Goal: Task Accomplishment & Management: Manage account settings

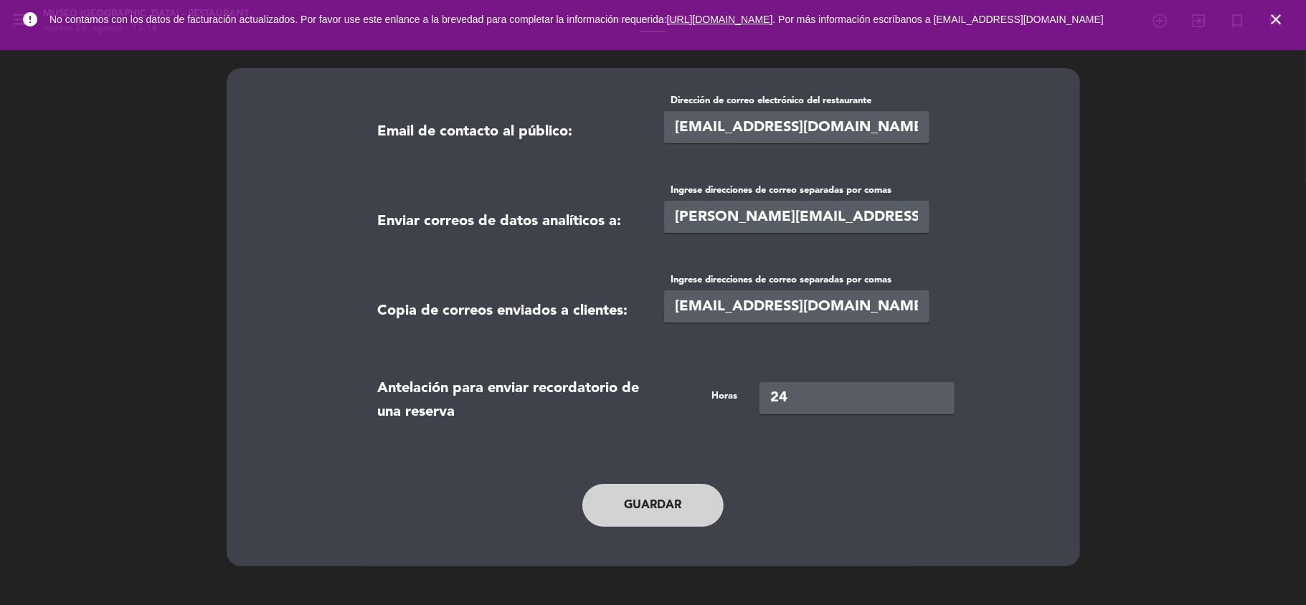
click at [1282, 20] on icon "close" at bounding box center [1275, 19] width 17 height 17
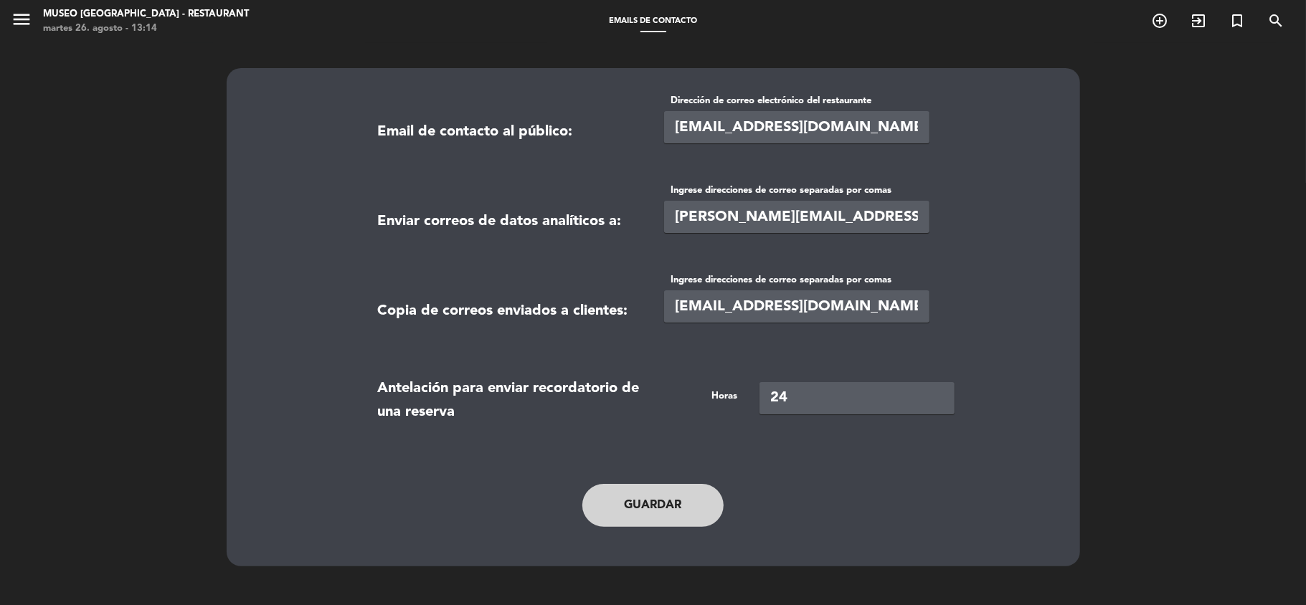
click at [7, 13] on div "menu [GEOGRAPHIC_DATA] - Restaurant martes 26. agosto - 13:14" at bounding box center [163, 22] width 326 height 34
click at [21, 26] on icon "menu" at bounding box center [22, 20] width 22 height 22
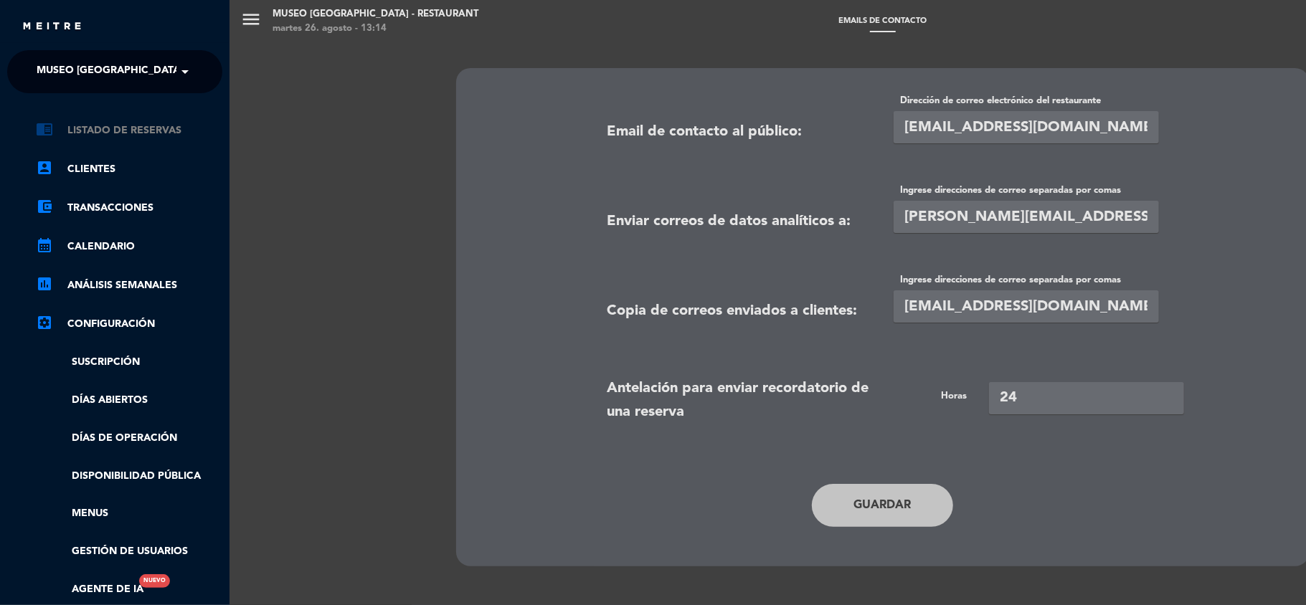
click at [105, 127] on link "chrome_reader_mode Listado de Reservas" at bounding box center [129, 130] width 186 height 17
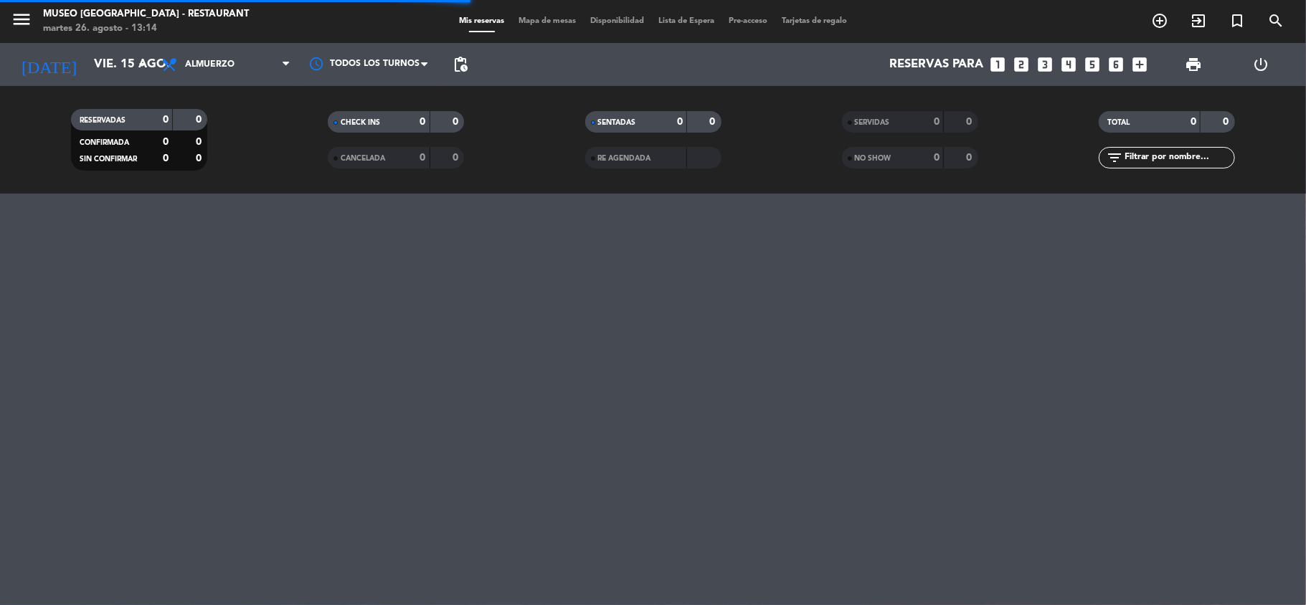
click at [1025, 65] on icon "looks_two" at bounding box center [1022, 64] width 19 height 19
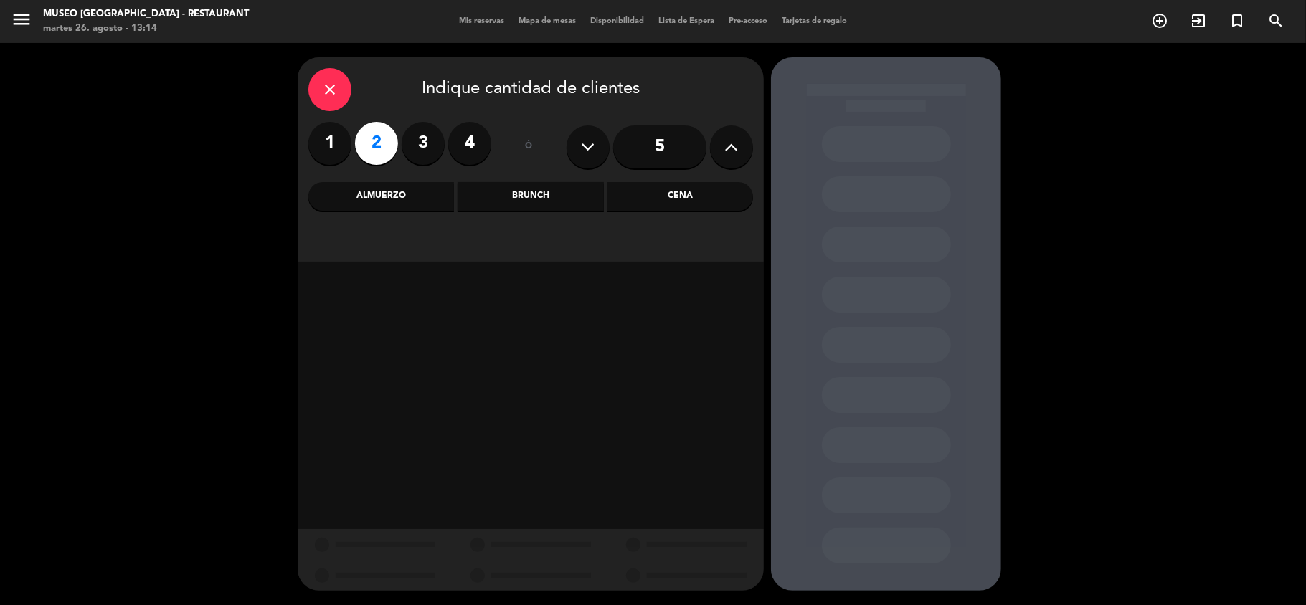
click at [687, 199] on div "Cena" at bounding box center [680, 196] width 146 height 29
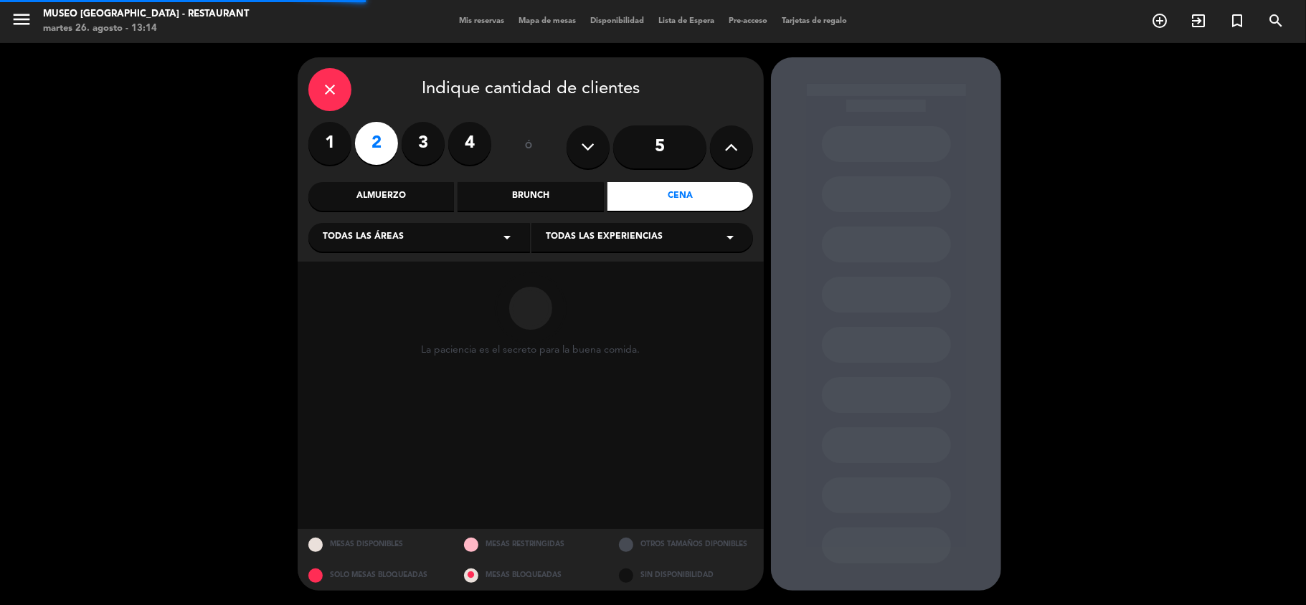
drag, startPoint x: 420, startPoint y: 232, endPoint x: 393, endPoint y: 250, distance: 31.6
click at [419, 233] on div "Todas las áreas arrow_drop_down" at bounding box center [419, 237] width 222 height 29
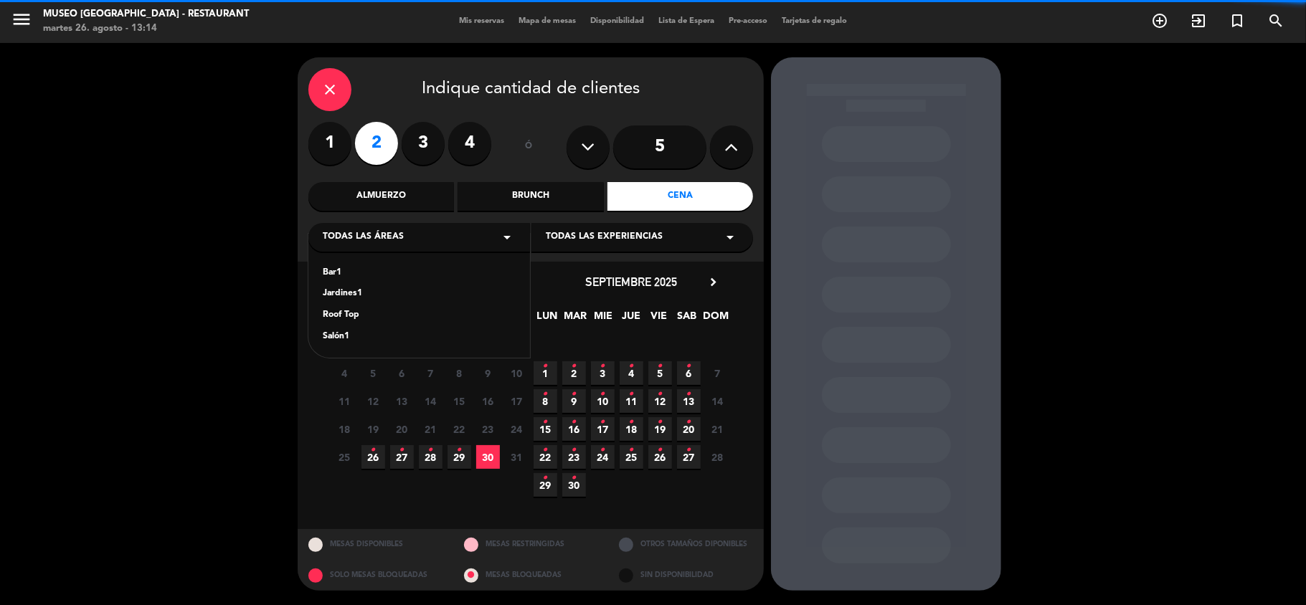
click at [346, 288] on div "Jardines1" at bounding box center [419, 294] width 193 height 14
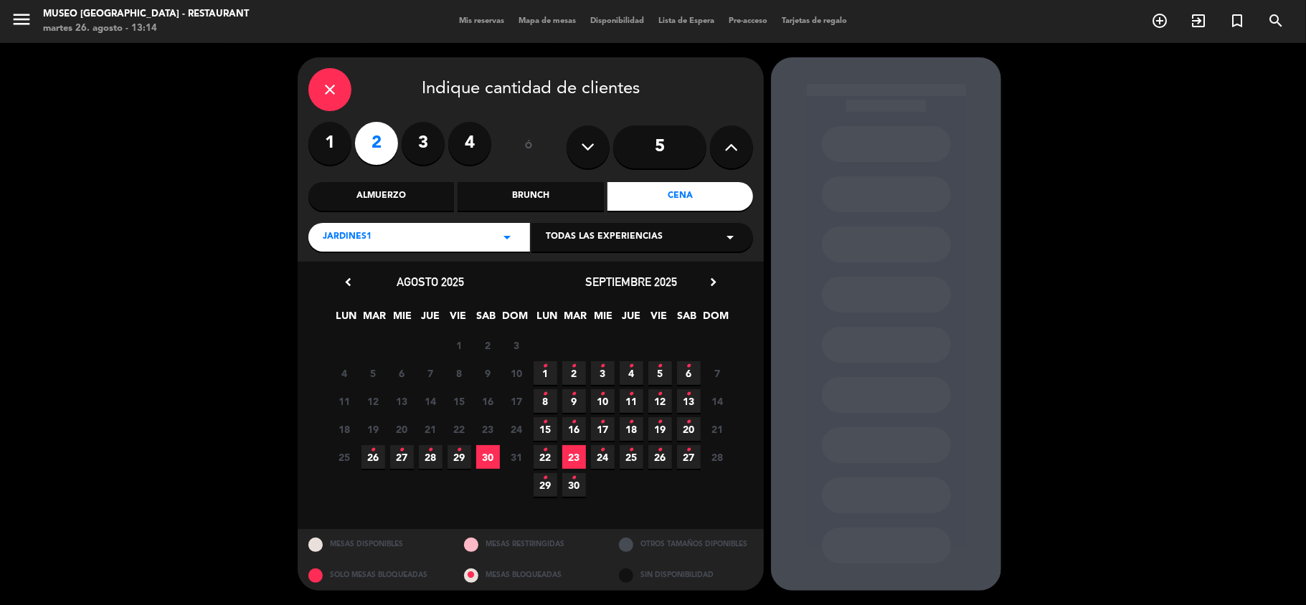
click at [455, 455] on span "29 •" at bounding box center [460, 457] width 24 height 24
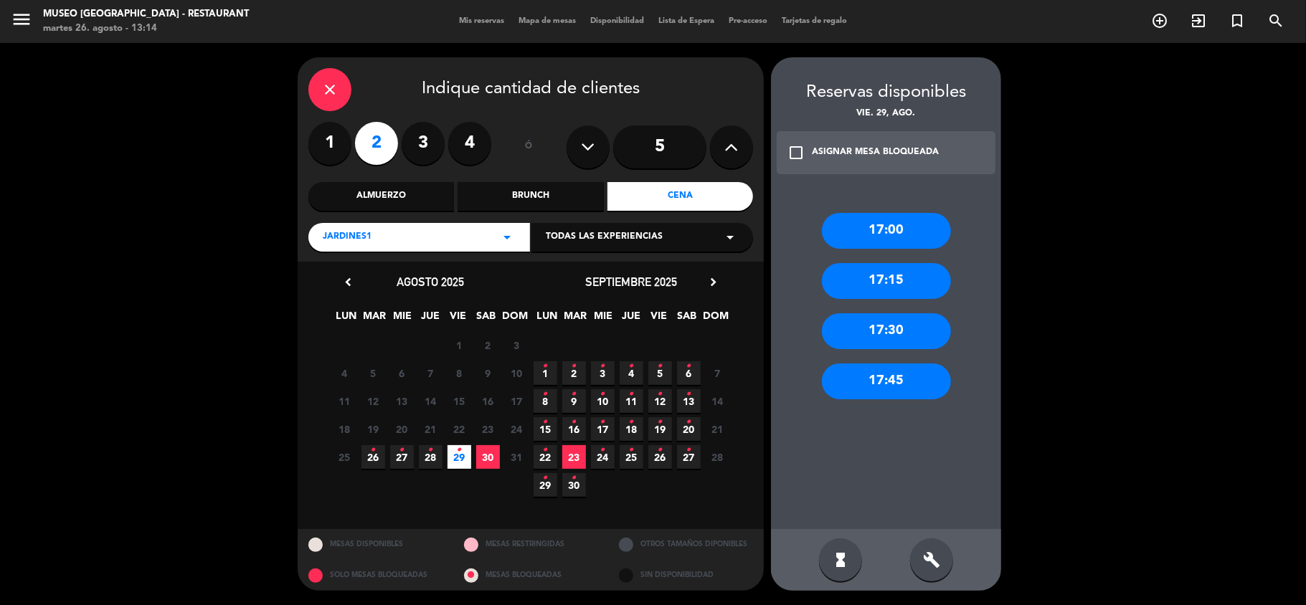
click at [486, 241] on div "Jardines1 arrow_drop_down" at bounding box center [419, 237] width 222 height 29
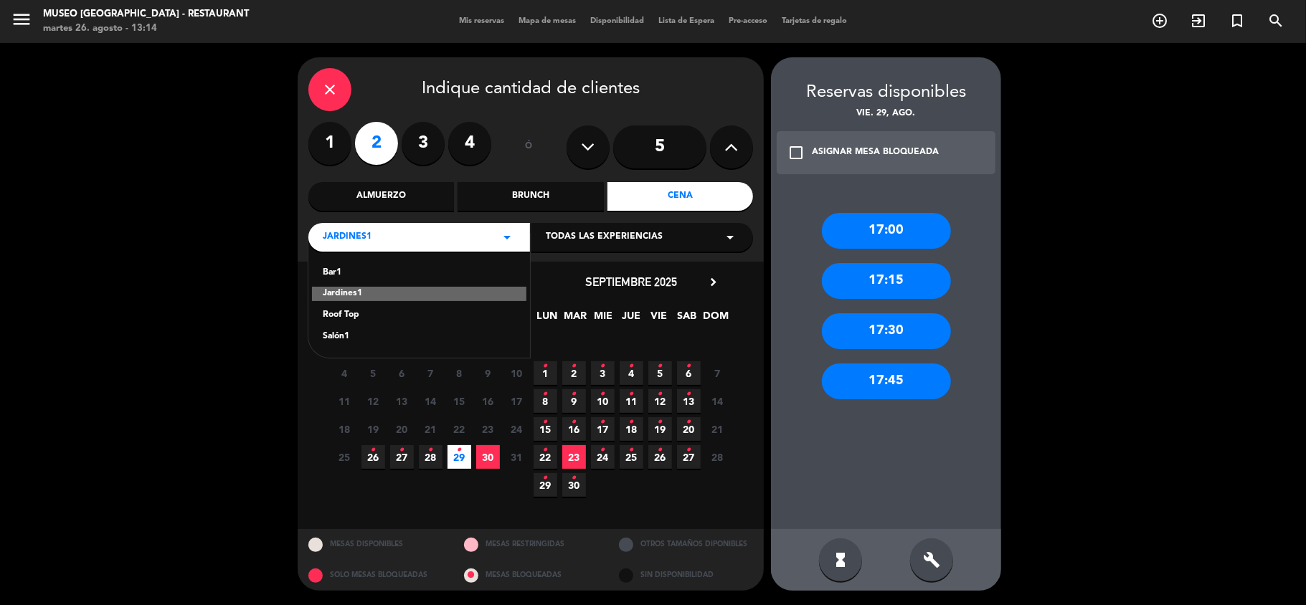
drag, startPoint x: 334, startPoint y: 342, endPoint x: 351, endPoint y: 356, distance: 21.4
click at [334, 342] on div "Salón1" at bounding box center [419, 337] width 193 height 14
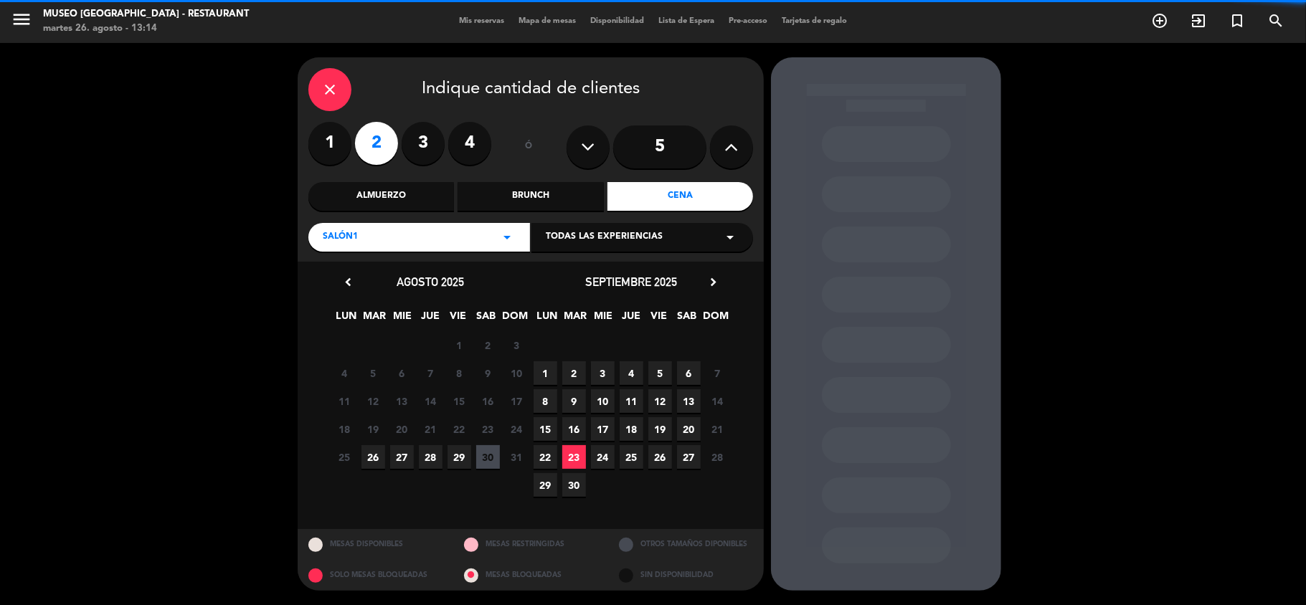
click at [465, 455] on span "29" at bounding box center [460, 457] width 24 height 24
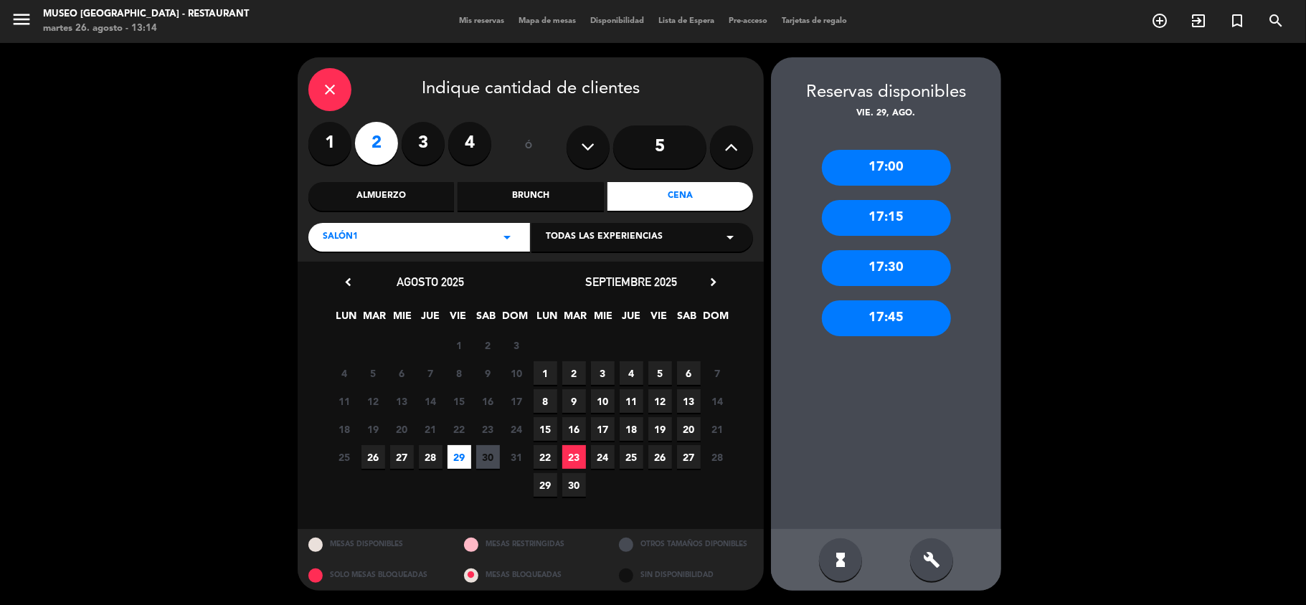
click at [474, 232] on div "Salón1 arrow_drop_down" at bounding box center [419, 237] width 222 height 29
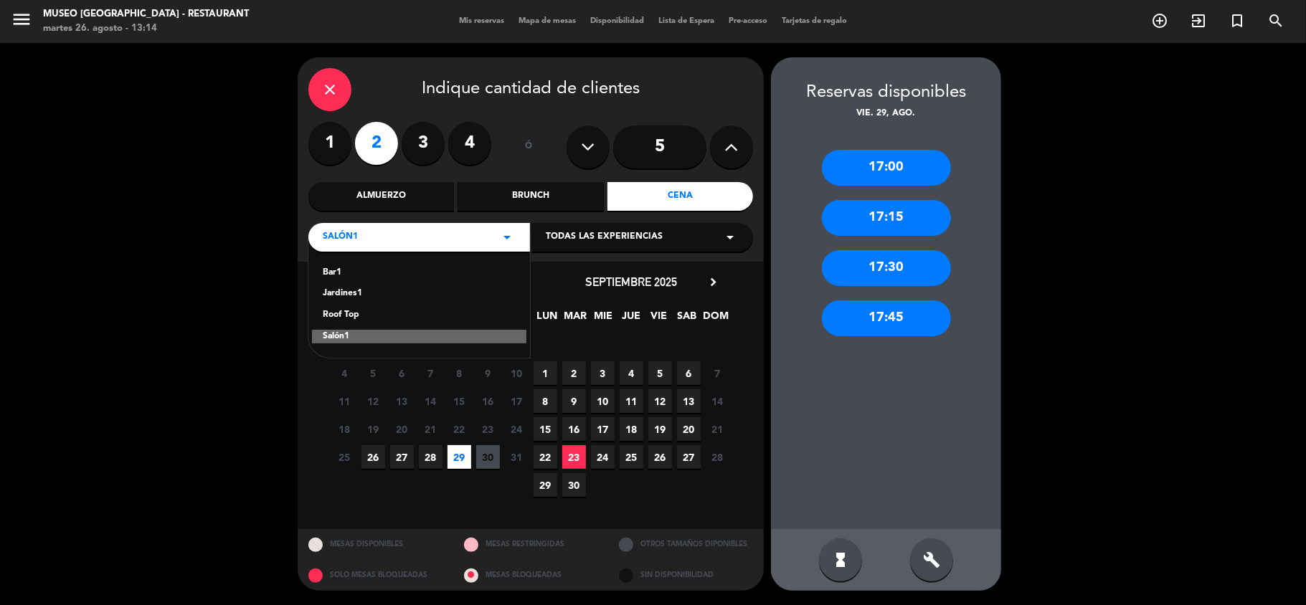
click at [348, 311] on div "Roof Top" at bounding box center [419, 315] width 193 height 14
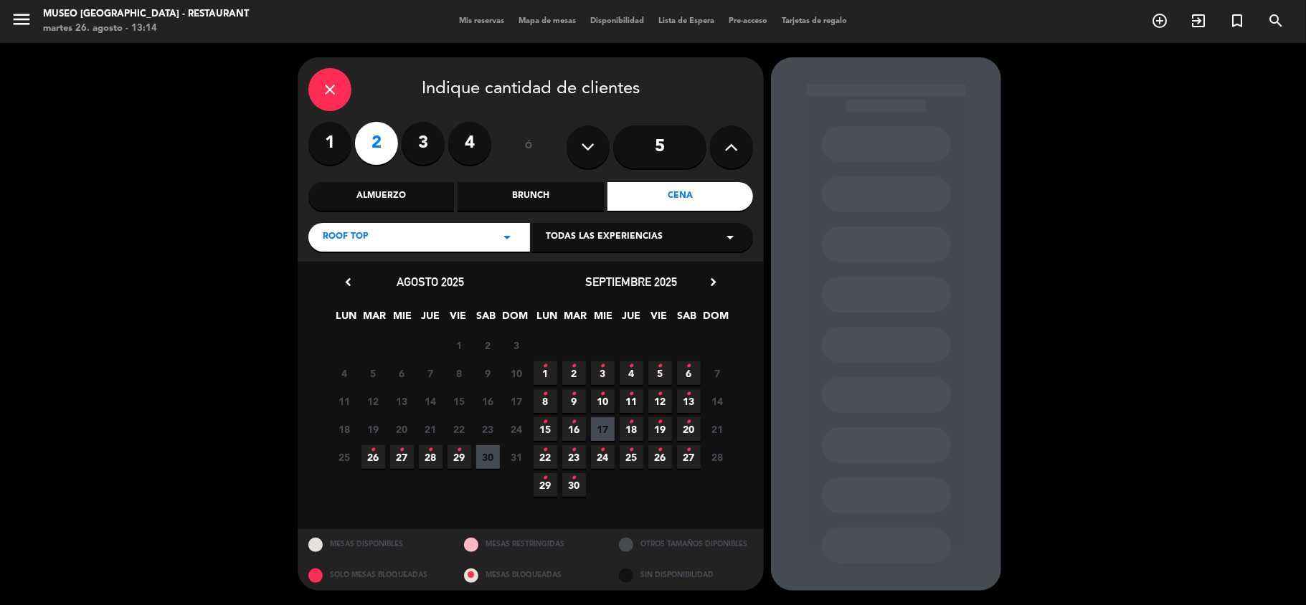
click at [457, 460] on icon "•" at bounding box center [459, 450] width 5 height 23
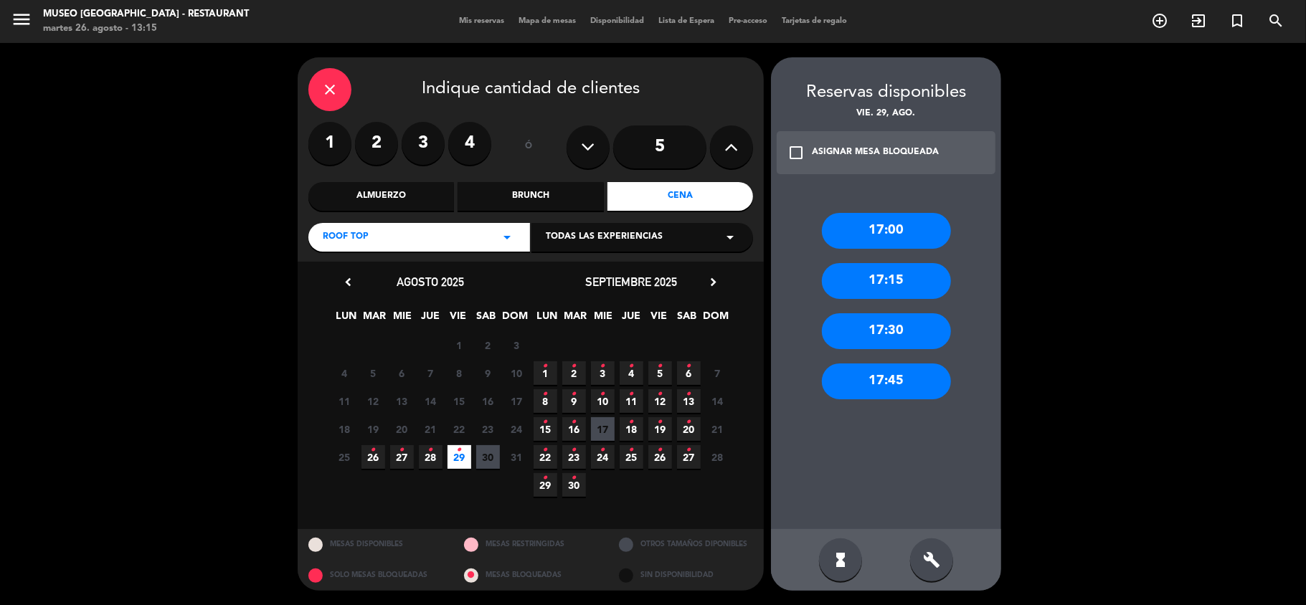
click at [908, 328] on div "17:30" at bounding box center [886, 331] width 129 height 36
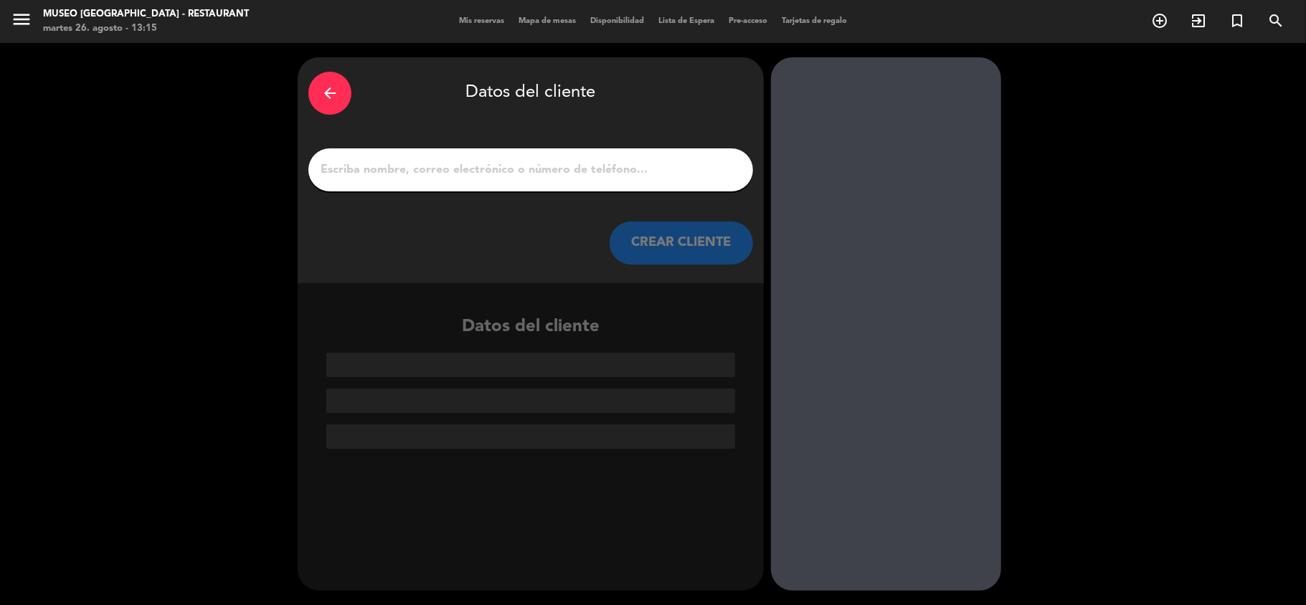
click at [326, 93] on icon "arrow_back" at bounding box center [329, 93] width 17 height 17
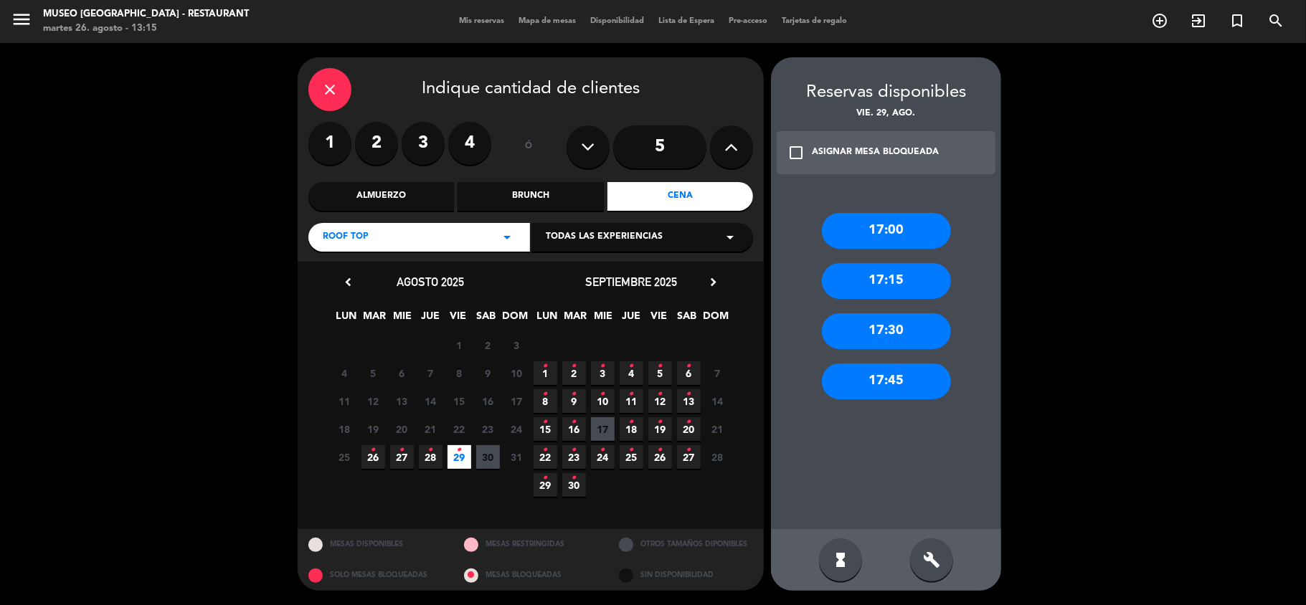
click at [905, 232] on div "17:00" at bounding box center [886, 231] width 129 height 36
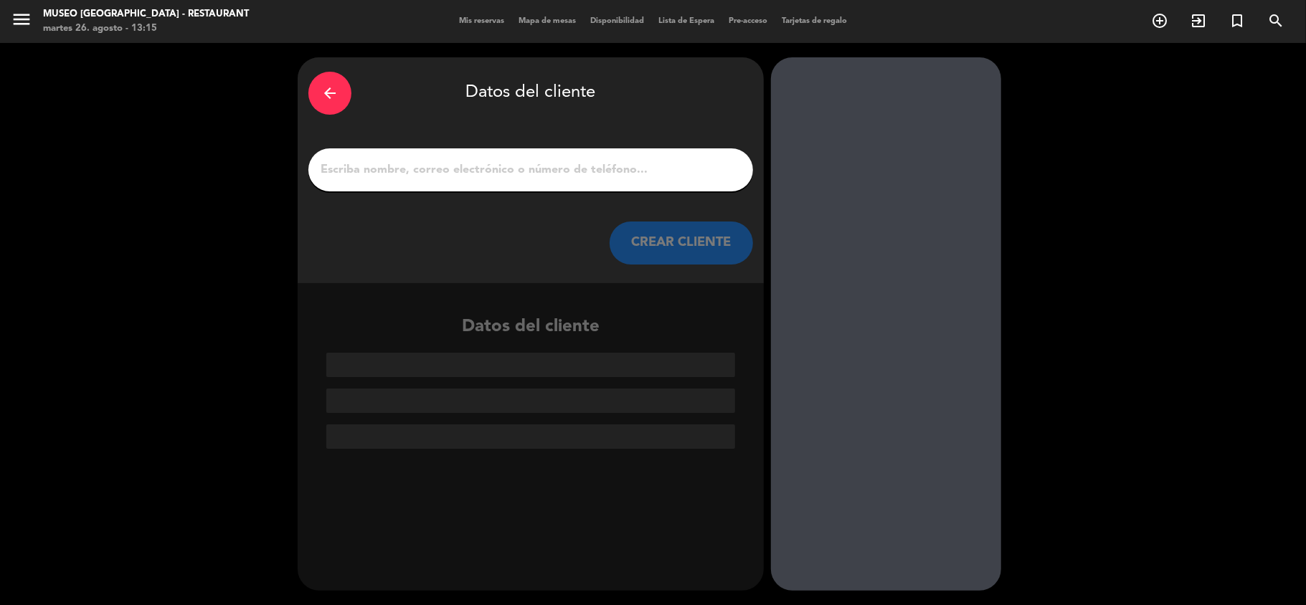
click at [499, 167] on input "1" at bounding box center [530, 170] width 423 height 20
click at [327, 90] on icon "arrow_back" at bounding box center [329, 93] width 17 height 17
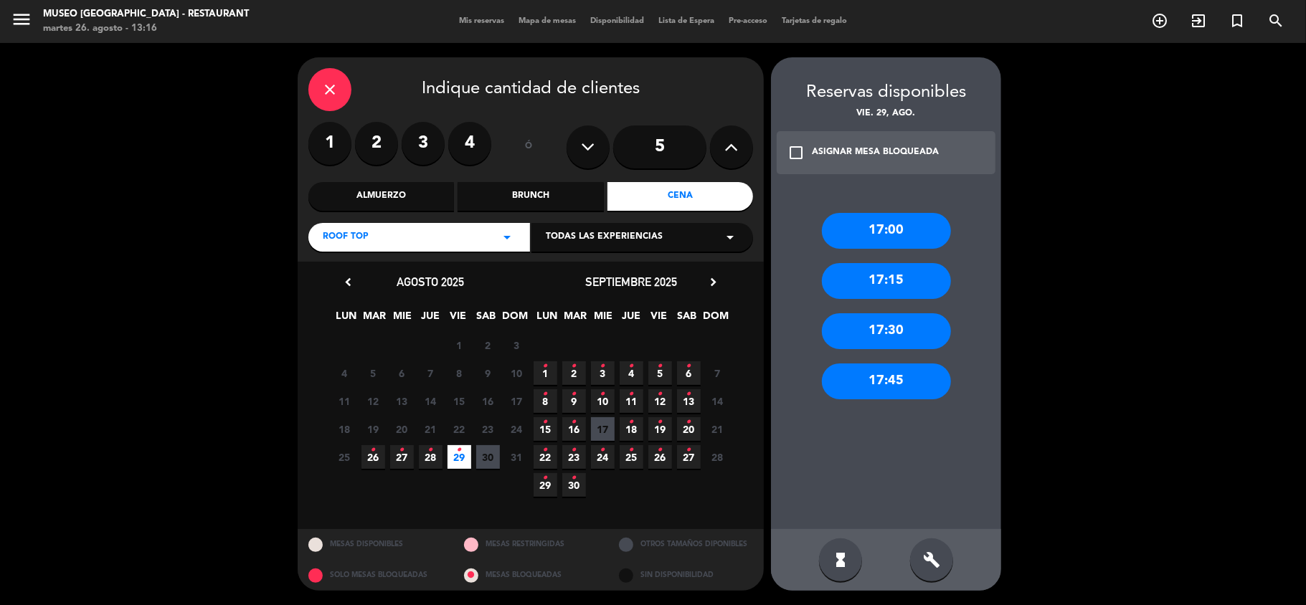
click at [886, 282] on div "17:15" at bounding box center [886, 281] width 129 height 36
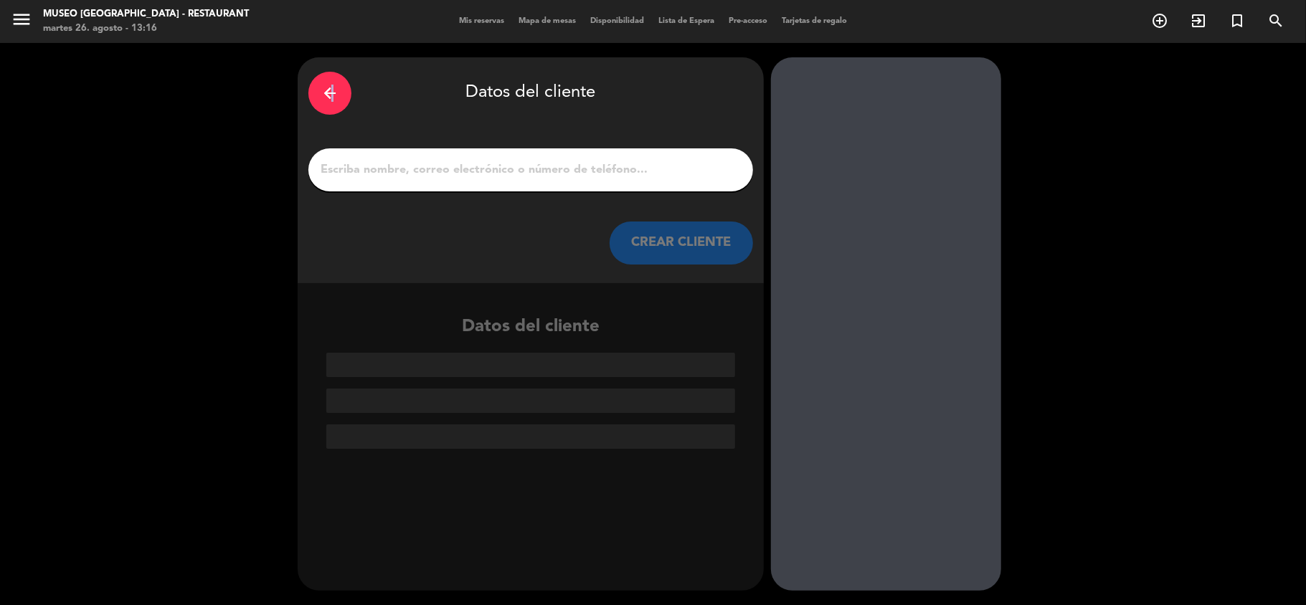
click at [331, 89] on icon "arrow_back" at bounding box center [329, 93] width 17 height 17
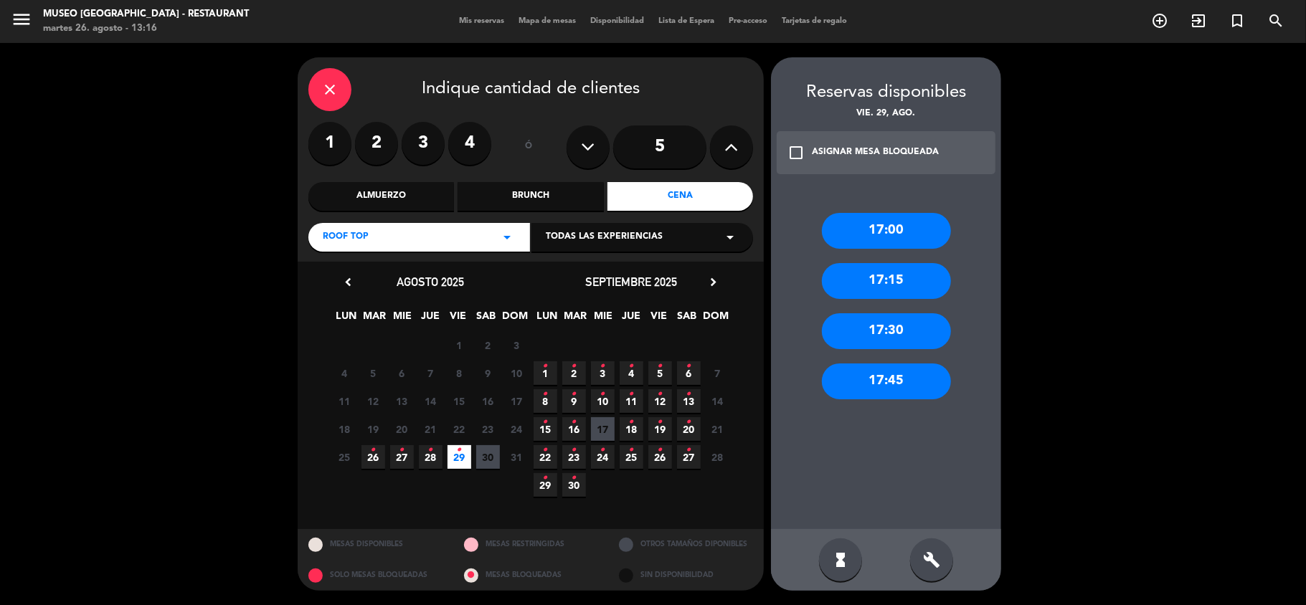
click at [412, 192] on div "Almuerzo" at bounding box center [381, 196] width 146 height 29
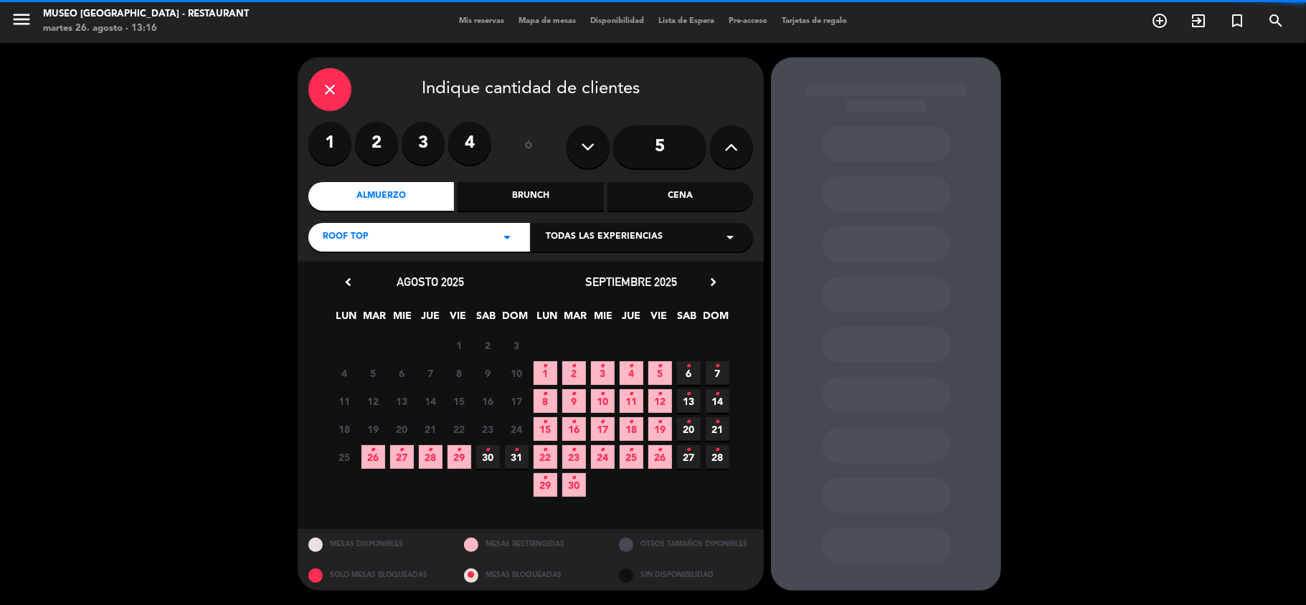
click at [460, 460] on icon "•" at bounding box center [459, 450] width 5 height 23
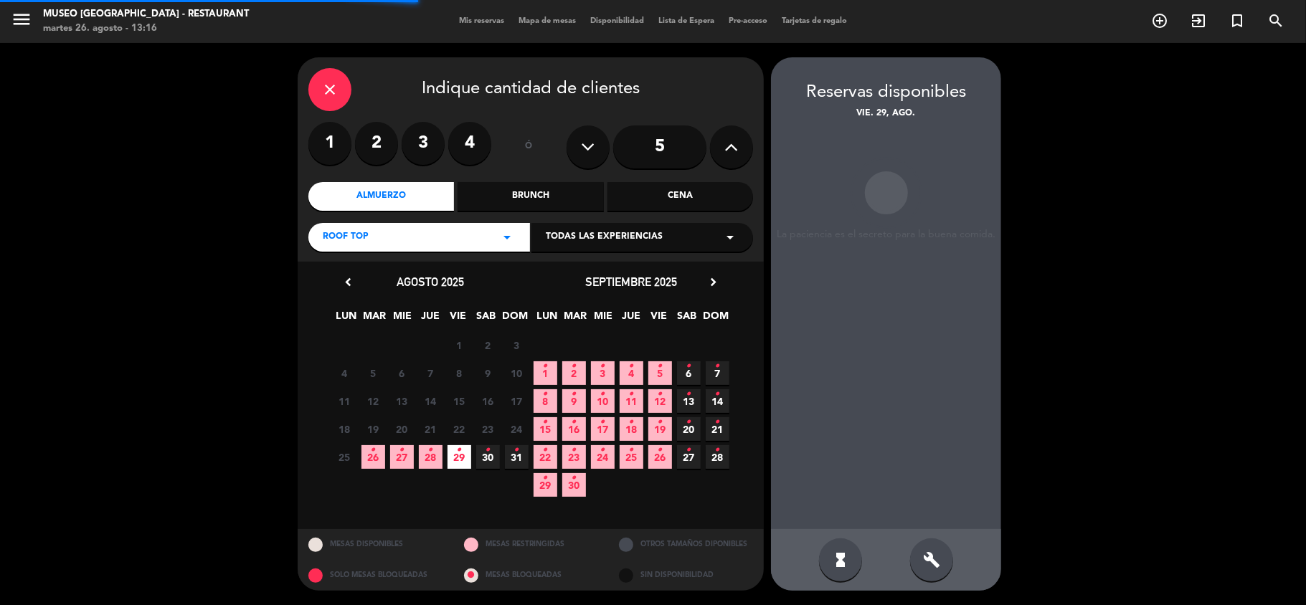
click at [488, 458] on icon "•" at bounding box center [488, 450] width 5 height 23
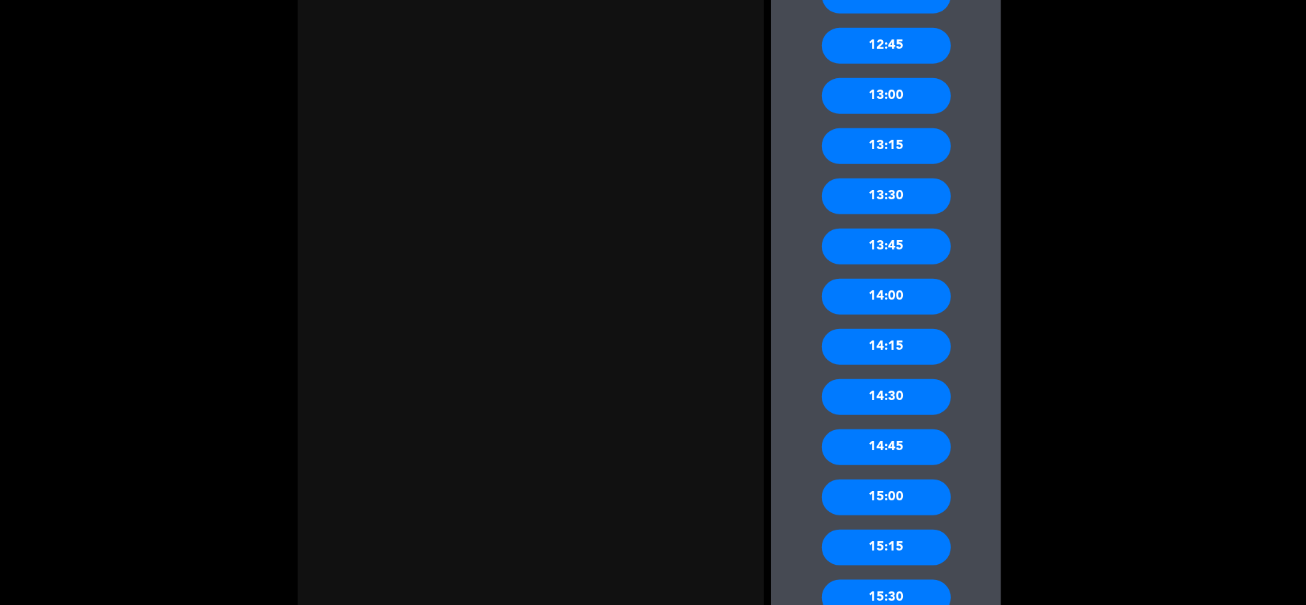
scroll to position [956, 0]
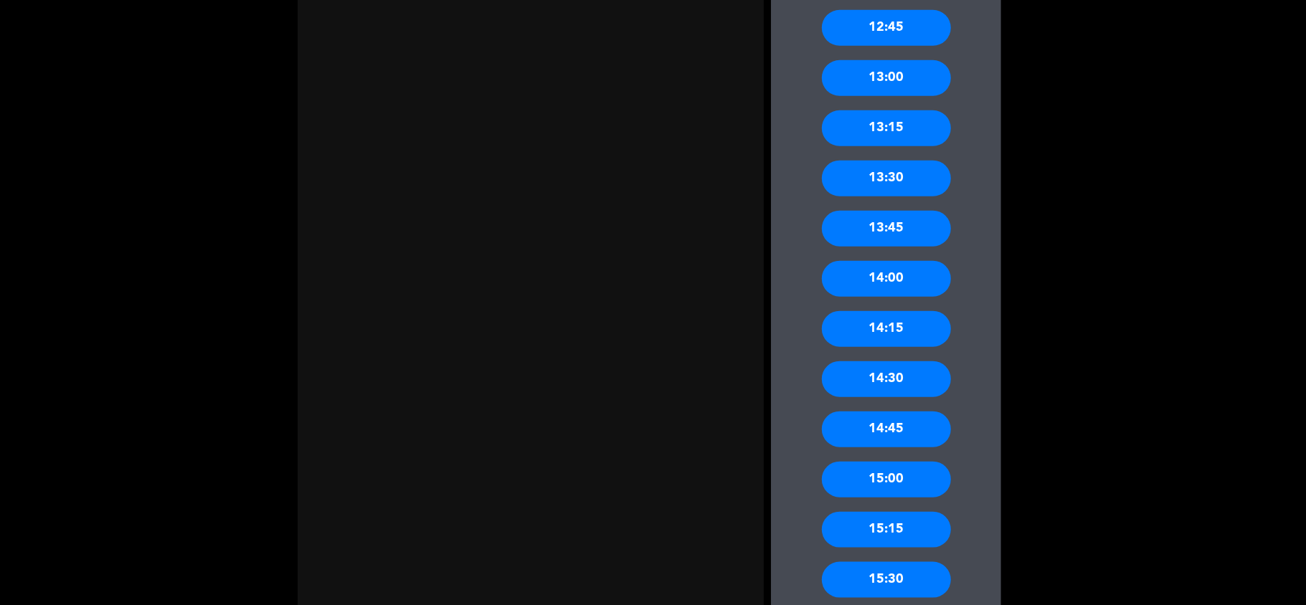
click at [918, 328] on div "14:15" at bounding box center [886, 329] width 129 height 36
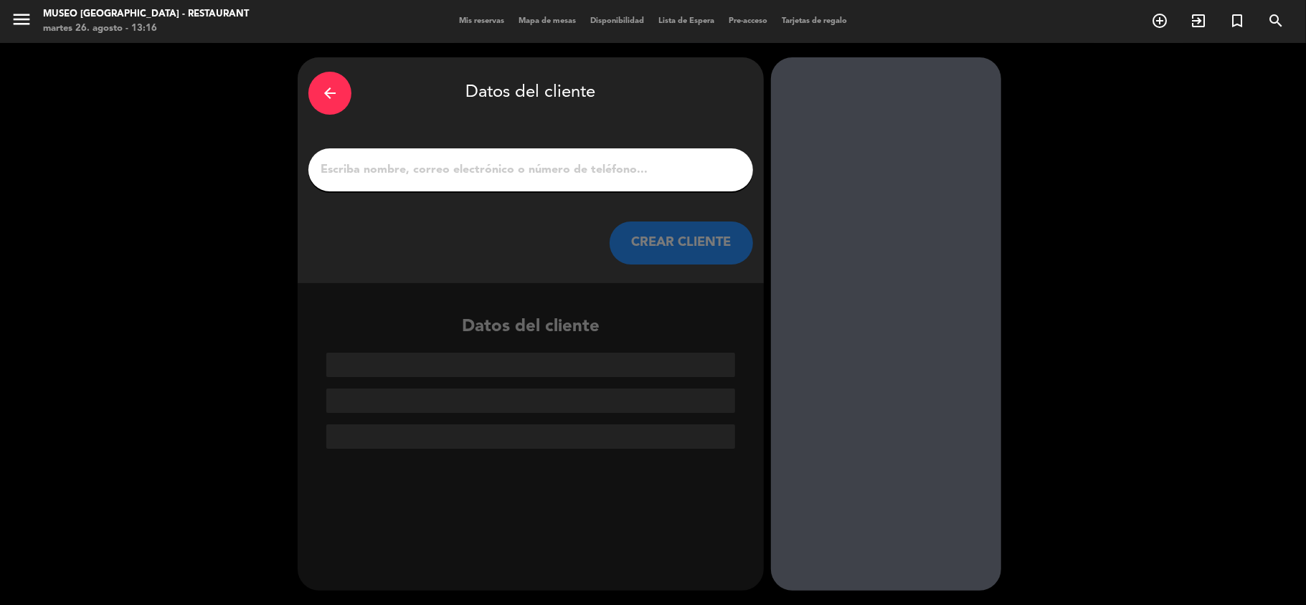
scroll to position [0, 0]
click at [341, 175] on input "1" at bounding box center [530, 170] width 423 height 20
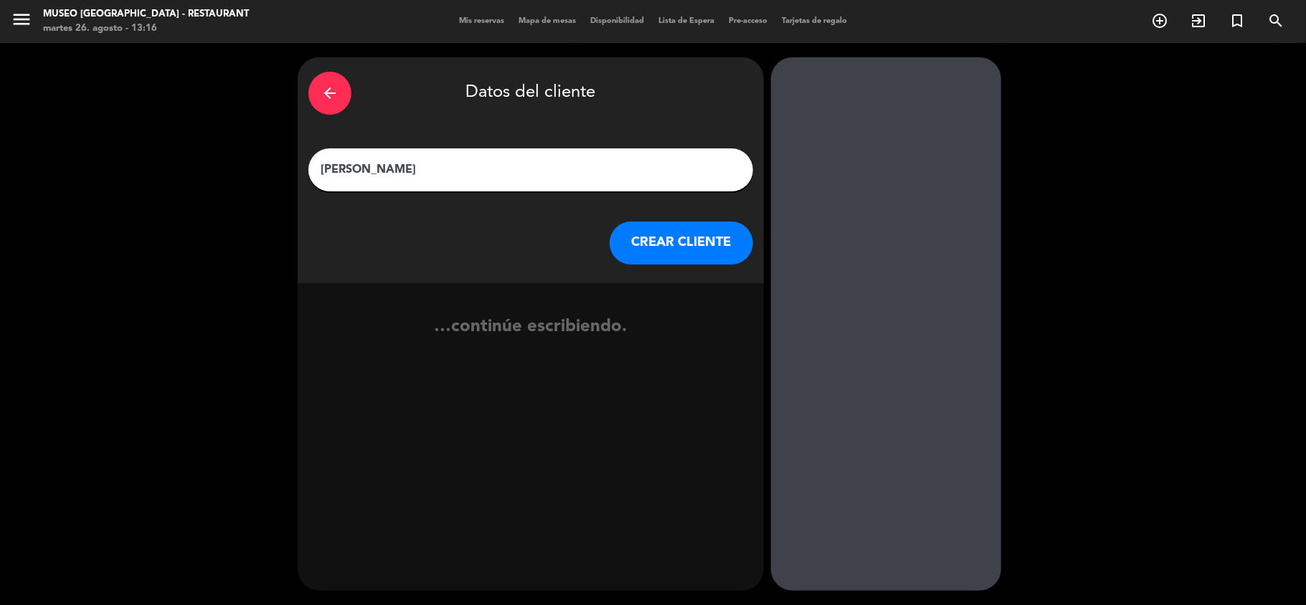
type input "[PERSON_NAME]"
click at [657, 248] on button "CREAR CLIENTE" at bounding box center [681, 243] width 143 height 43
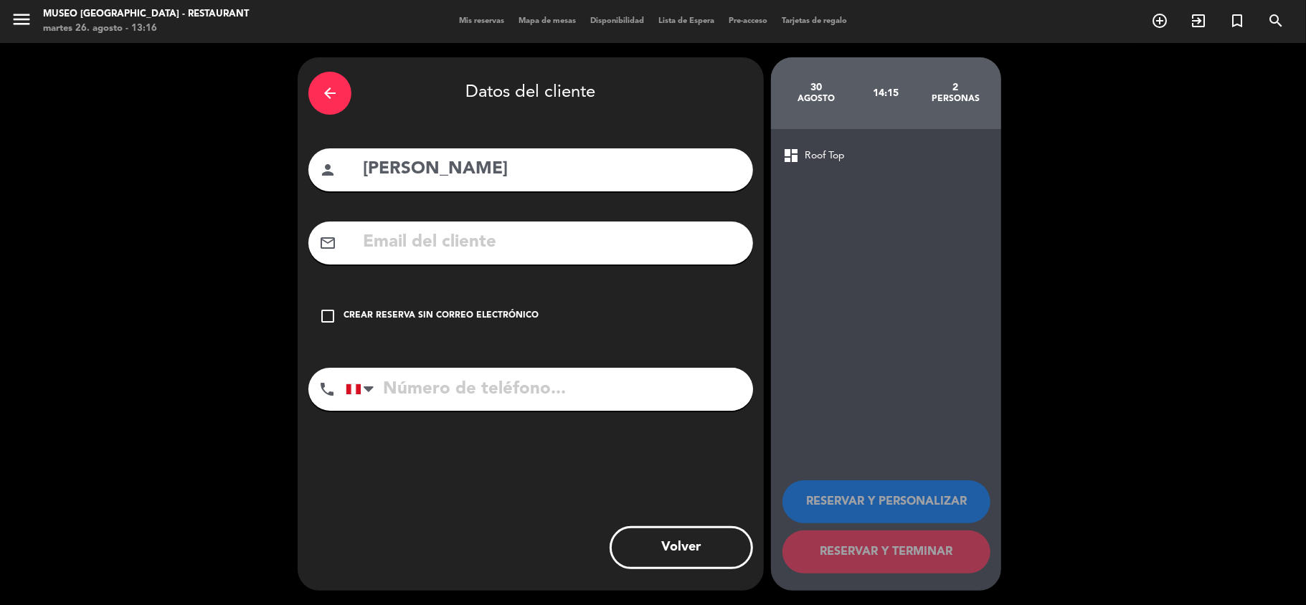
click at [430, 242] on input "text" at bounding box center [551, 242] width 381 height 29
click at [407, 387] on input "tel" at bounding box center [549, 389] width 407 height 43
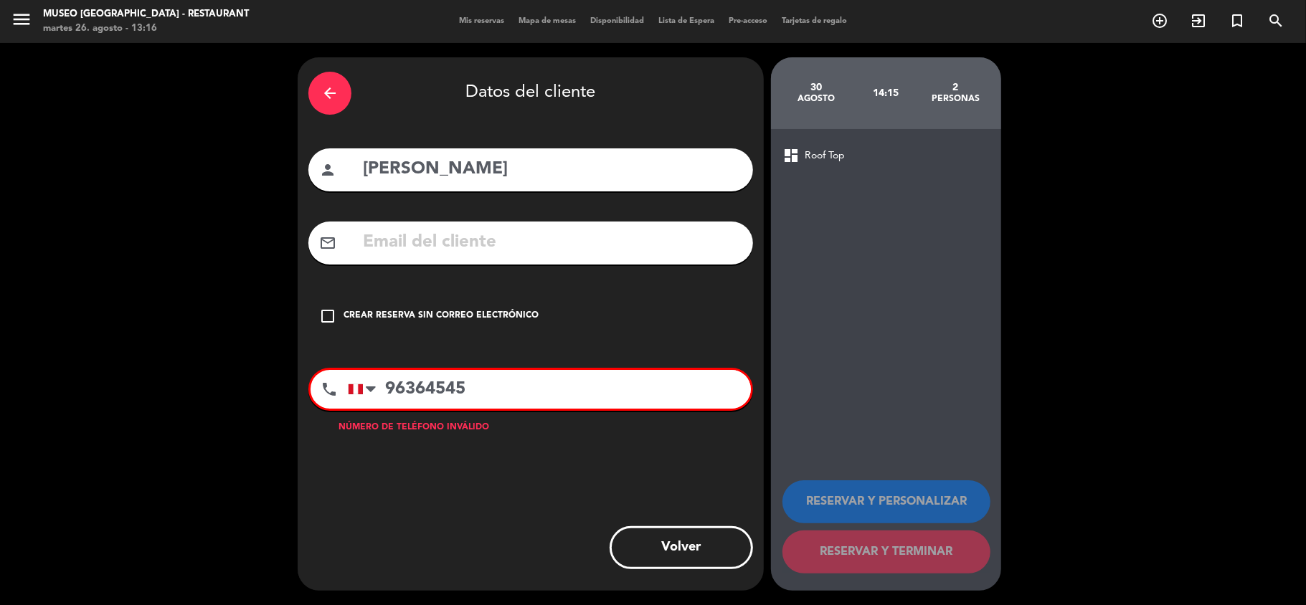
type input "96364545"
click at [430, 235] on input "text" at bounding box center [551, 242] width 381 height 29
click at [393, 242] on input "text" at bounding box center [551, 242] width 381 height 29
type input "oz"
click at [405, 387] on input "96364545" at bounding box center [549, 389] width 403 height 39
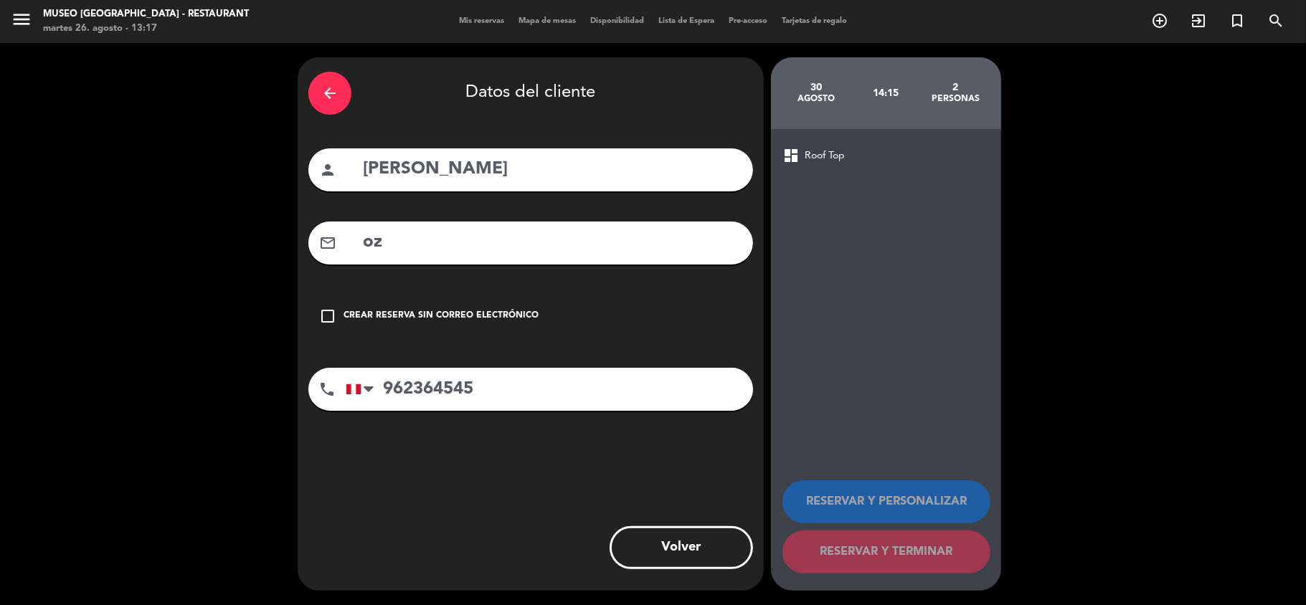
type input "962364545"
click at [384, 245] on input "oz" at bounding box center [551, 242] width 381 height 29
click at [387, 239] on input "oz" at bounding box center [551, 242] width 381 height 29
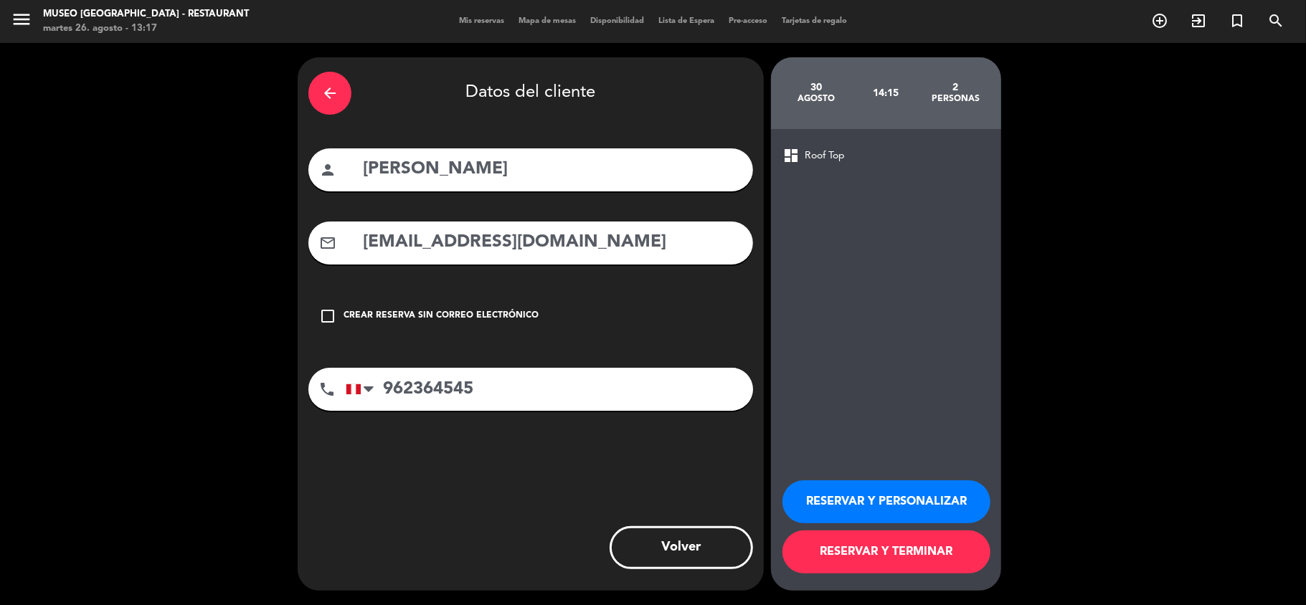
type input "[EMAIL_ADDRESS][DOMAIN_NAME]"
click at [845, 497] on button "RESERVAR Y PERSONALIZAR" at bounding box center [886, 502] width 208 height 43
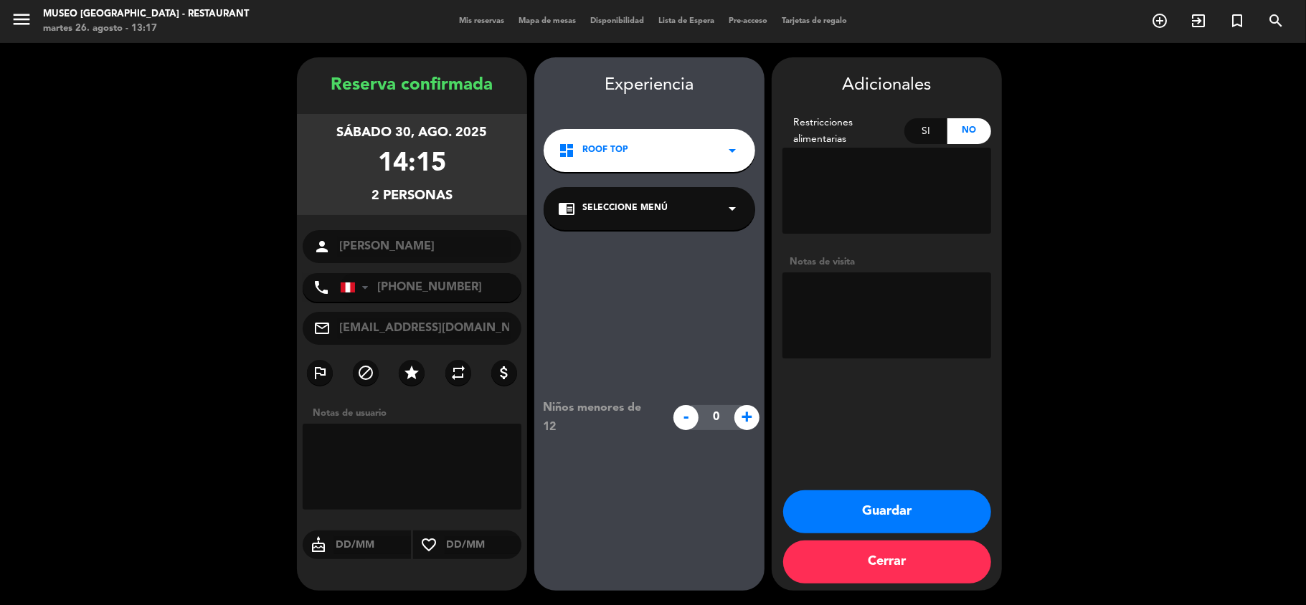
click at [899, 515] on button "Guardar" at bounding box center [887, 512] width 208 height 43
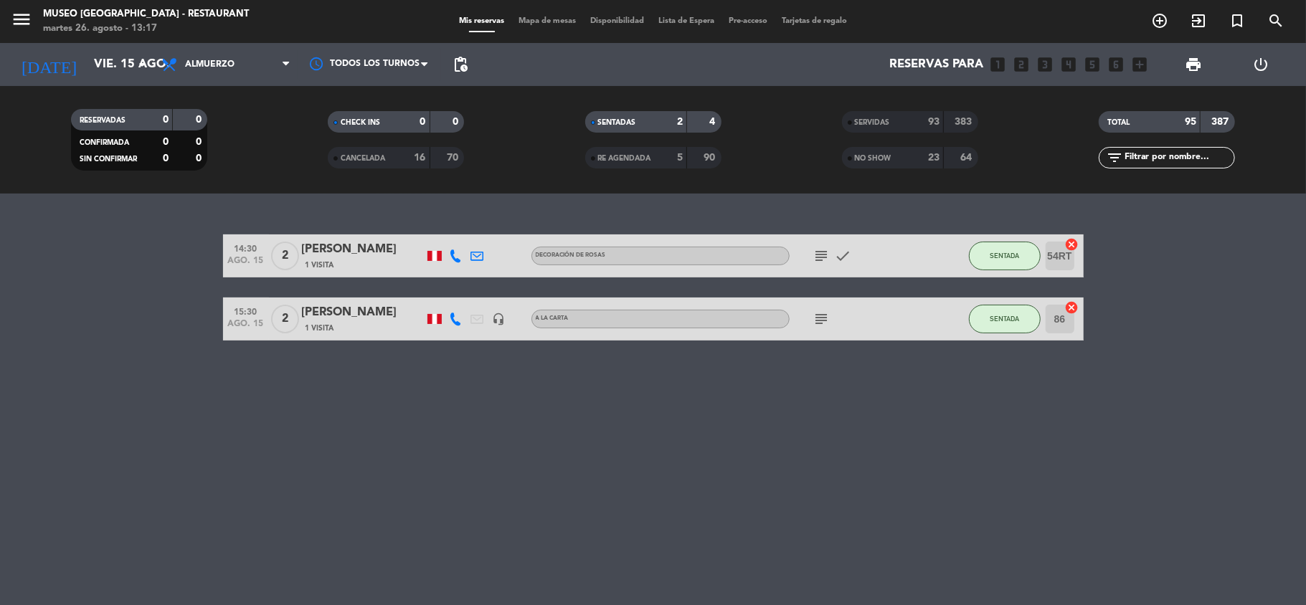
click at [1139, 162] on input "text" at bounding box center [1178, 158] width 111 height 16
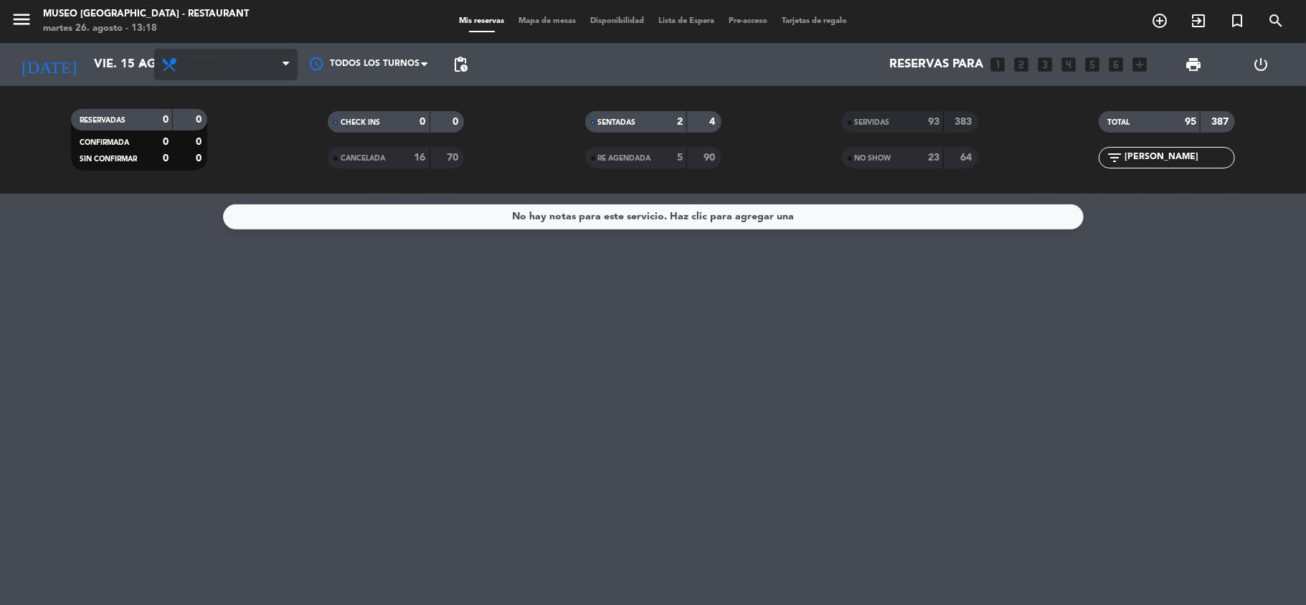
type input "[PERSON_NAME]"
click at [219, 50] on span "Almuerzo" at bounding box center [225, 65] width 143 height 32
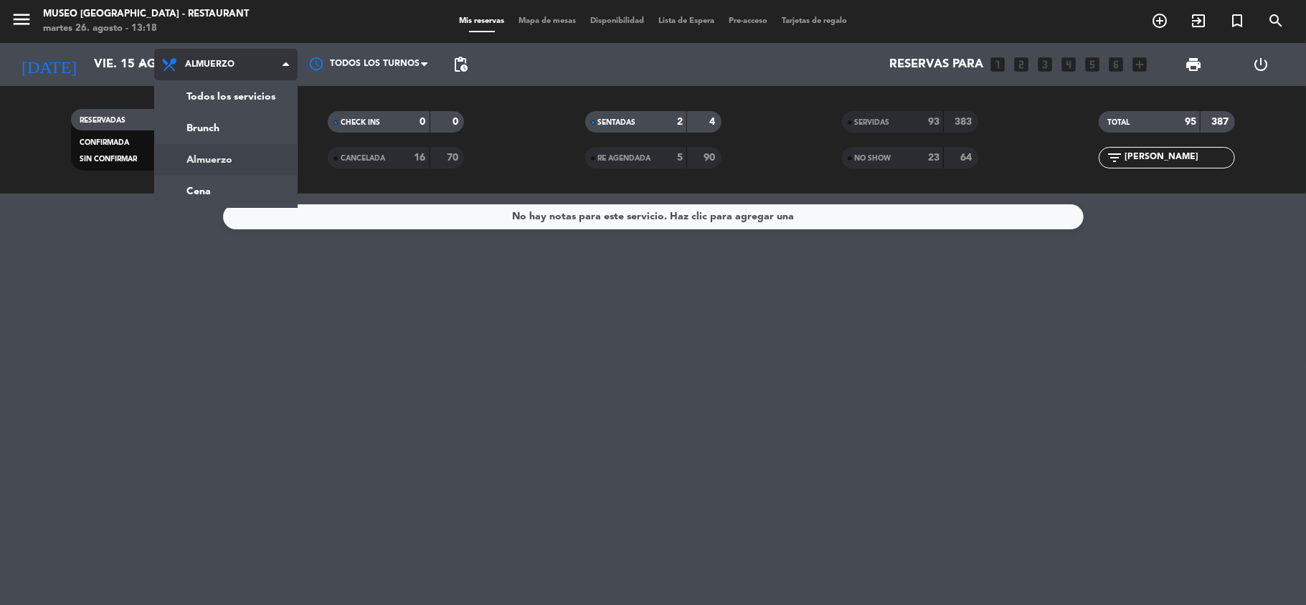
click at [219, 159] on div "menu [GEOGRAPHIC_DATA] - Restaurant martes 26. agosto - 13:18 Mis reservas Mapa…" at bounding box center [653, 97] width 1306 height 194
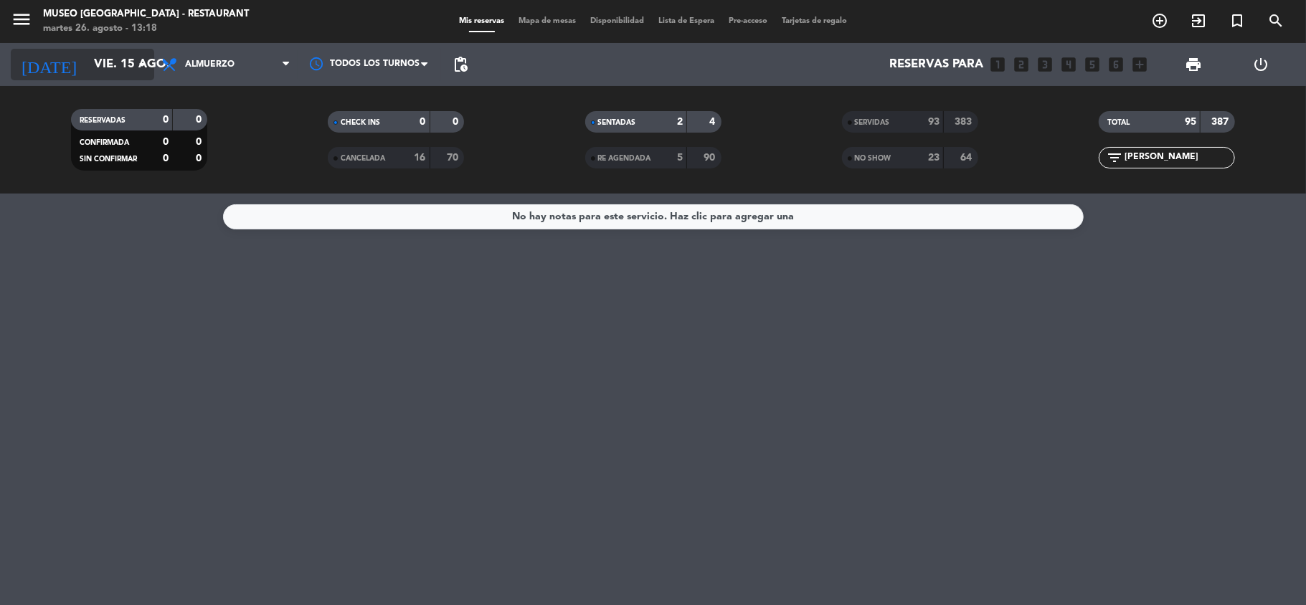
click at [107, 62] on input "vie. 15 ago." at bounding box center [164, 65] width 155 height 28
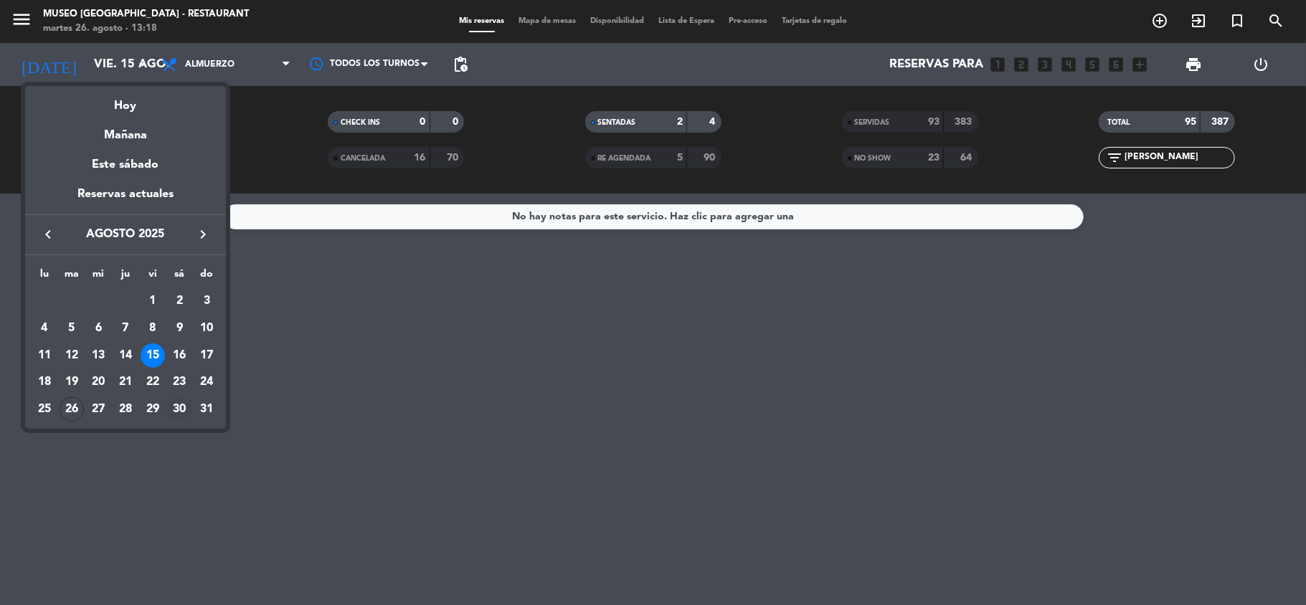
click at [176, 409] on div "30" at bounding box center [179, 409] width 24 height 24
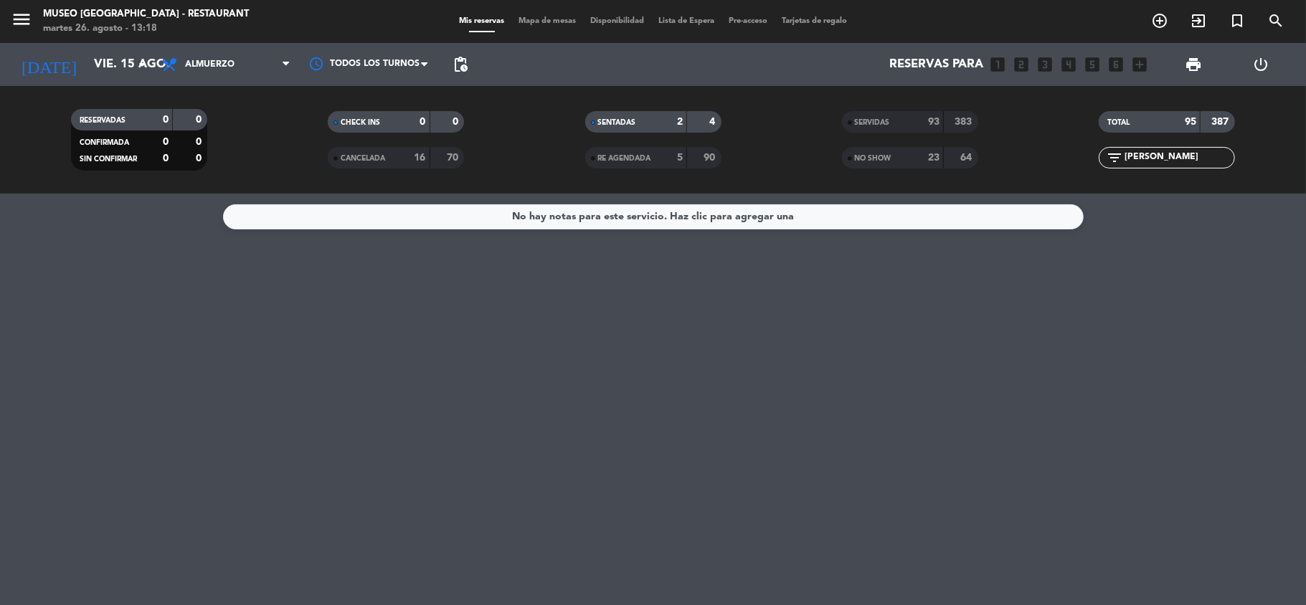
type input "sáb. 30 ago."
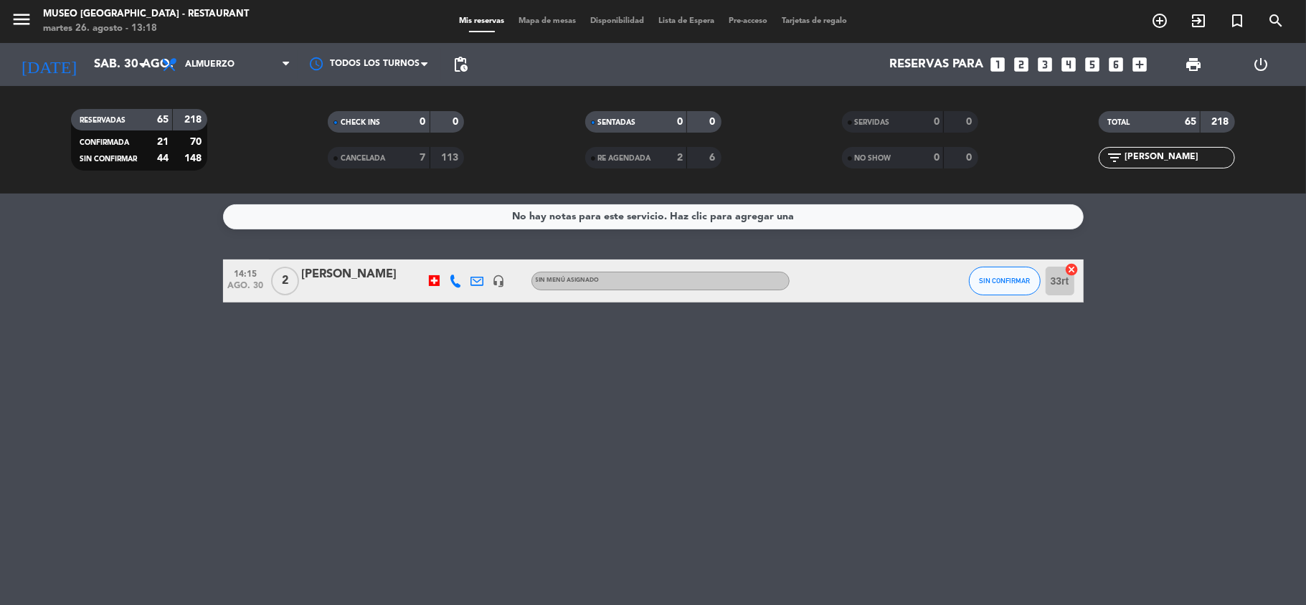
click at [344, 273] on div "[PERSON_NAME]" at bounding box center [363, 274] width 122 height 19
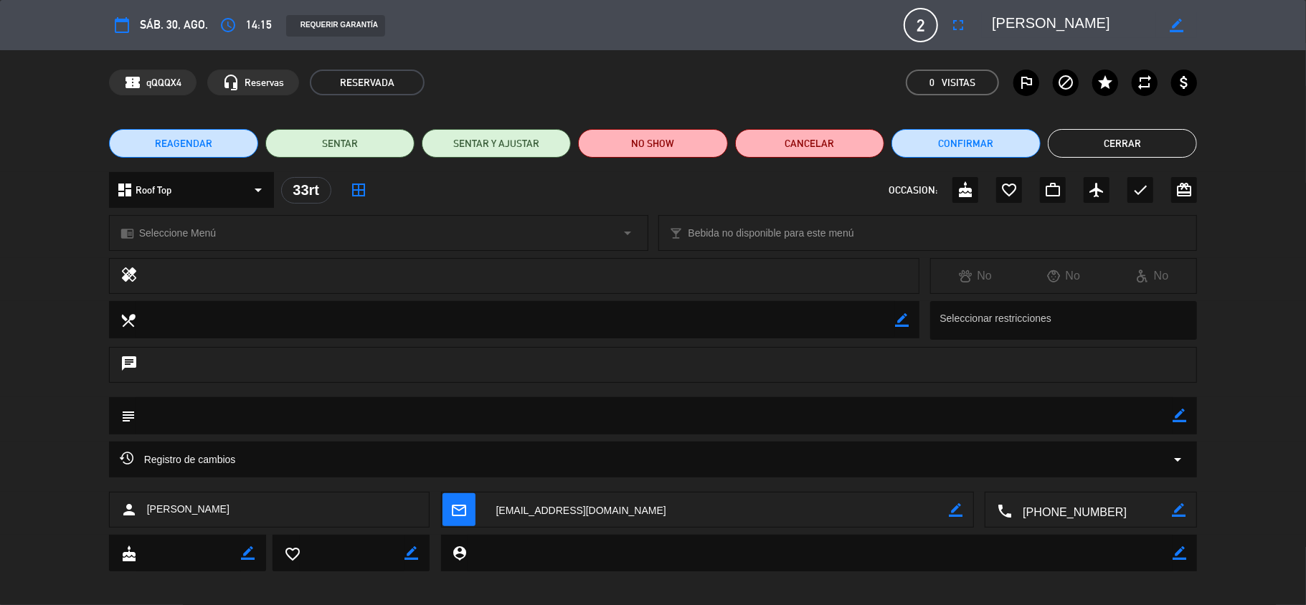
click at [184, 142] on span "REAGENDAR" at bounding box center [183, 143] width 57 height 15
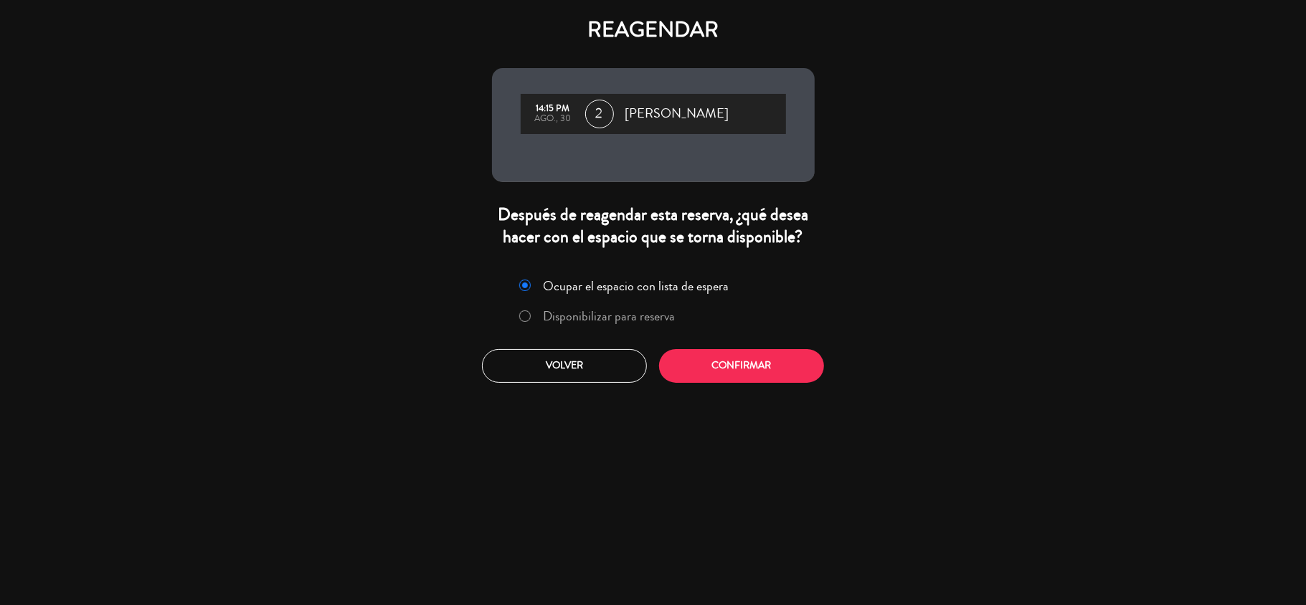
click at [566, 313] on label "Disponibilizar para reserva" at bounding box center [609, 316] width 132 height 13
click at [701, 366] on button "Confirmar" at bounding box center [741, 366] width 165 height 34
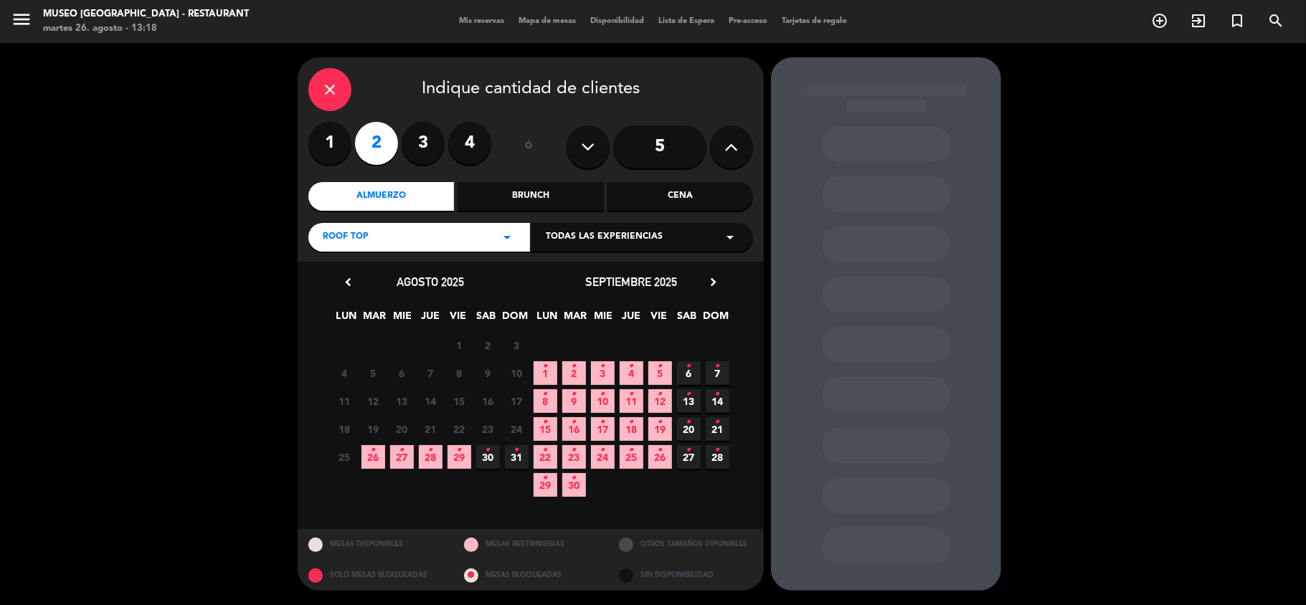
click at [460, 460] on icon "•" at bounding box center [459, 450] width 5 height 23
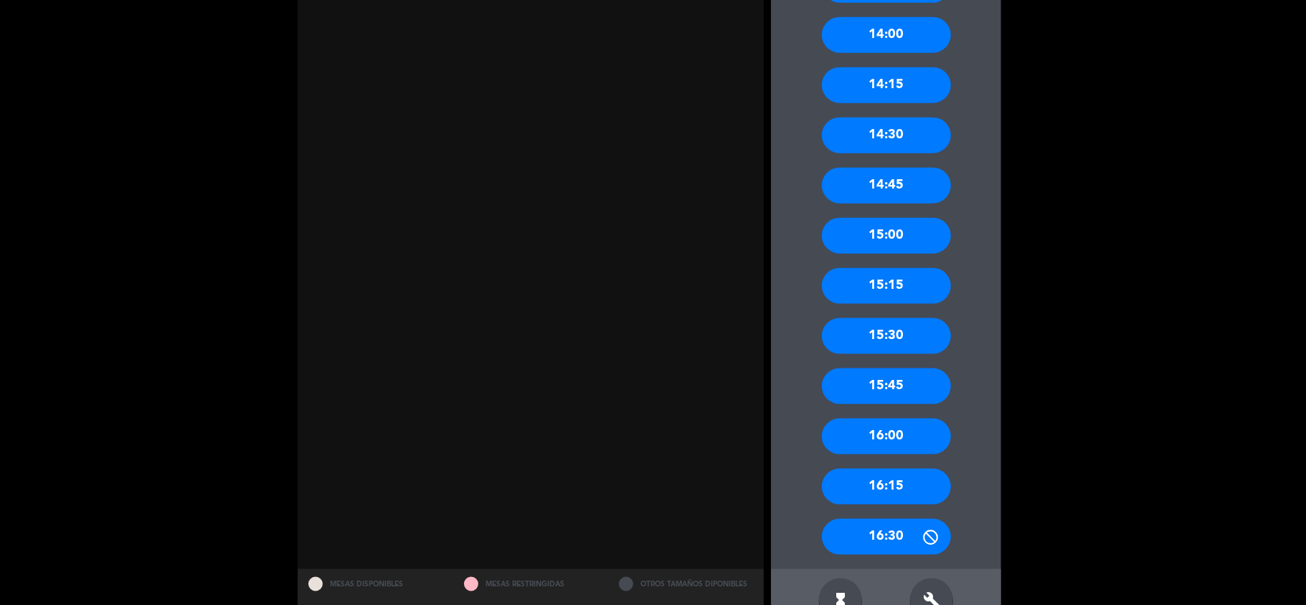
scroll to position [1240, 0]
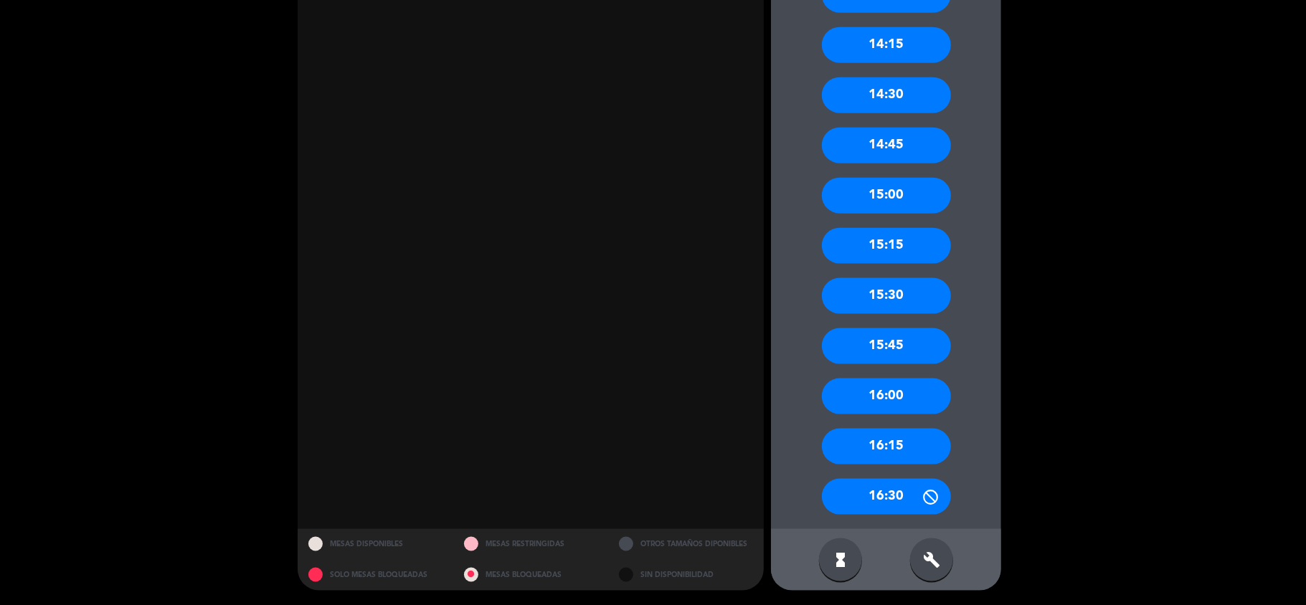
click at [902, 442] on div "16:15" at bounding box center [886, 447] width 129 height 36
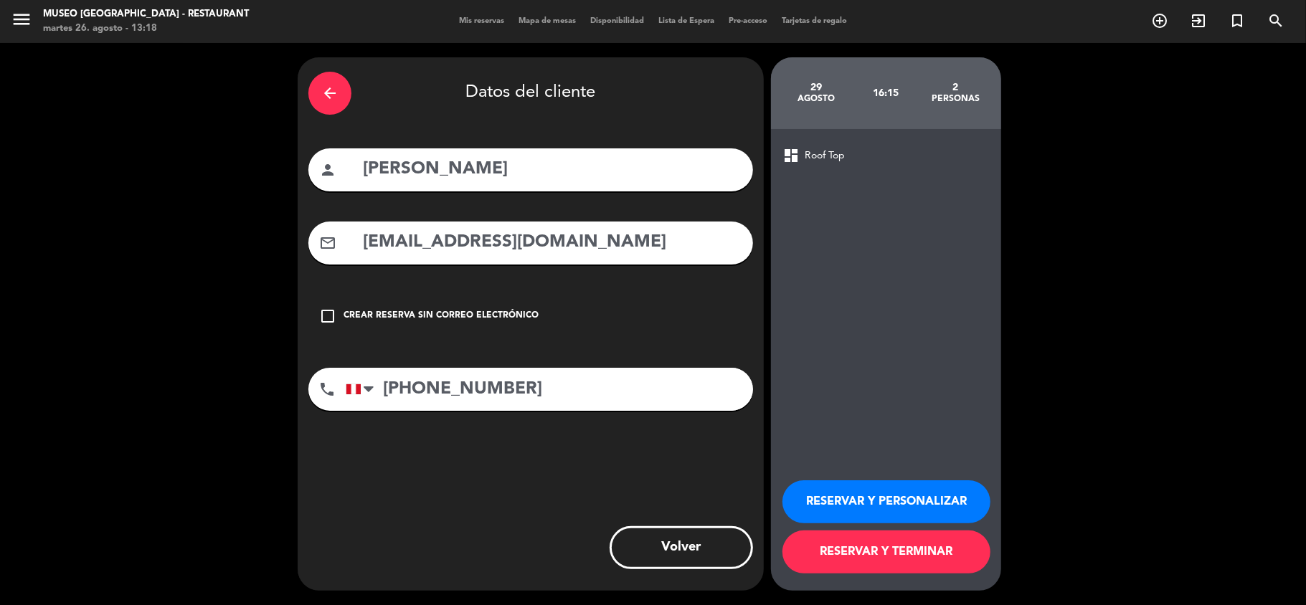
click at [892, 501] on button "RESERVAR Y PERSONALIZAR" at bounding box center [886, 502] width 208 height 43
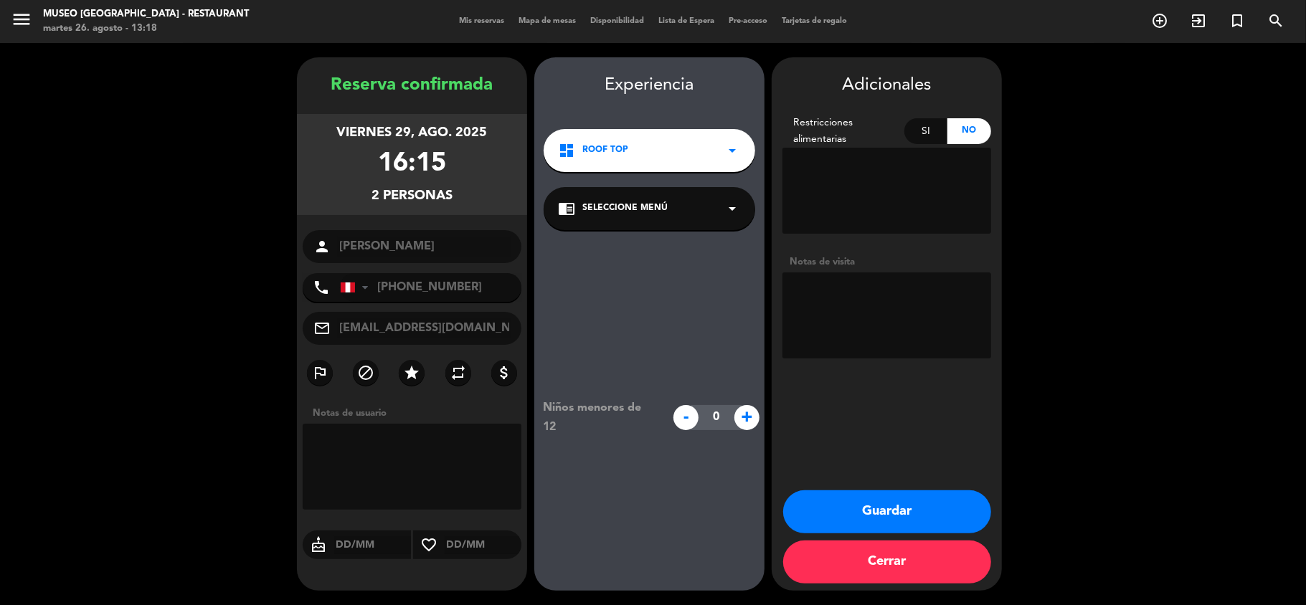
click at [623, 205] on span "Seleccione Menú" at bounding box center [624, 209] width 85 height 14
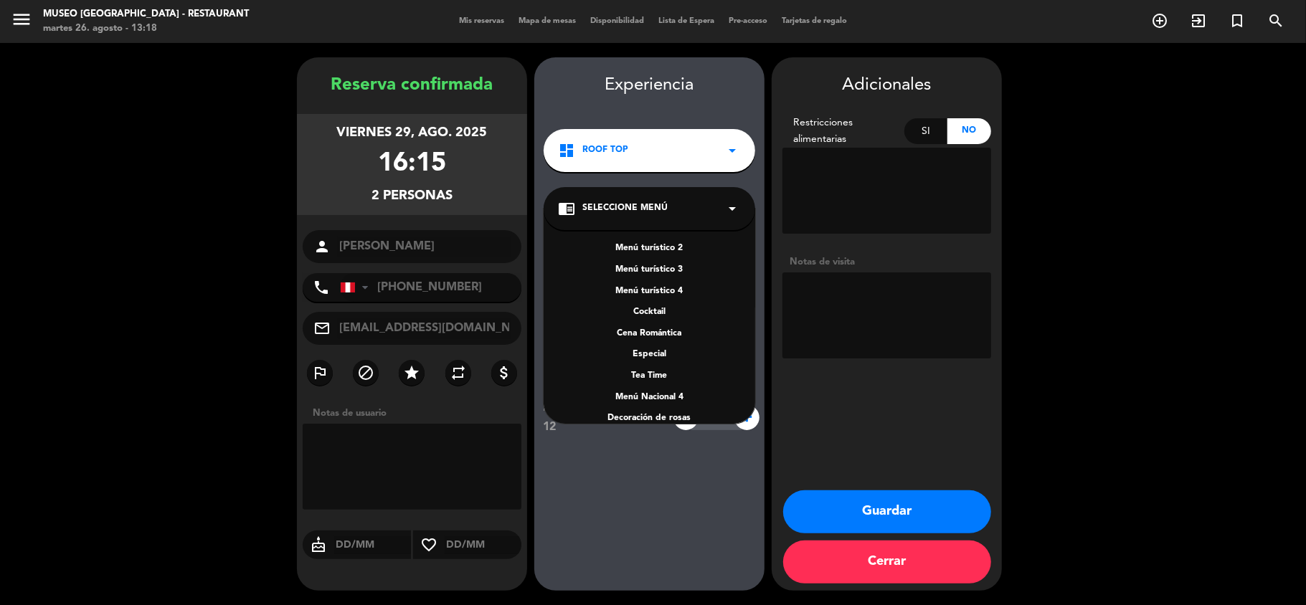
scroll to position [184, 0]
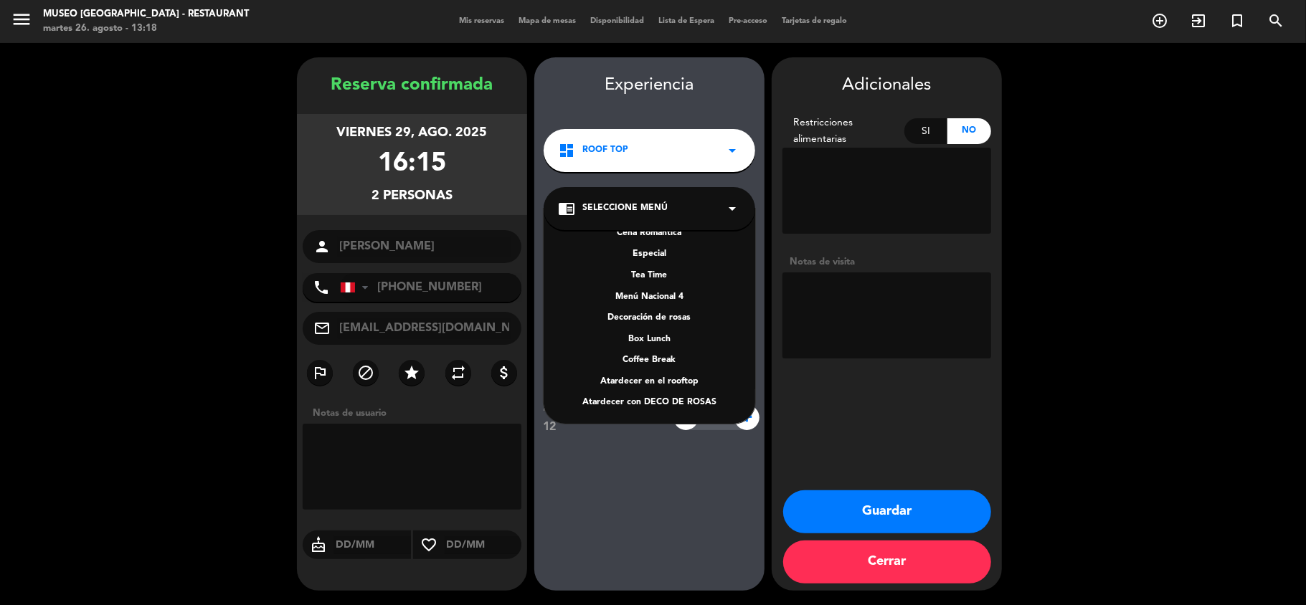
click at [852, 306] on textarea at bounding box center [886, 316] width 209 height 86
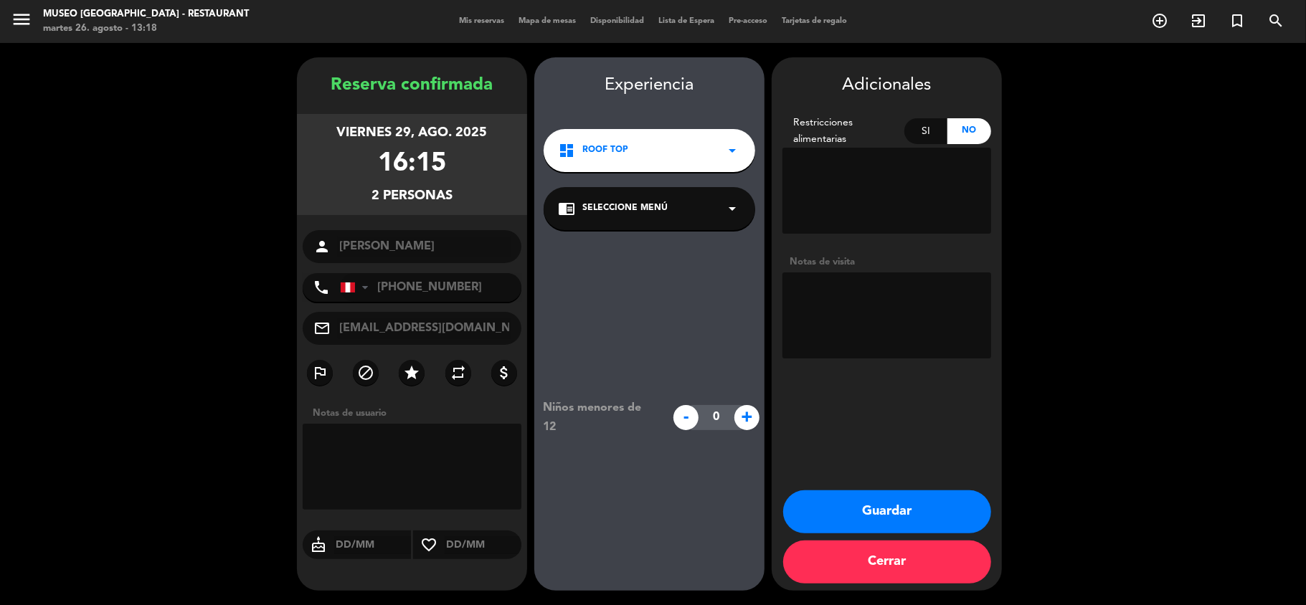
click at [867, 516] on button "Guardar" at bounding box center [887, 512] width 208 height 43
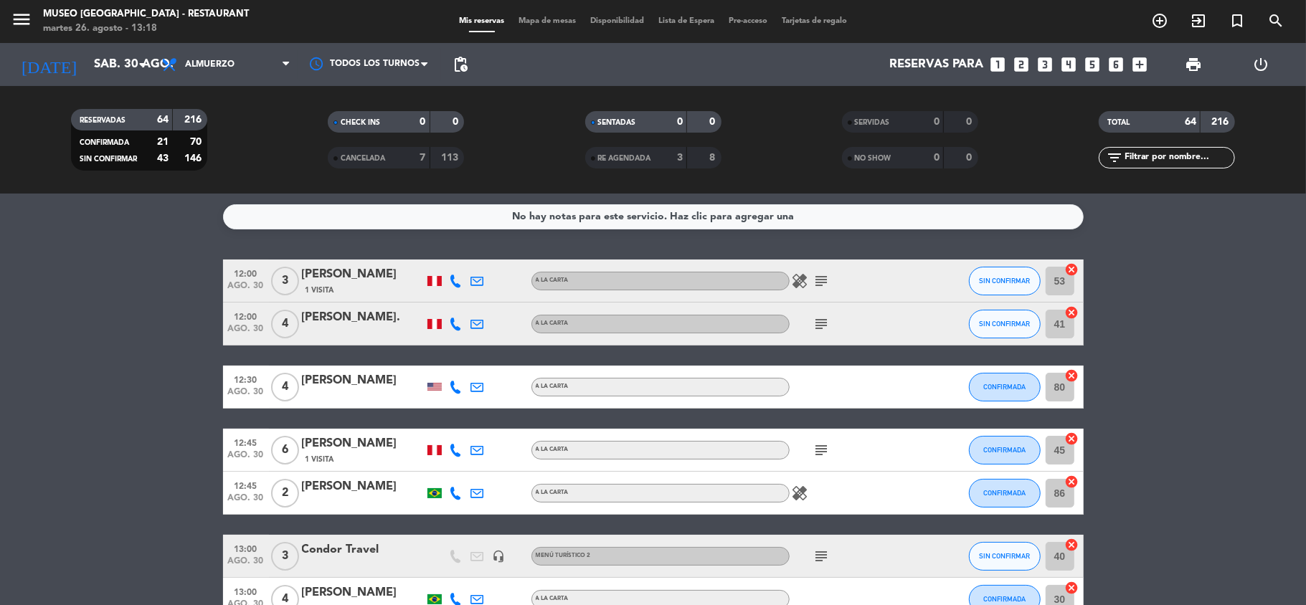
click at [1107, 63] on icon "looks_6" at bounding box center [1116, 64] width 19 height 19
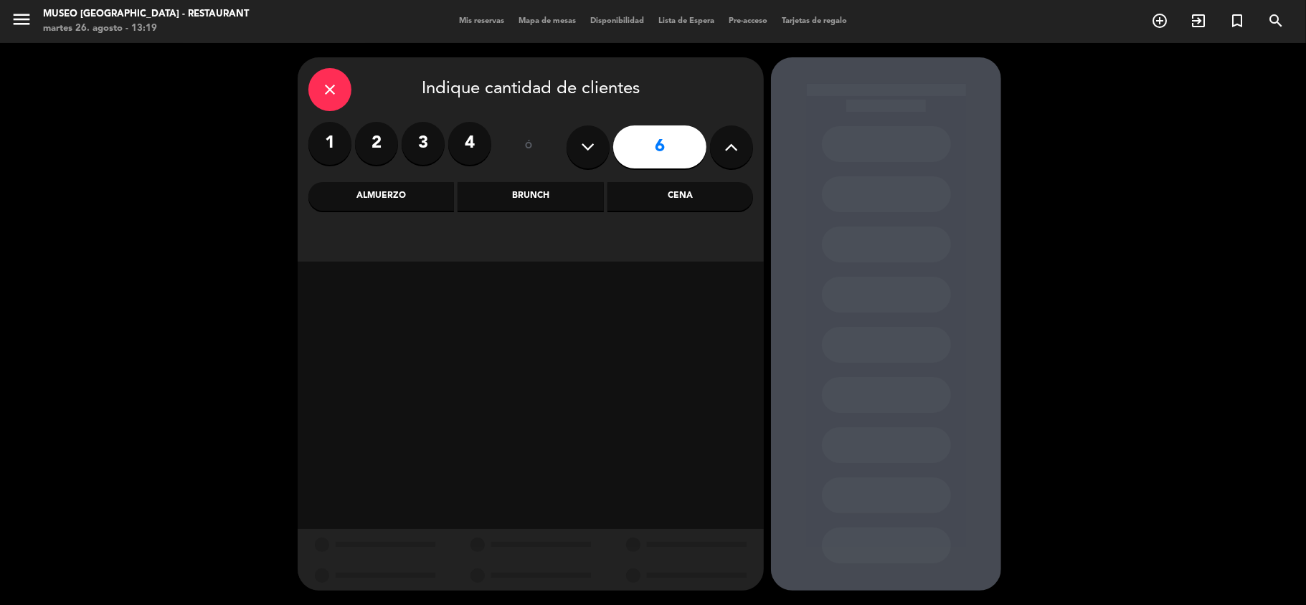
click at [683, 207] on div "Cena" at bounding box center [680, 196] width 146 height 29
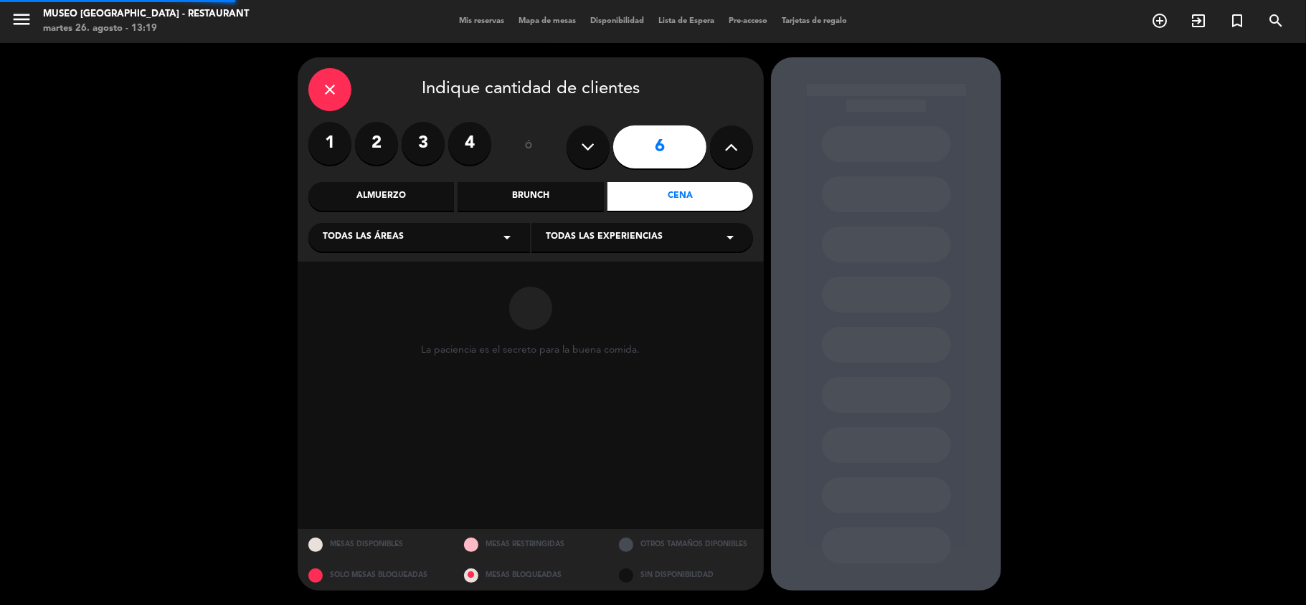
drag, startPoint x: 495, startPoint y: 225, endPoint x: 450, endPoint y: 244, distance: 48.2
click at [491, 230] on div "Todas las áreas arrow_drop_down" at bounding box center [419, 237] width 222 height 29
click at [349, 294] on div "Jardines1" at bounding box center [419, 294] width 193 height 14
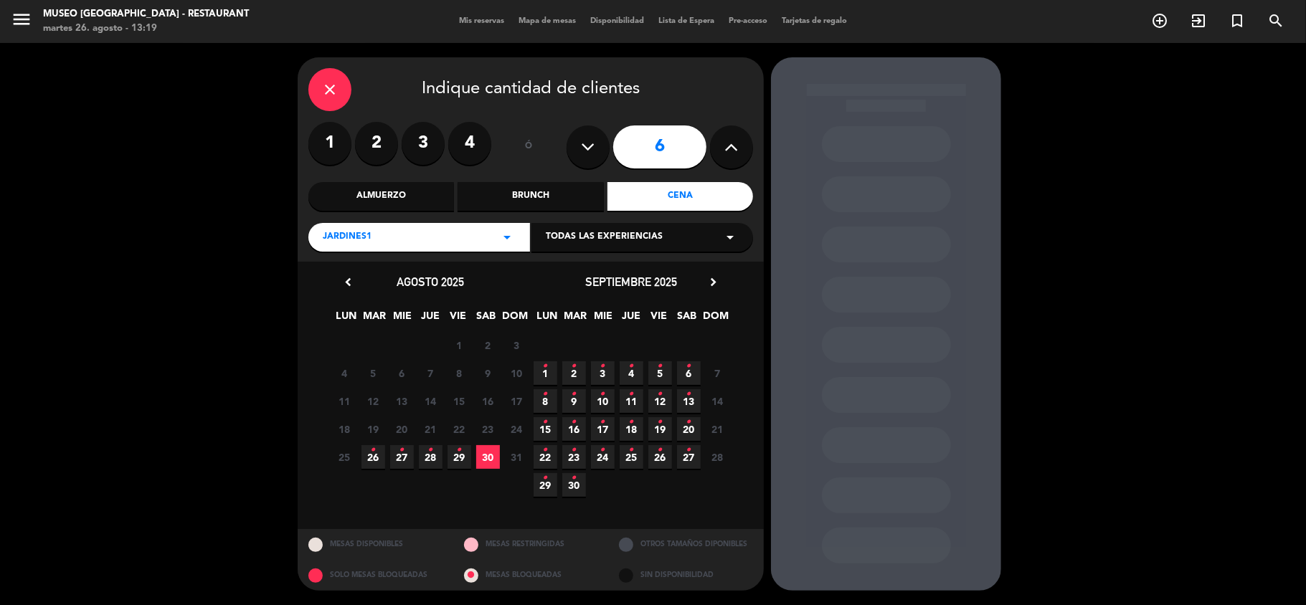
click at [425, 453] on span "28 •" at bounding box center [431, 457] width 24 height 24
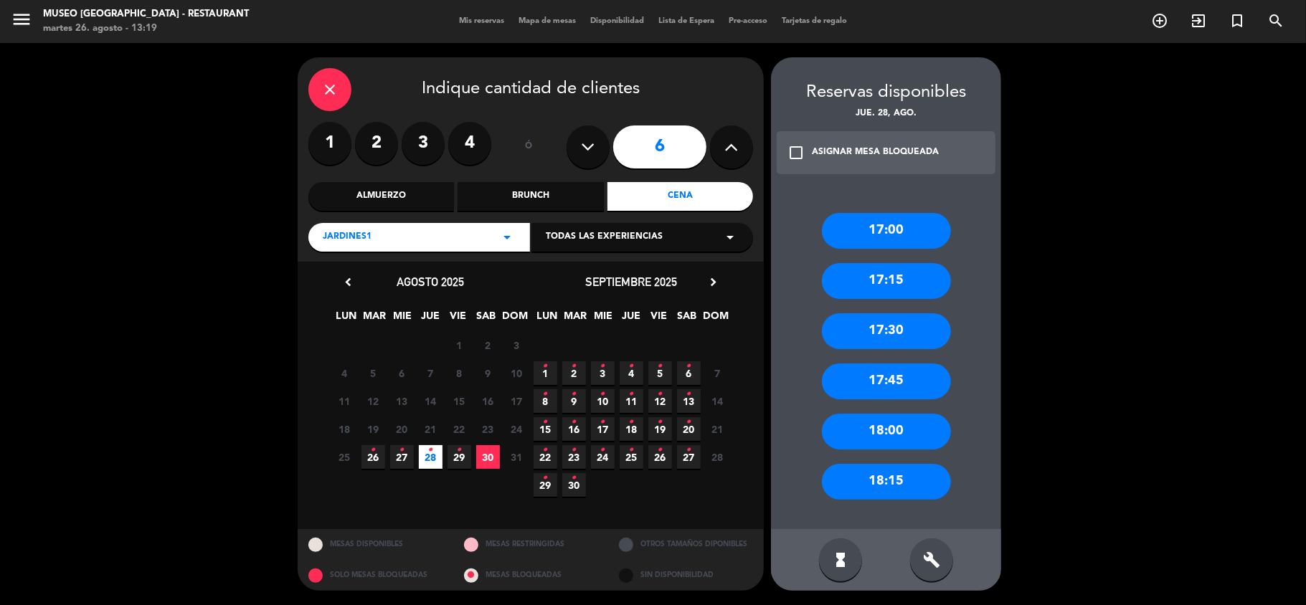
click at [476, 231] on div "Jardines1 arrow_drop_down" at bounding box center [419, 237] width 222 height 29
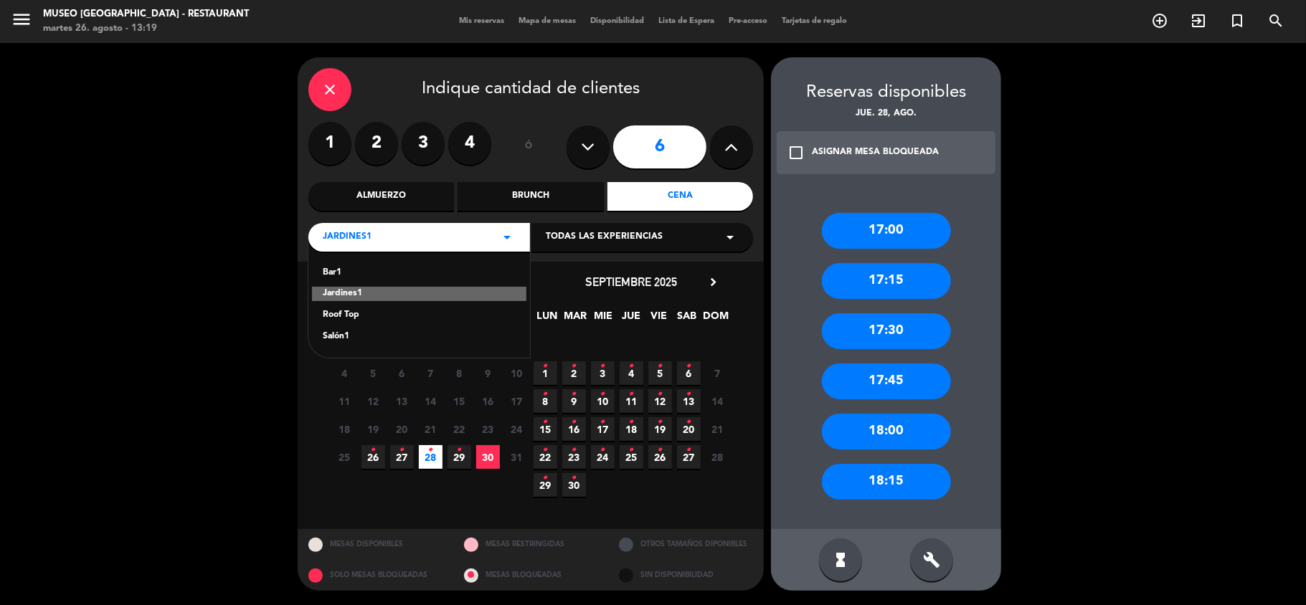
click at [339, 336] on div "Salón1" at bounding box center [419, 337] width 193 height 14
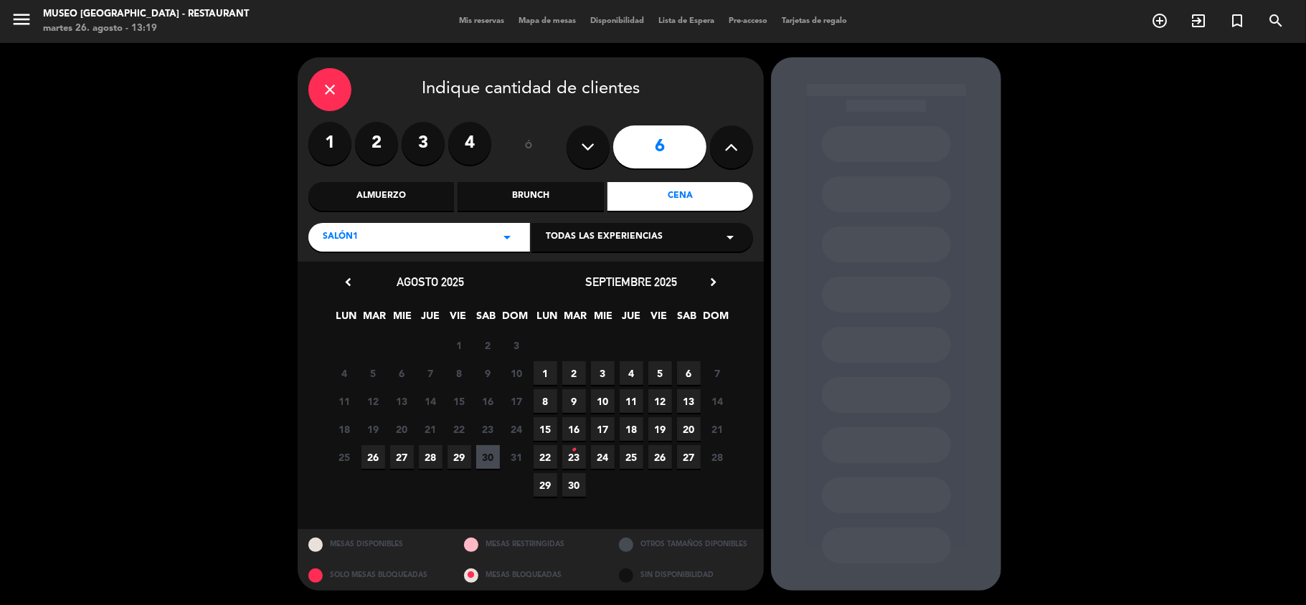
click at [428, 458] on span "28" at bounding box center [431, 457] width 24 height 24
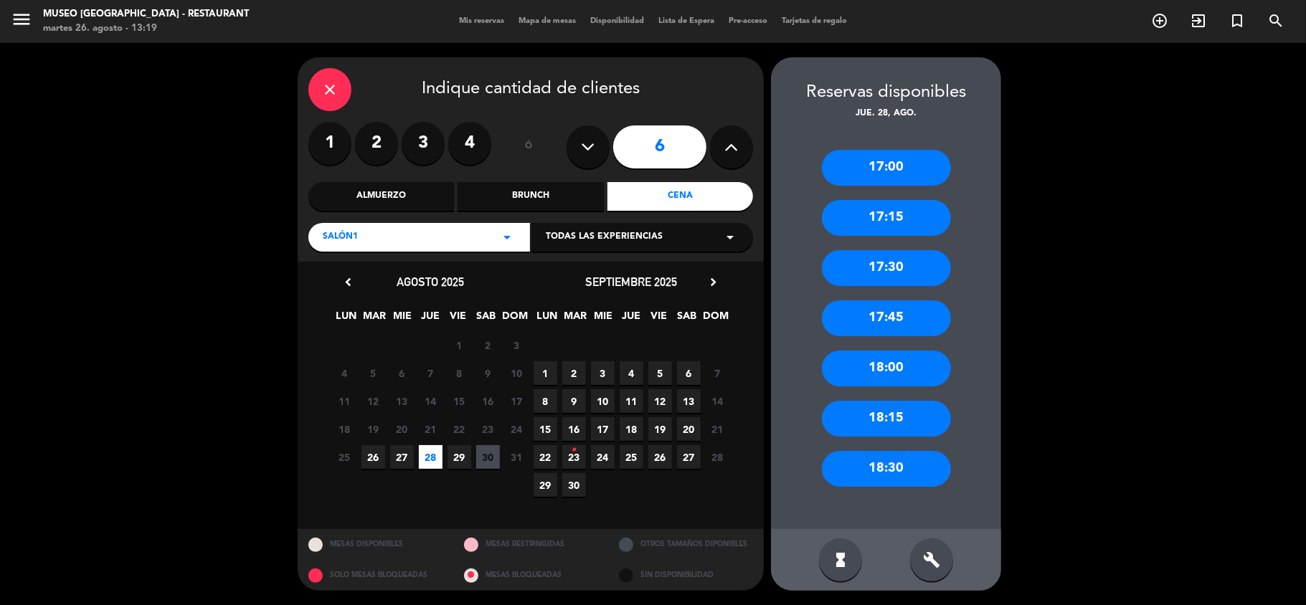
click at [456, 241] on div "Salón1 arrow_drop_down" at bounding box center [419, 237] width 222 height 29
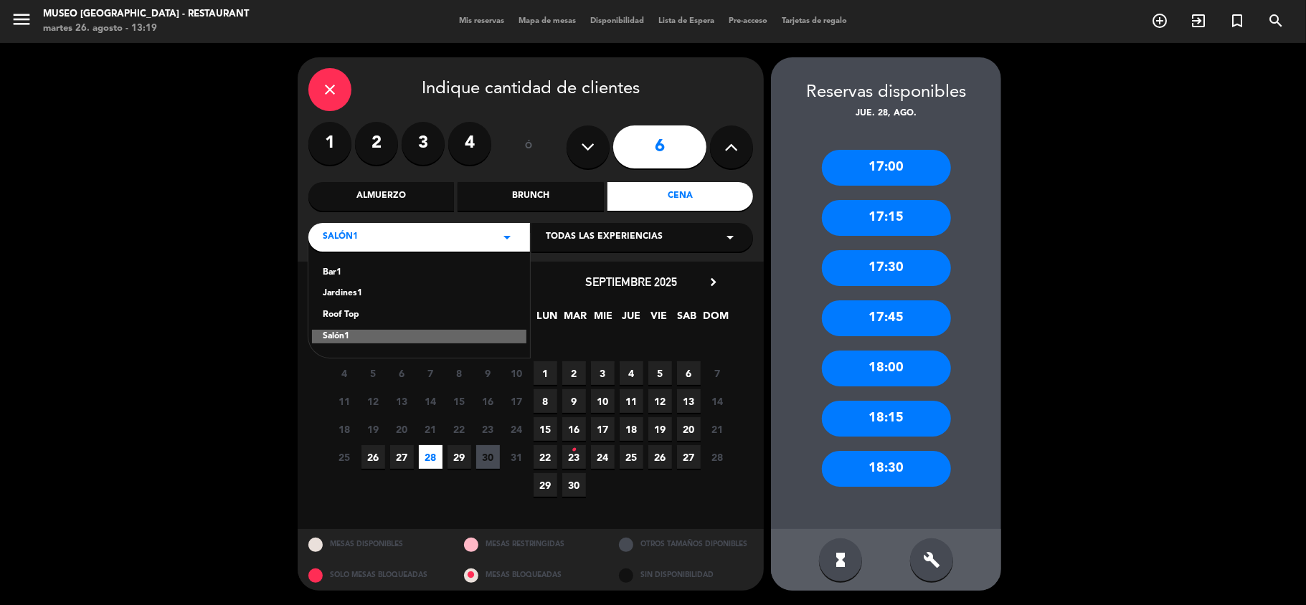
click at [356, 314] on div "Roof Top" at bounding box center [419, 315] width 193 height 14
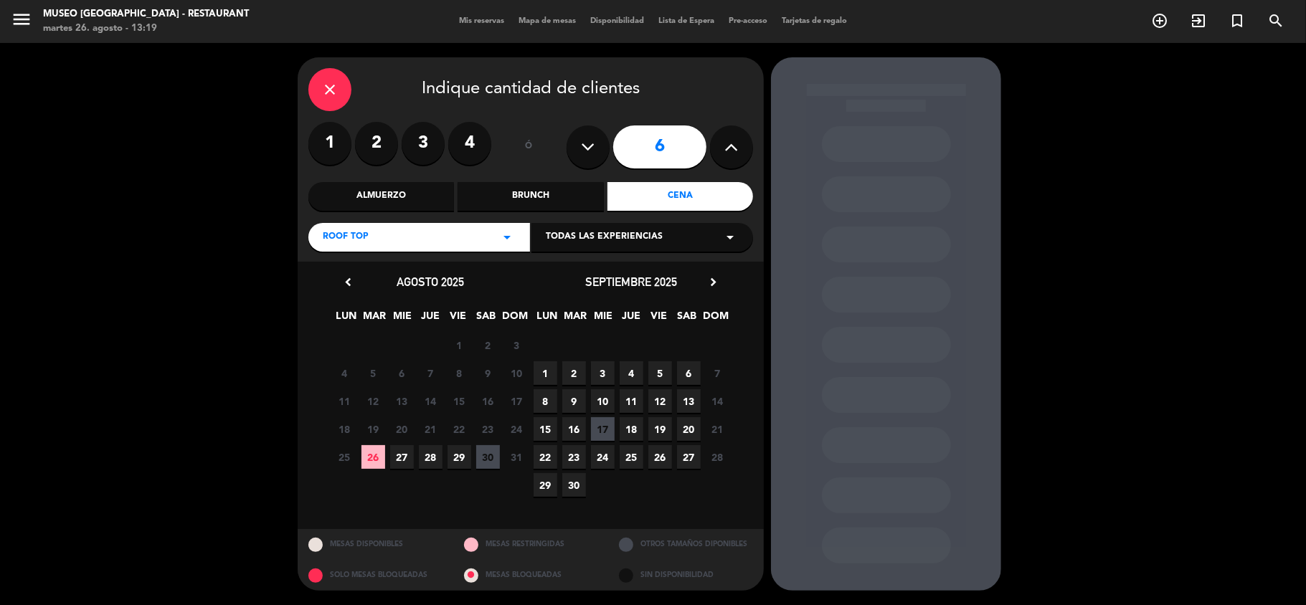
click at [457, 457] on span "29" at bounding box center [460, 457] width 24 height 24
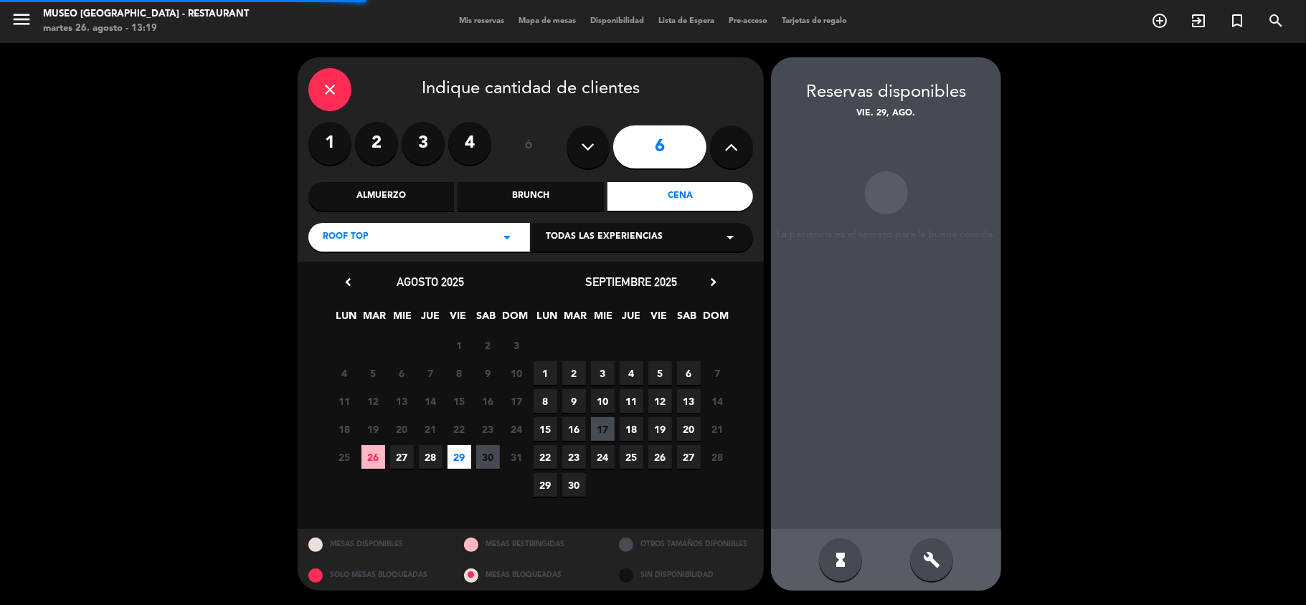
click at [440, 458] on span "28" at bounding box center [431, 457] width 24 height 24
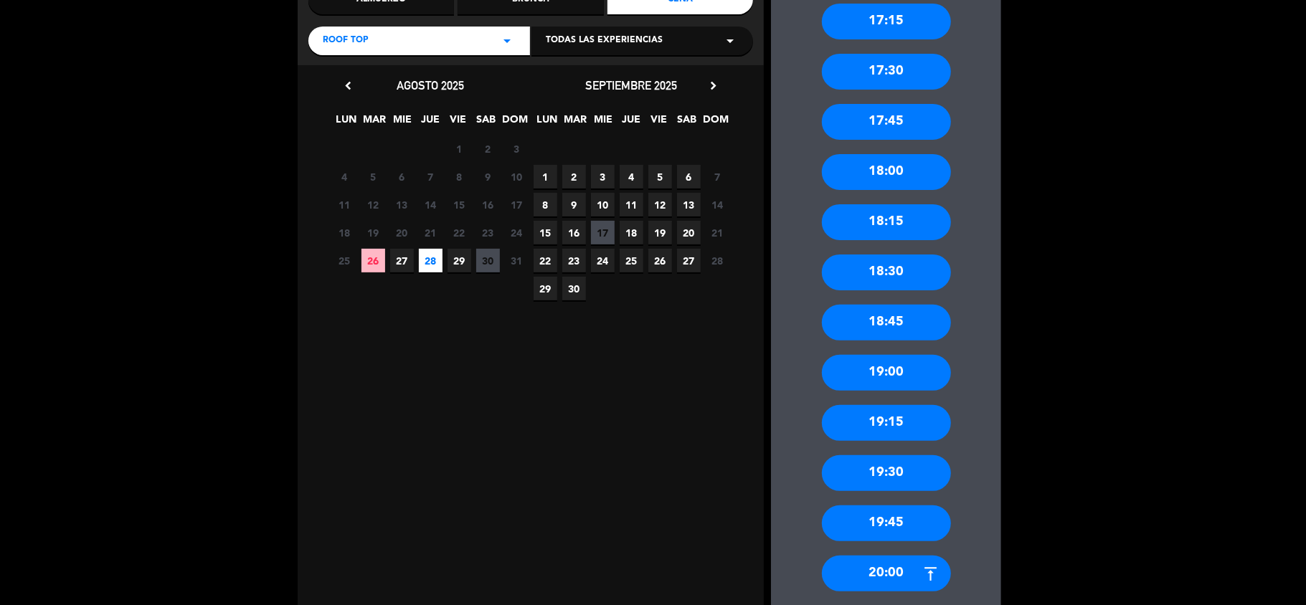
scroll to position [382, 0]
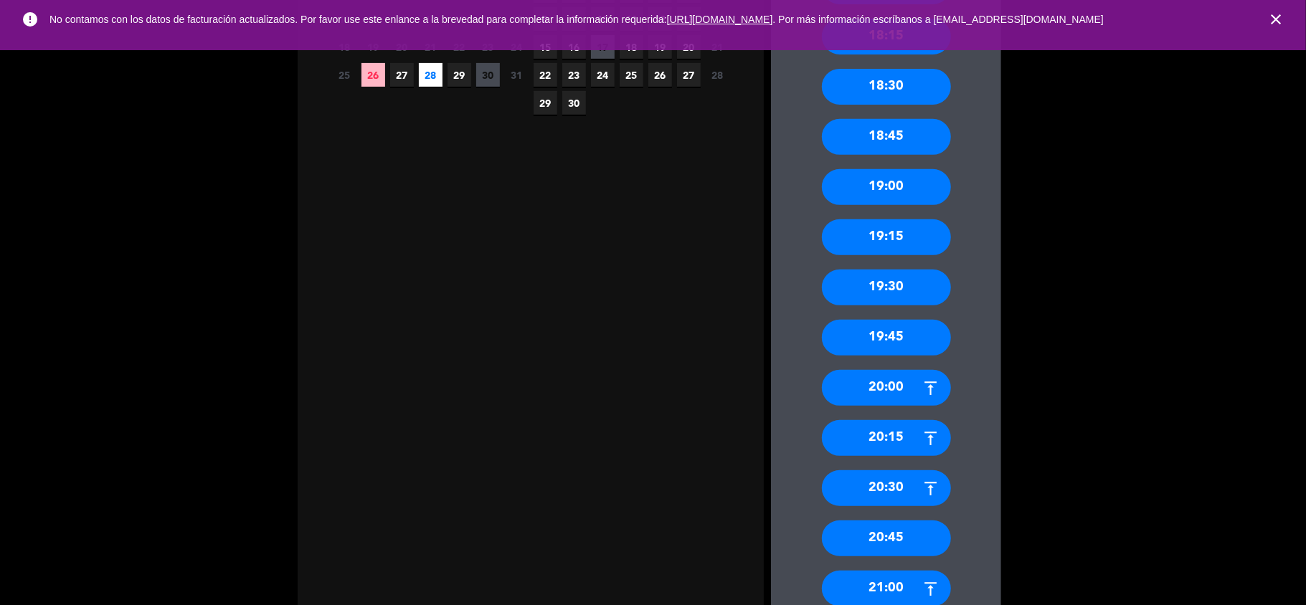
click at [1269, 20] on icon "close" at bounding box center [1275, 19] width 17 height 17
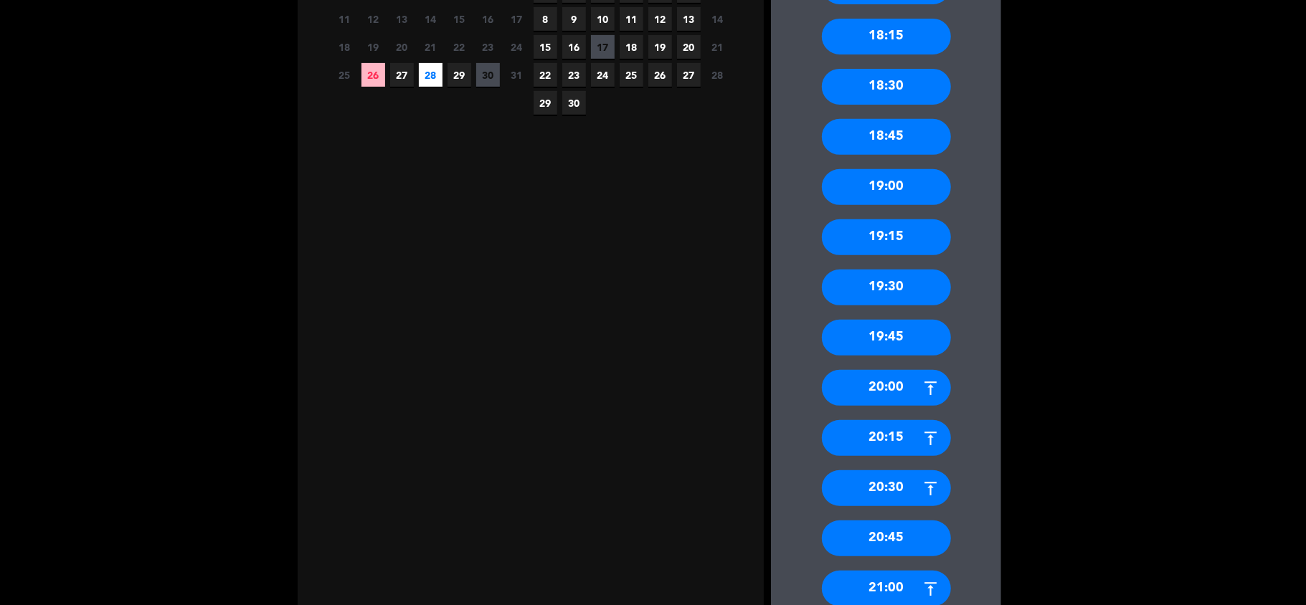
scroll to position [474, 0]
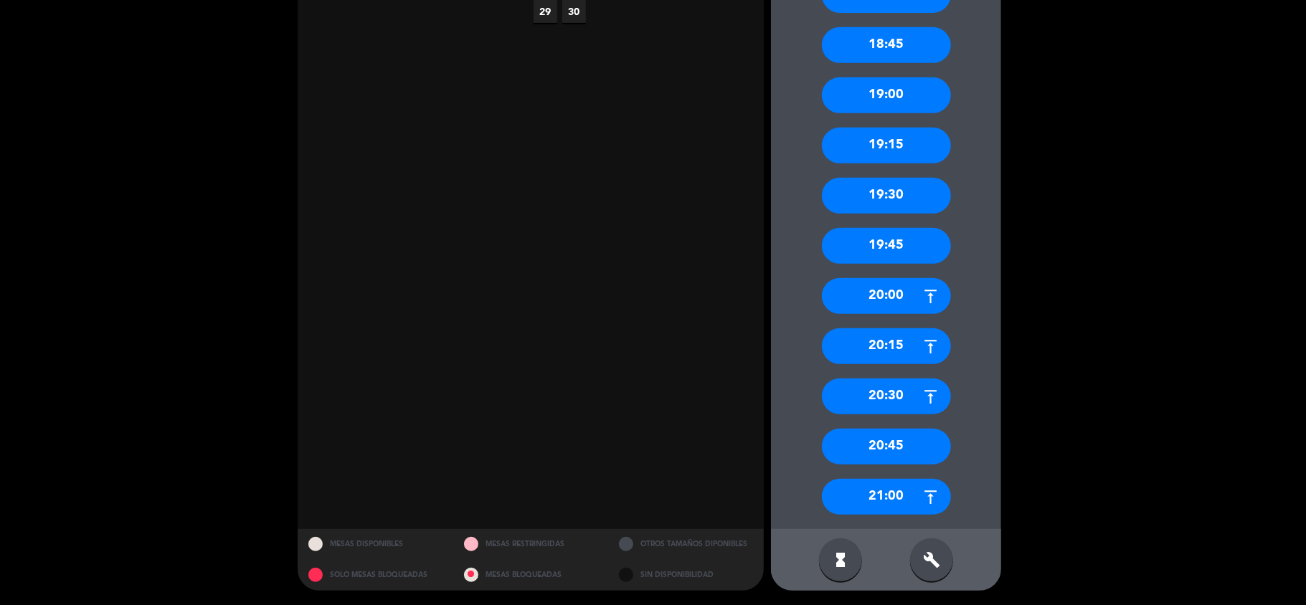
click at [904, 497] on div "21:00" at bounding box center [886, 497] width 129 height 36
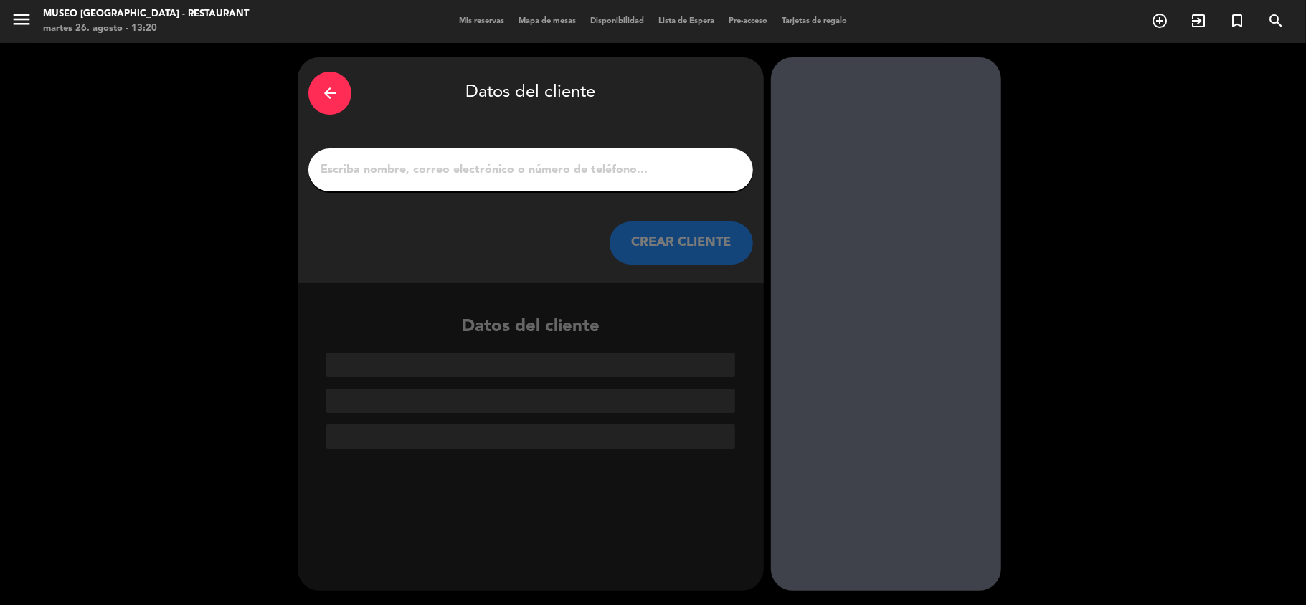
click at [413, 164] on input "1" at bounding box center [530, 170] width 423 height 20
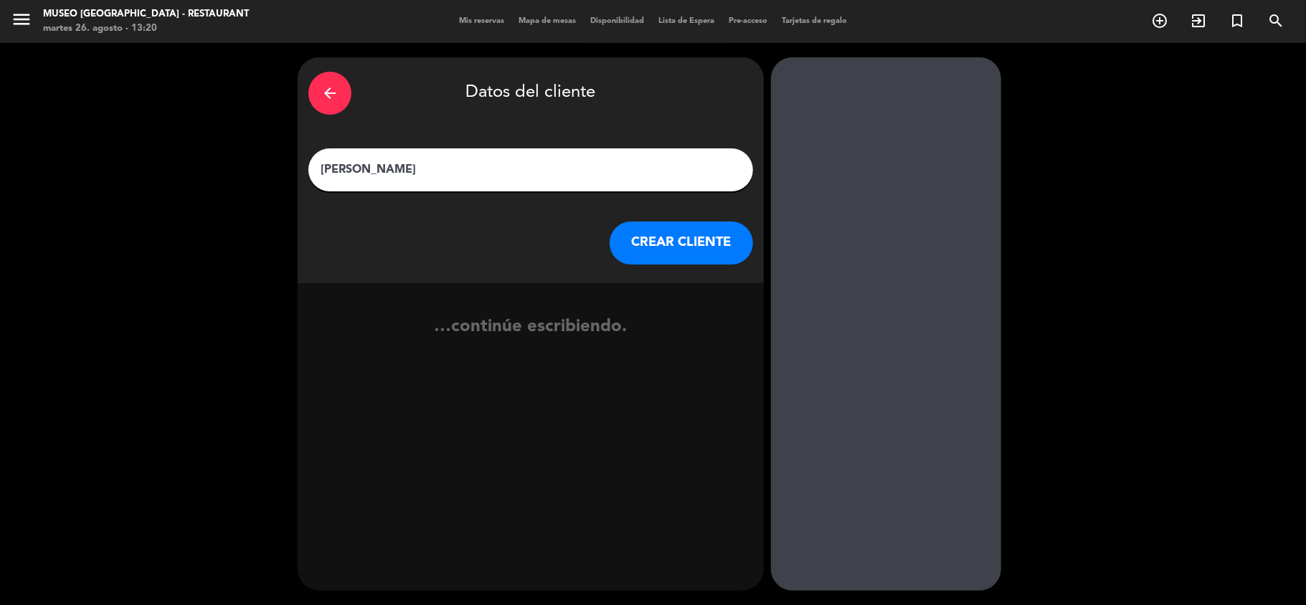
type input "[PERSON_NAME]"
click at [667, 252] on button "CREAR CLIENTE" at bounding box center [681, 243] width 143 height 43
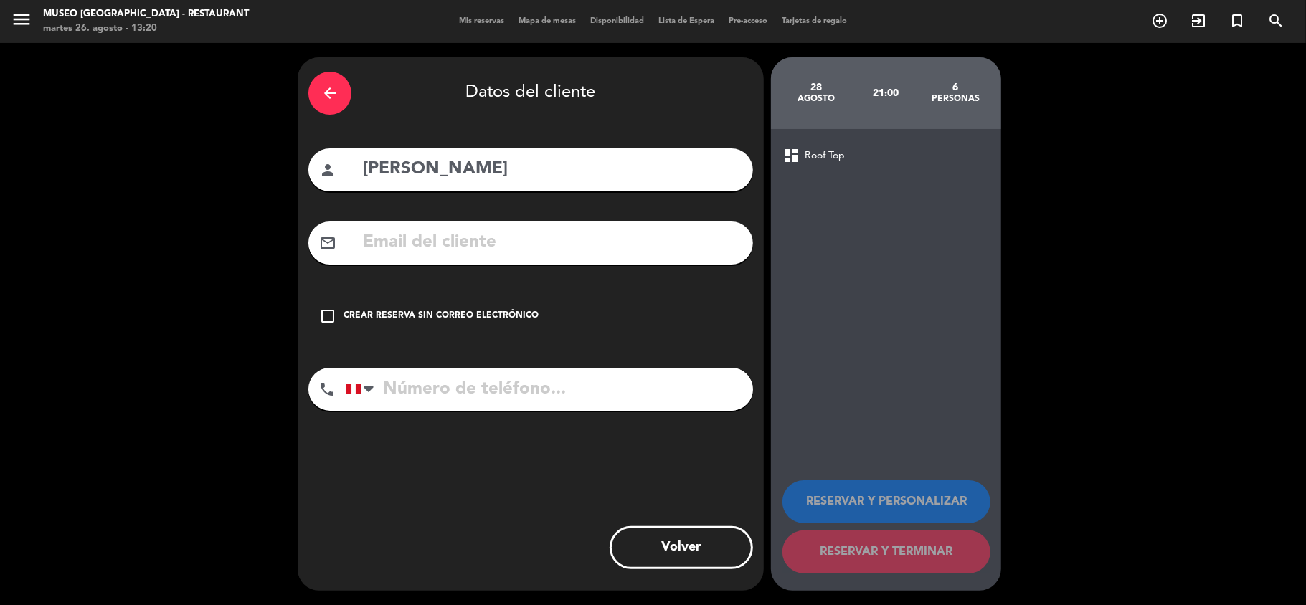
click at [409, 167] on input "[PERSON_NAME]" at bounding box center [551, 169] width 381 height 29
type input "[PERSON_NAME]"
click at [430, 240] on input "text" at bounding box center [551, 242] width 381 height 29
click at [405, 250] on input "text" at bounding box center [551, 242] width 381 height 29
type input "anggela.[PERSON_NAME]"
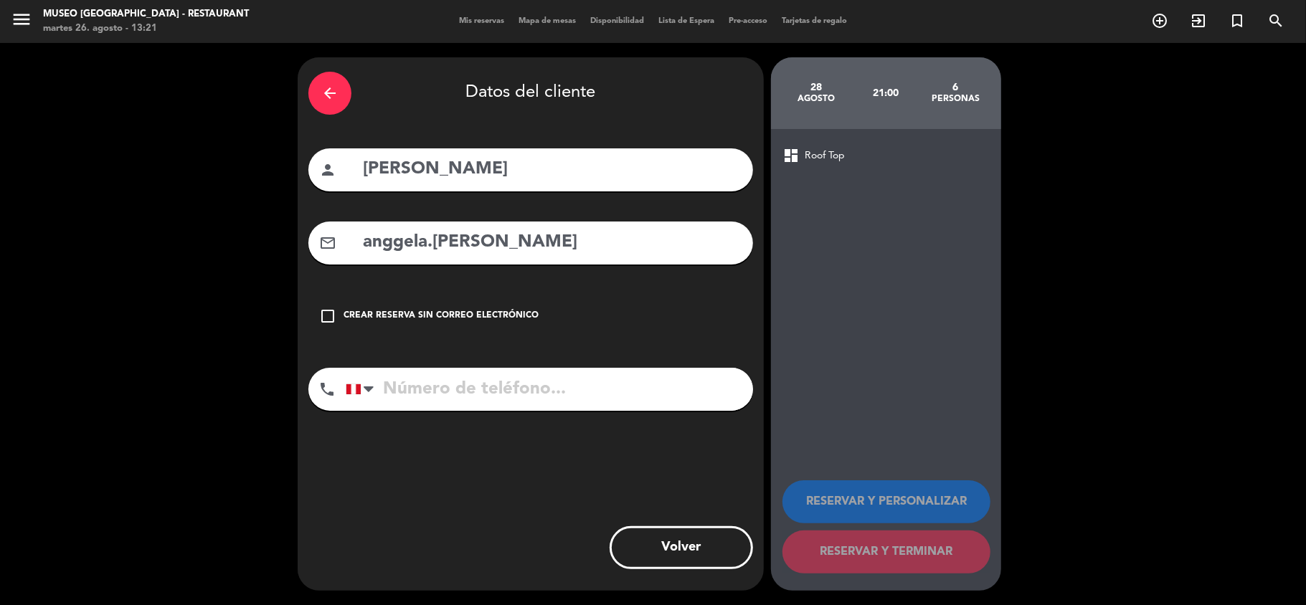
click at [400, 165] on input "[PERSON_NAME]" at bounding box center [551, 169] width 381 height 29
type input "[PERSON_NAME]"
click at [532, 239] on input "anggela.[PERSON_NAME]" at bounding box center [551, 242] width 381 height 29
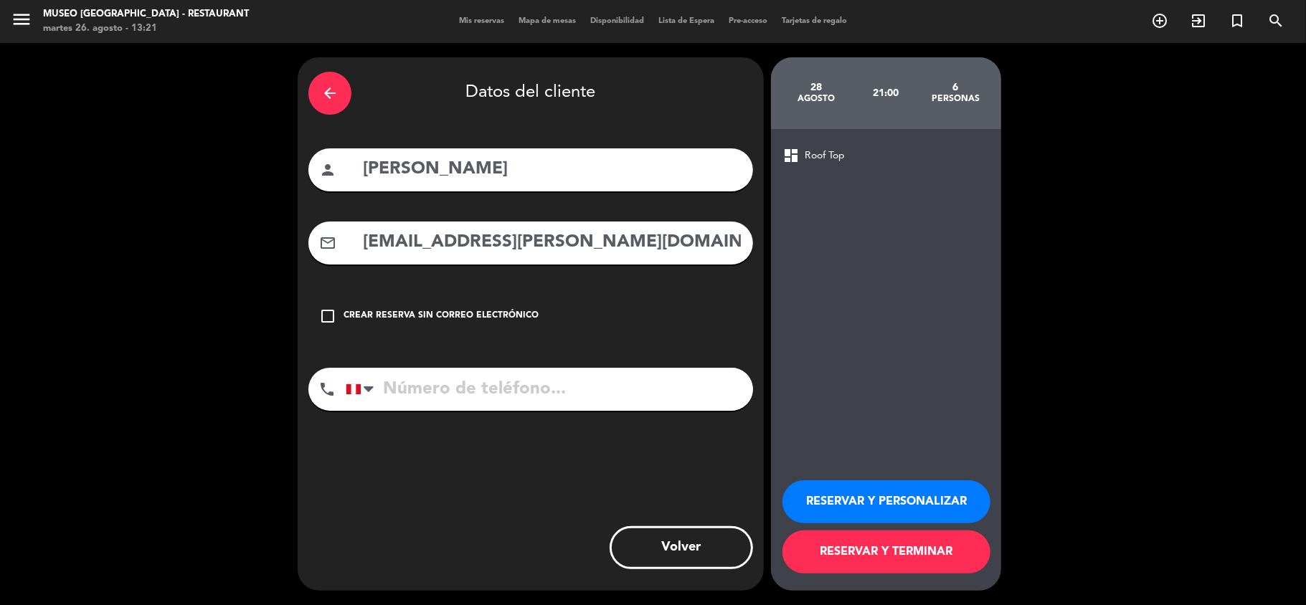
type input "[EMAIL_ADDRESS][PERSON_NAME][DOMAIN_NAME]"
click at [443, 394] on input "tel" at bounding box center [549, 389] width 407 height 43
type input "969267638"
click at [851, 503] on button "RESERVAR Y PERSONALIZAR" at bounding box center [886, 502] width 208 height 43
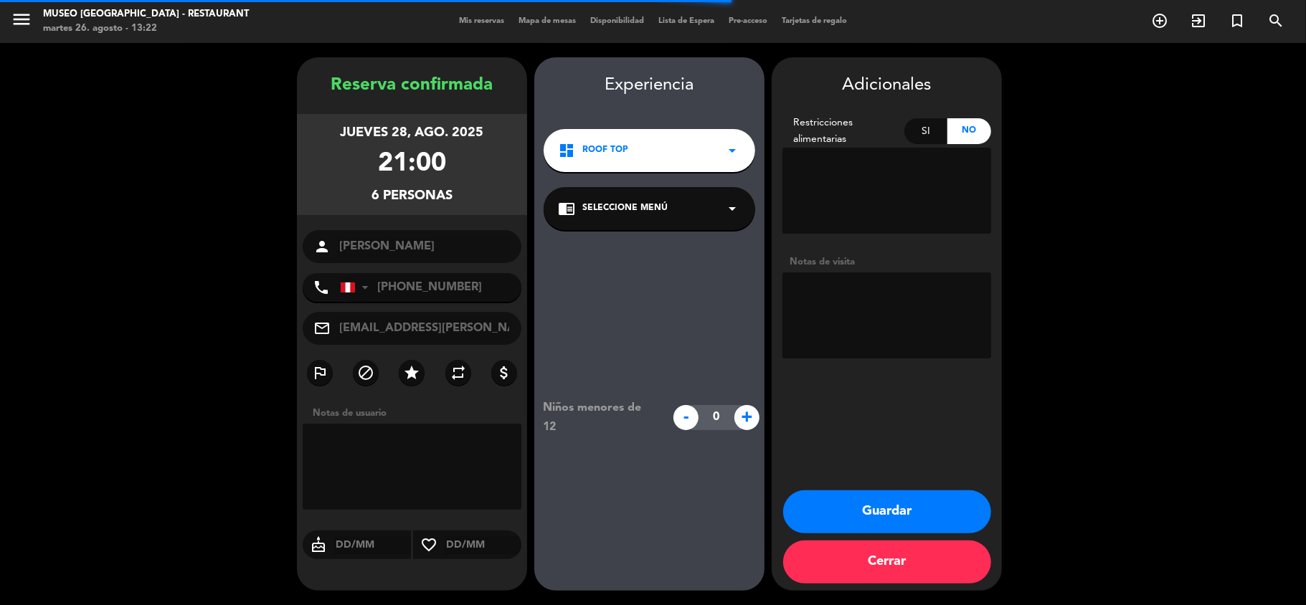
click at [641, 209] on span "Seleccione Menú" at bounding box center [624, 209] width 85 height 14
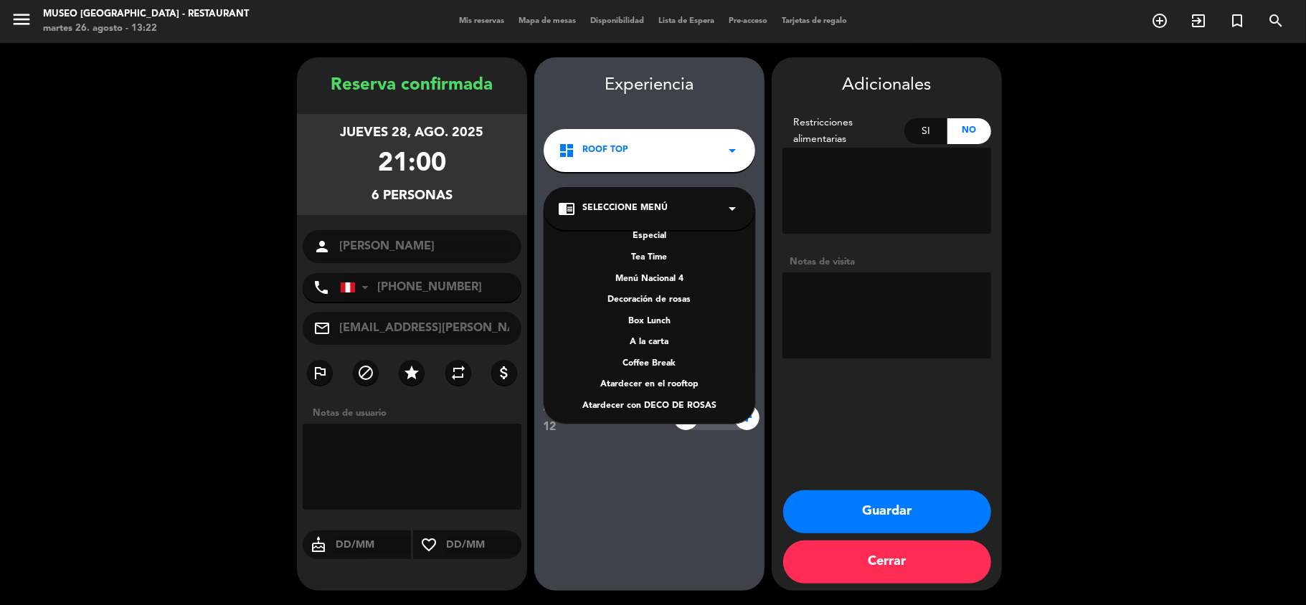
scroll to position [207, 0]
click at [653, 336] on div "A la carta" at bounding box center [649, 339] width 183 height 14
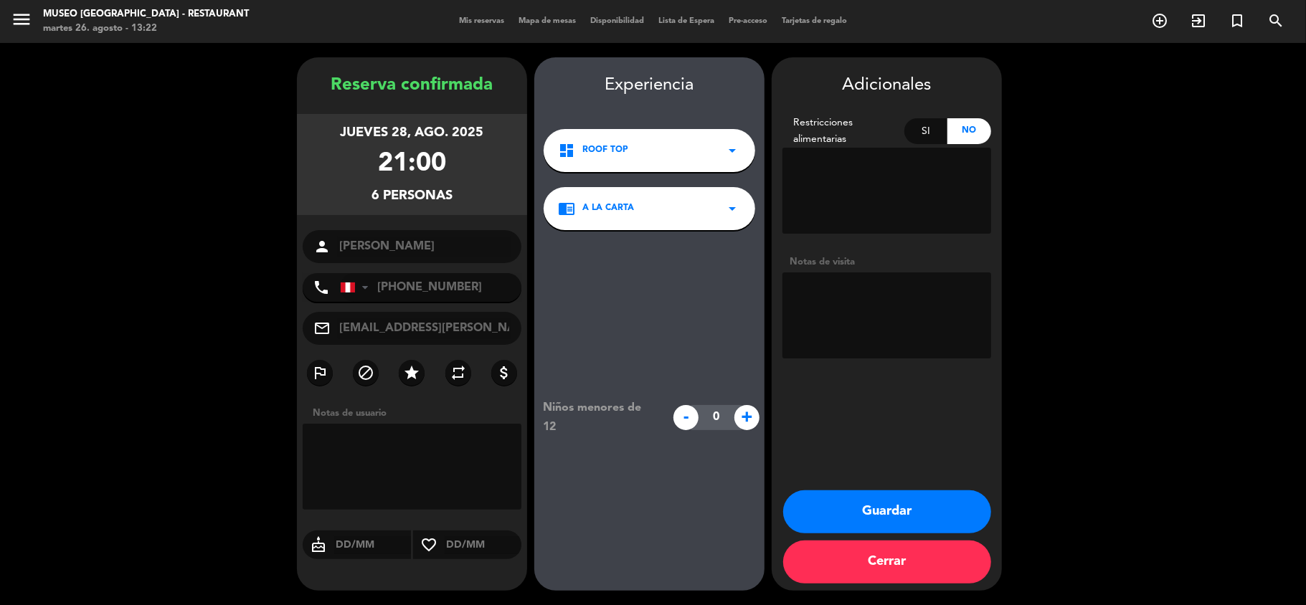
click at [844, 307] on textarea at bounding box center [886, 316] width 209 height 86
click at [909, 511] on button "Guardar" at bounding box center [887, 512] width 208 height 43
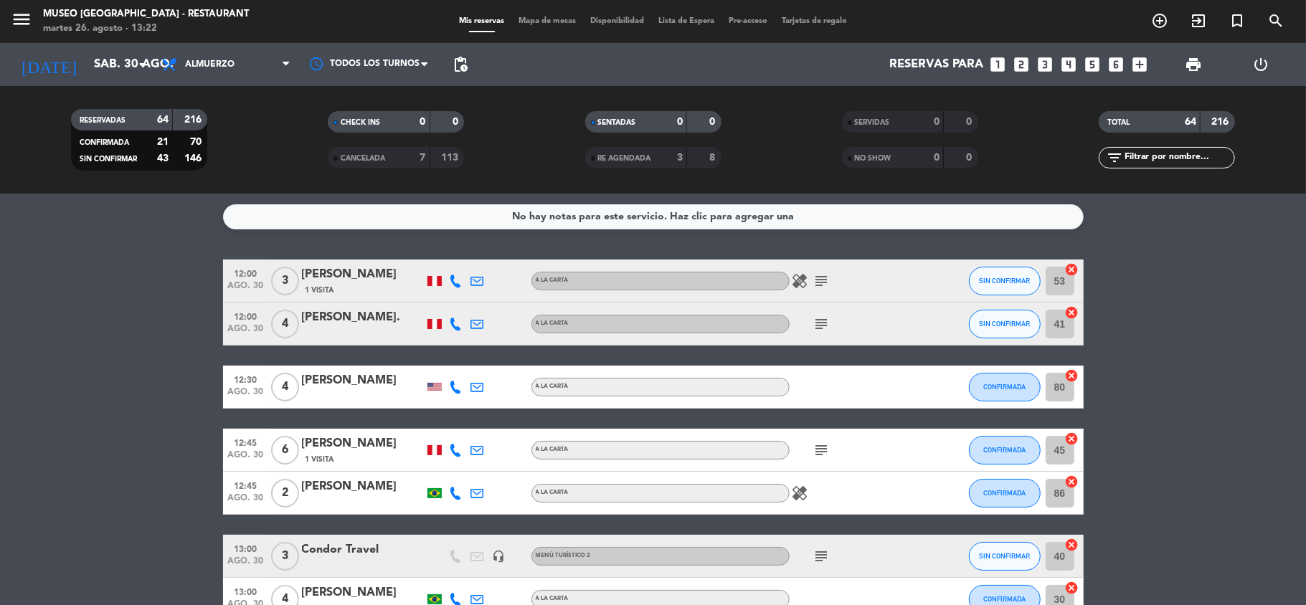
click at [1051, 63] on icon "looks_3" at bounding box center [1045, 64] width 19 height 19
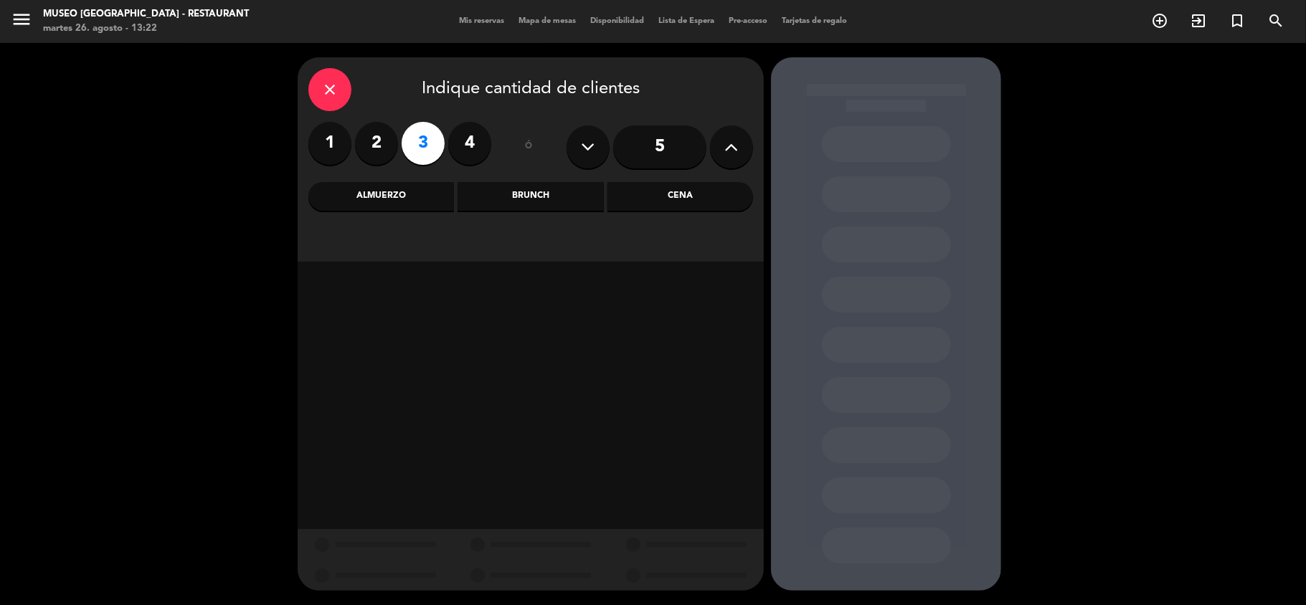
click at [645, 192] on div "Cena" at bounding box center [680, 196] width 146 height 29
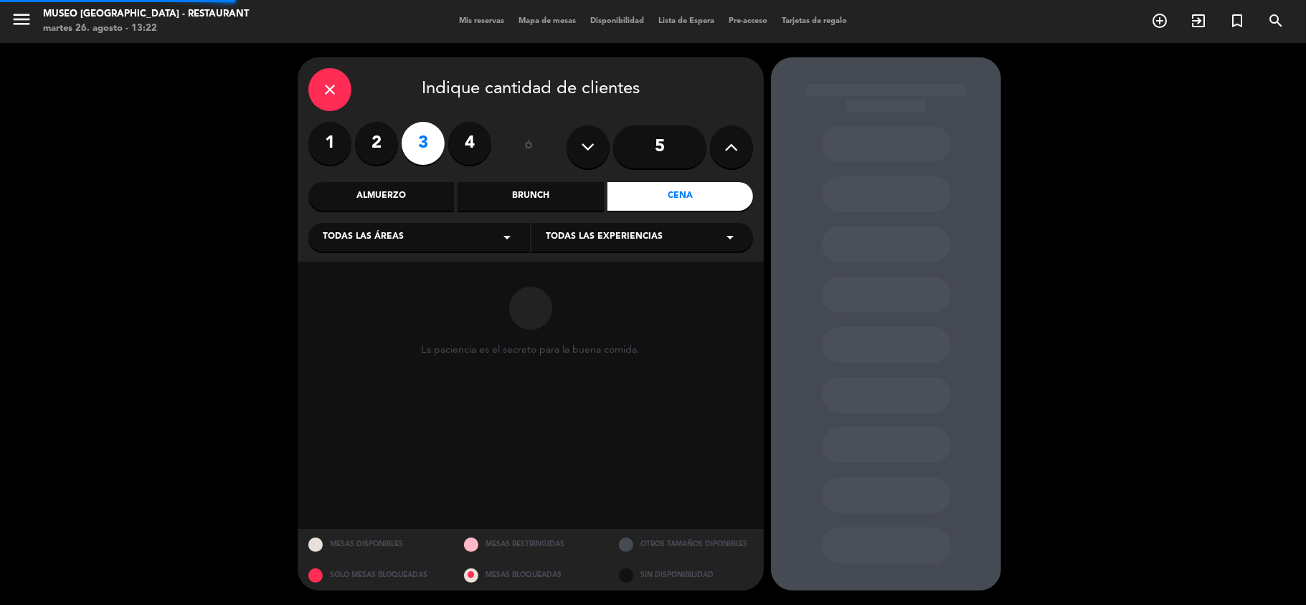
click at [495, 232] on div "Todas las áreas arrow_drop_down" at bounding box center [419, 237] width 222 height 29
click at [354, 295] on div "Jardines1" at bounding box center [419, 294] width 193 height 14
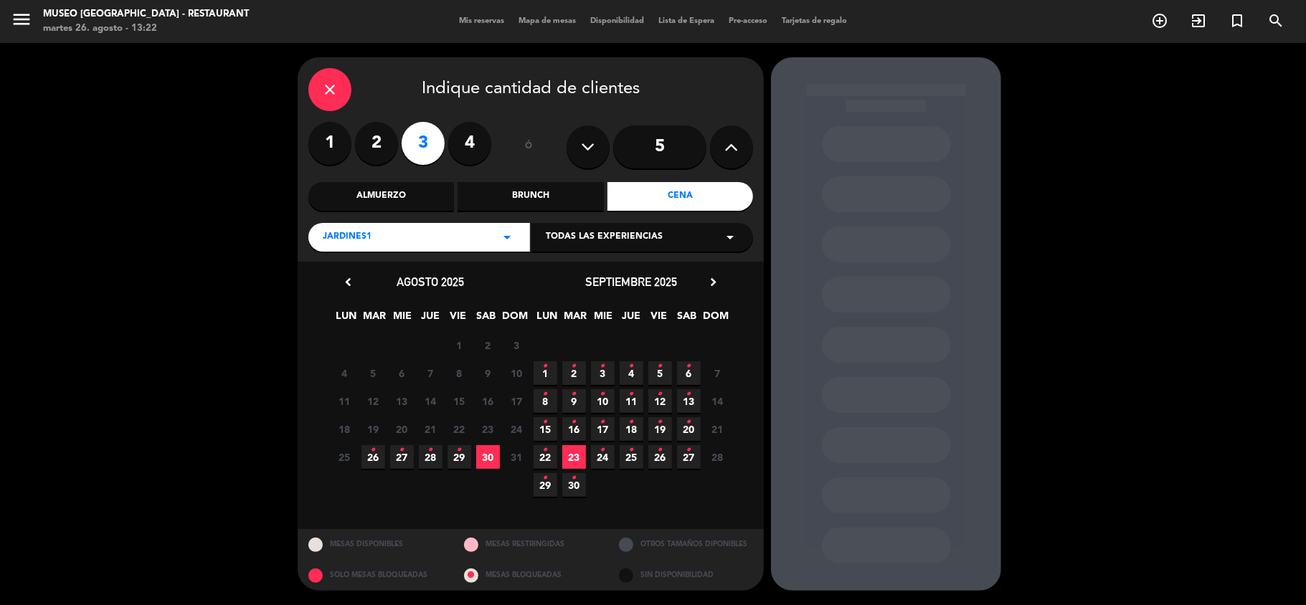
click at [434, 454] on span "28 •" at bounding box center [431, 457] width 24 height 24
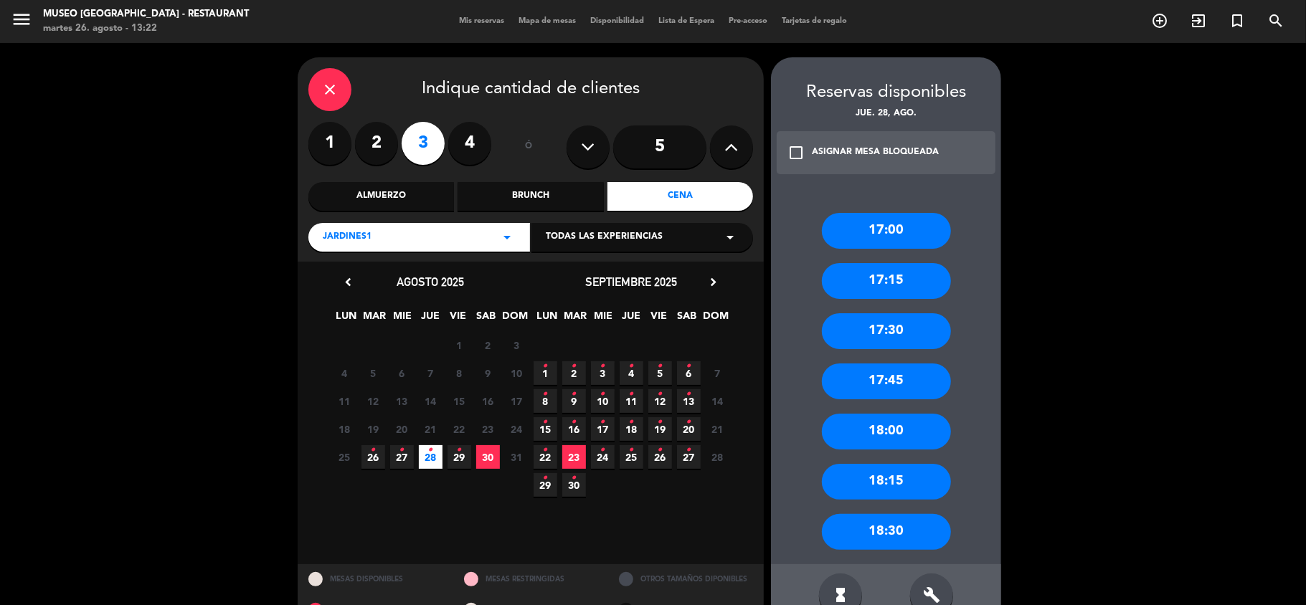
click at [473, 240] on div "Jardines1 arrow_drop_down" at bounding box center [419, 237] width 222 height 29
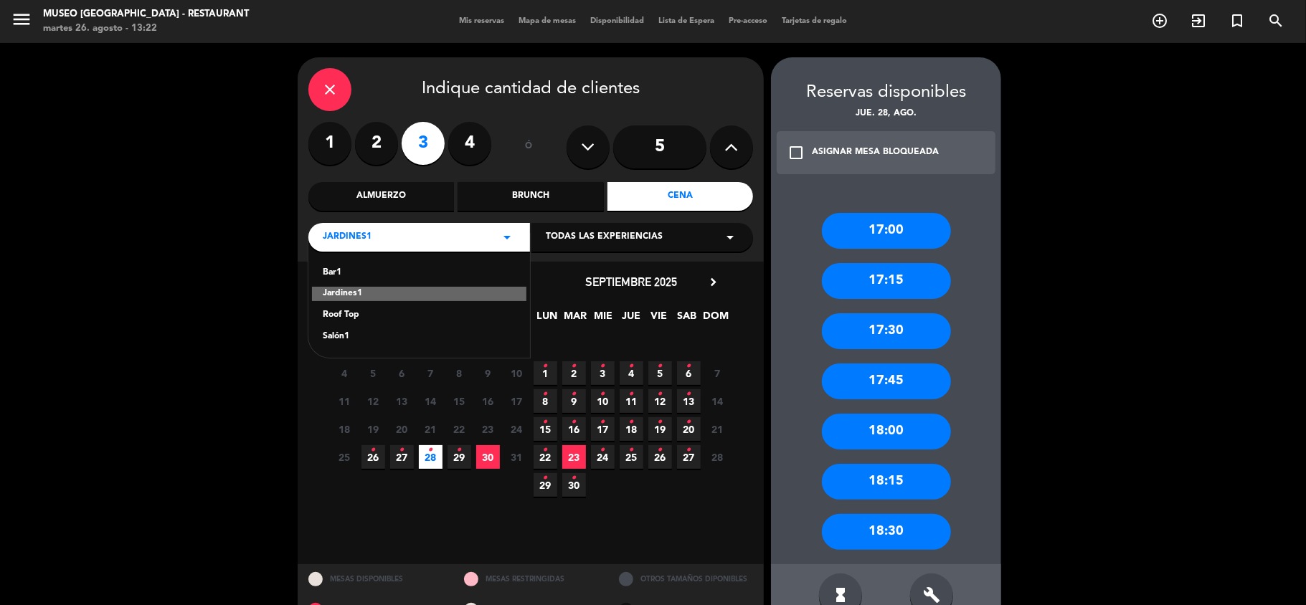
click at [337, 339] on div "Salón1" at bounding box center [419, 337] width 193 height 14
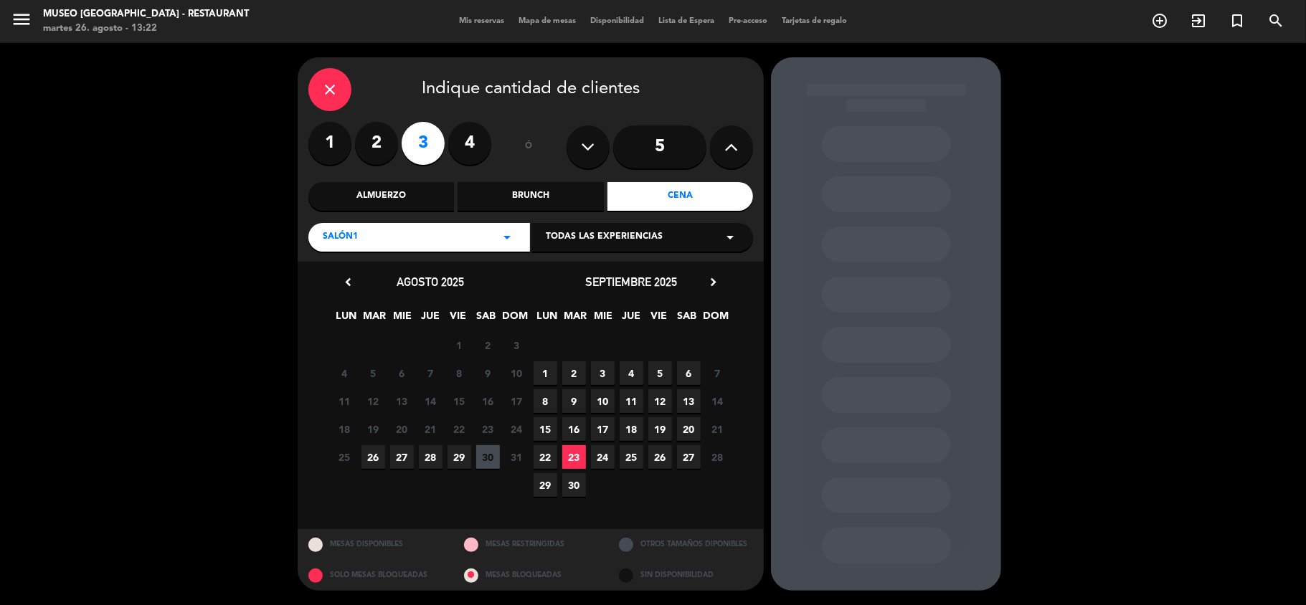
click at [435, 453] on span "28" at bounding box center [431, 457] width 24 height 24
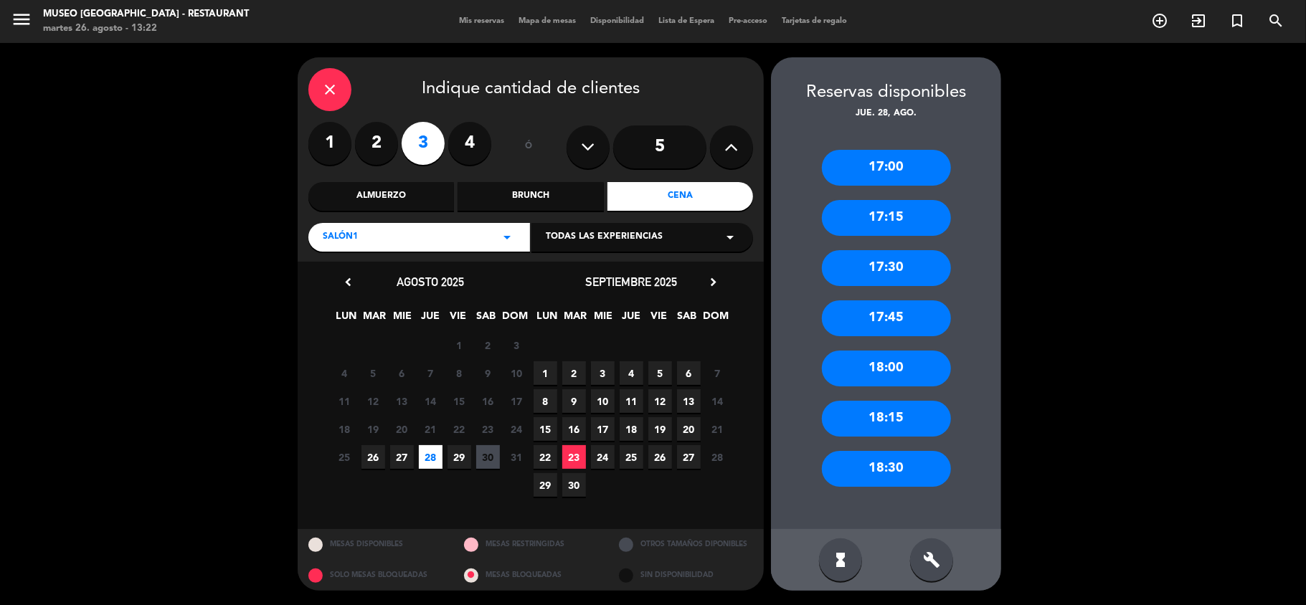
click at [422, 240] on div "Salón1 arrow_drop_down" at bounding box center [419, 237] width 222 height 29
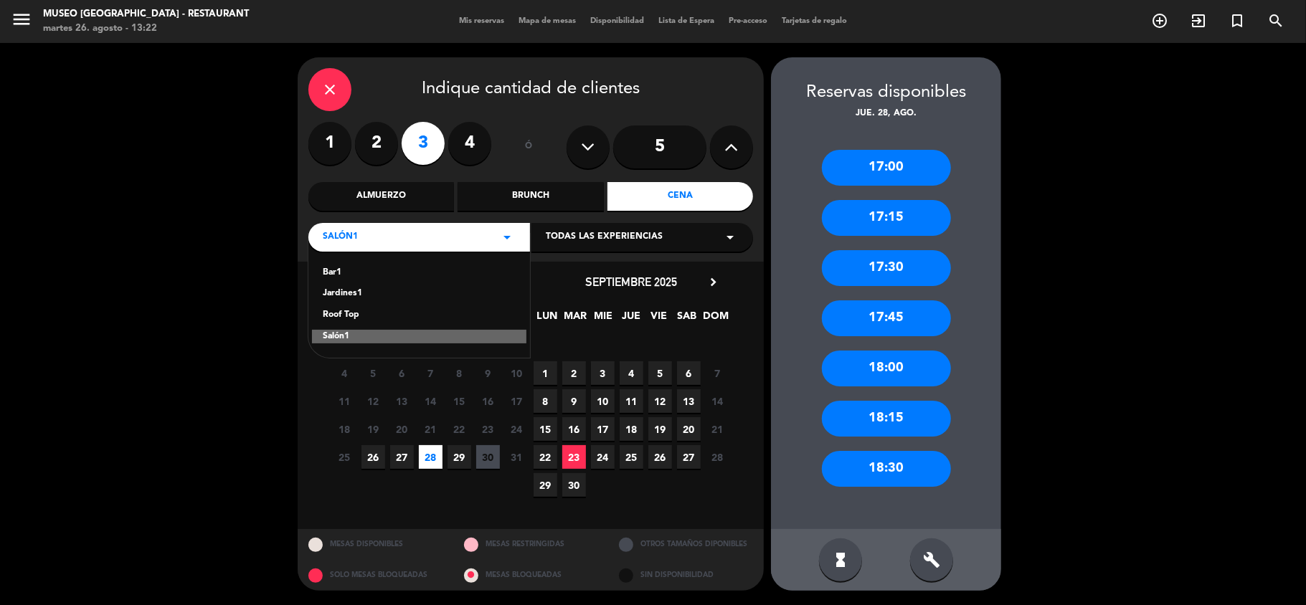
click at [345, 310] on div "Roof Top" at bounding box center [419, 315] width 193 height 14
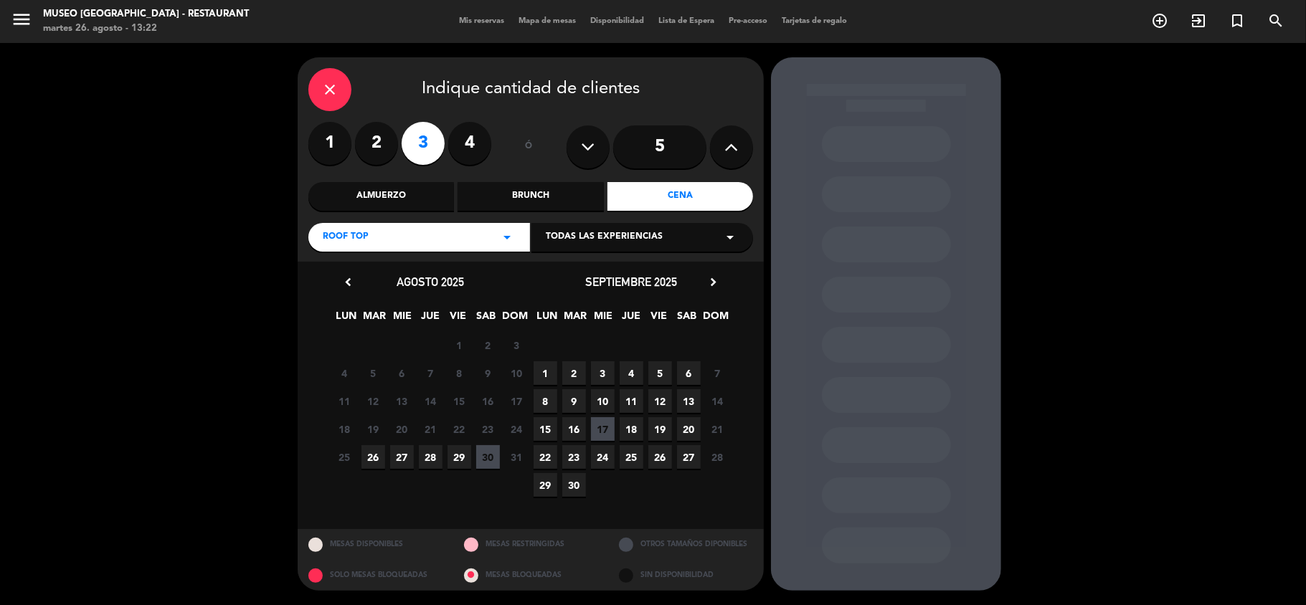
click at [428, 452] on span "28" at bounding box center [431, 457] width 24 height 24
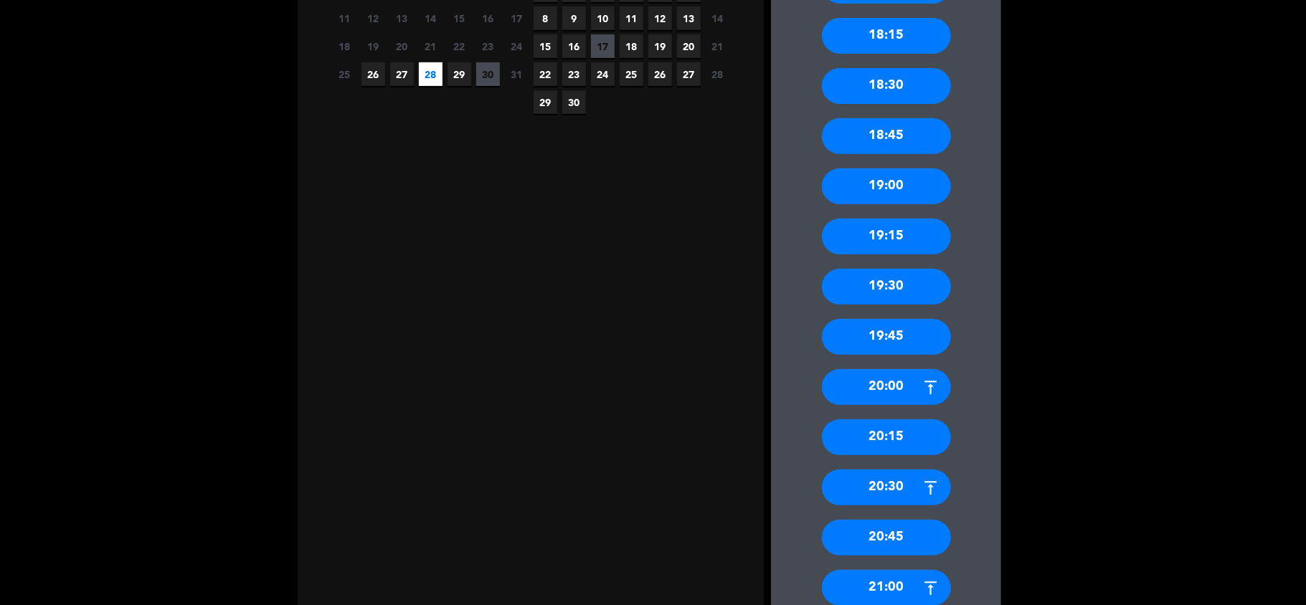
scroll to position [474, 0]
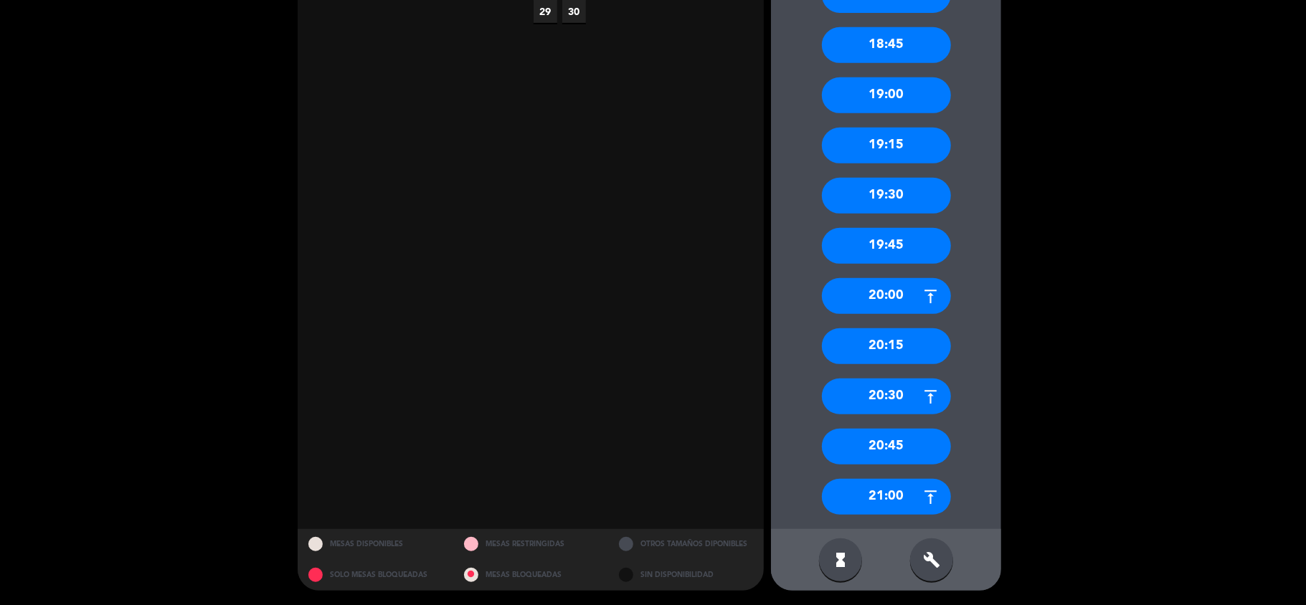
click at [891, 493] on div "21:00" at bounding box center [886, 497] width 129 height 36
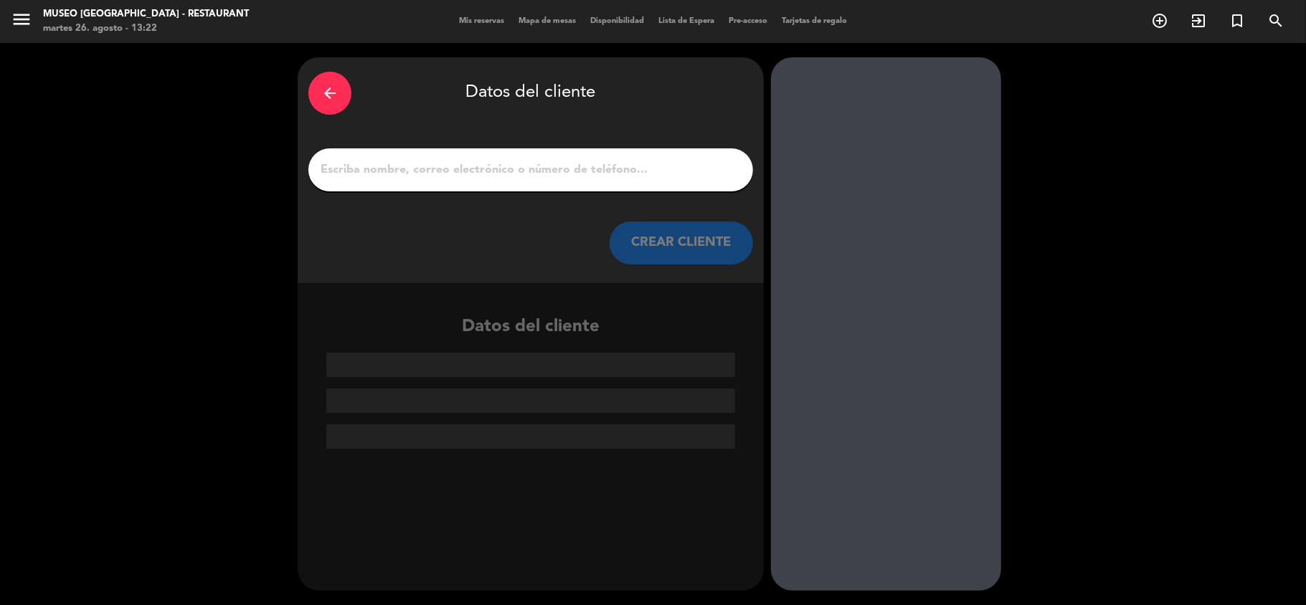
scroll to position [0, 0]
click at [446, 173] on input "1" at bounding box center [530, 170] width 423 height 20
click at [419, 164] on input "1" at bounding box center [530, 170] width 423 height 20
click at [339, 93] on icon "arrow_back" at bounding box center [329, 93] width 17 height 17
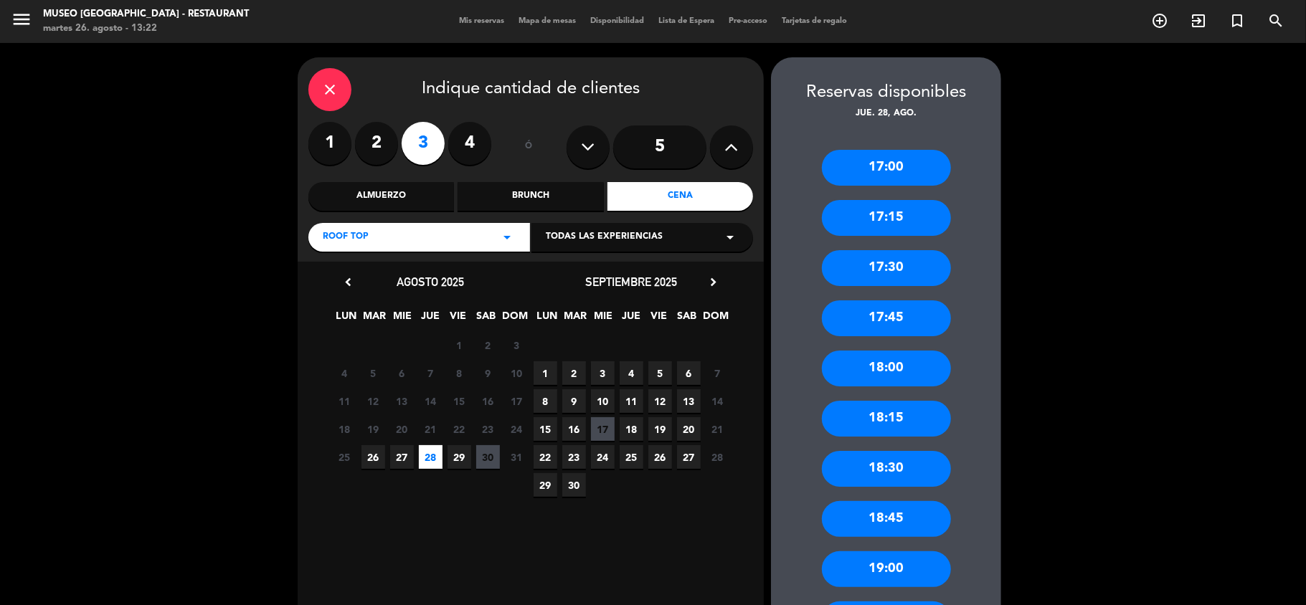
click at [336, 93] on icon "close" at bounding box center [329, 89] width 17 height 17
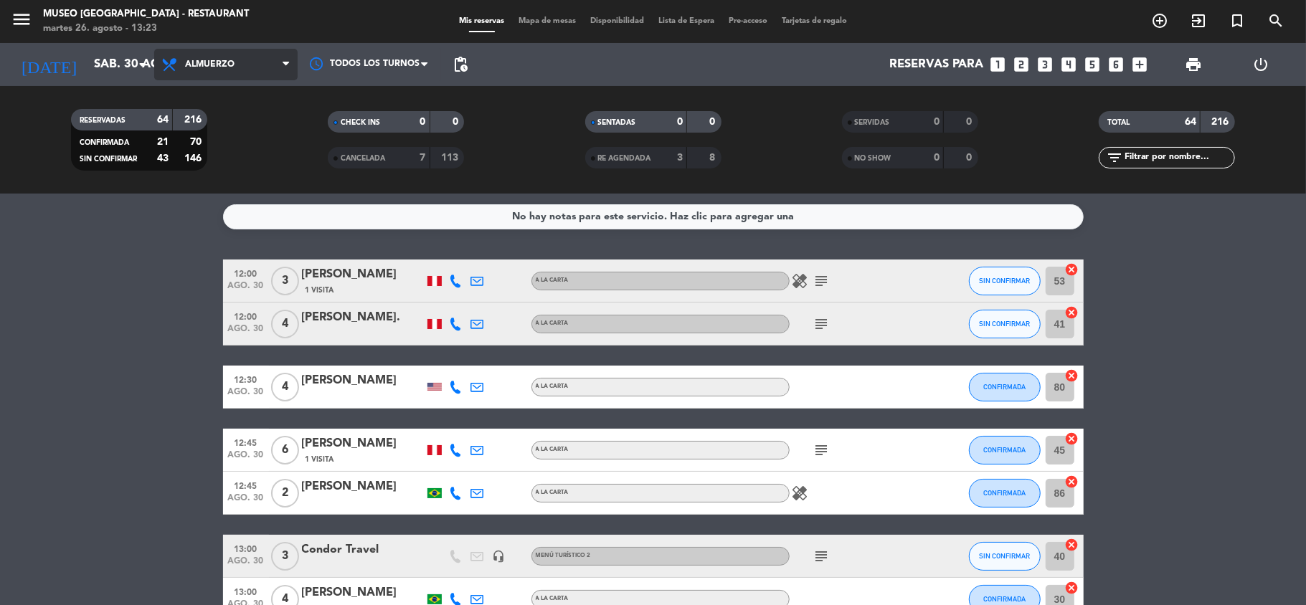
click at [234, 72] on span "Almuerzo" at bounding box center [225, 65] width 143 height 32
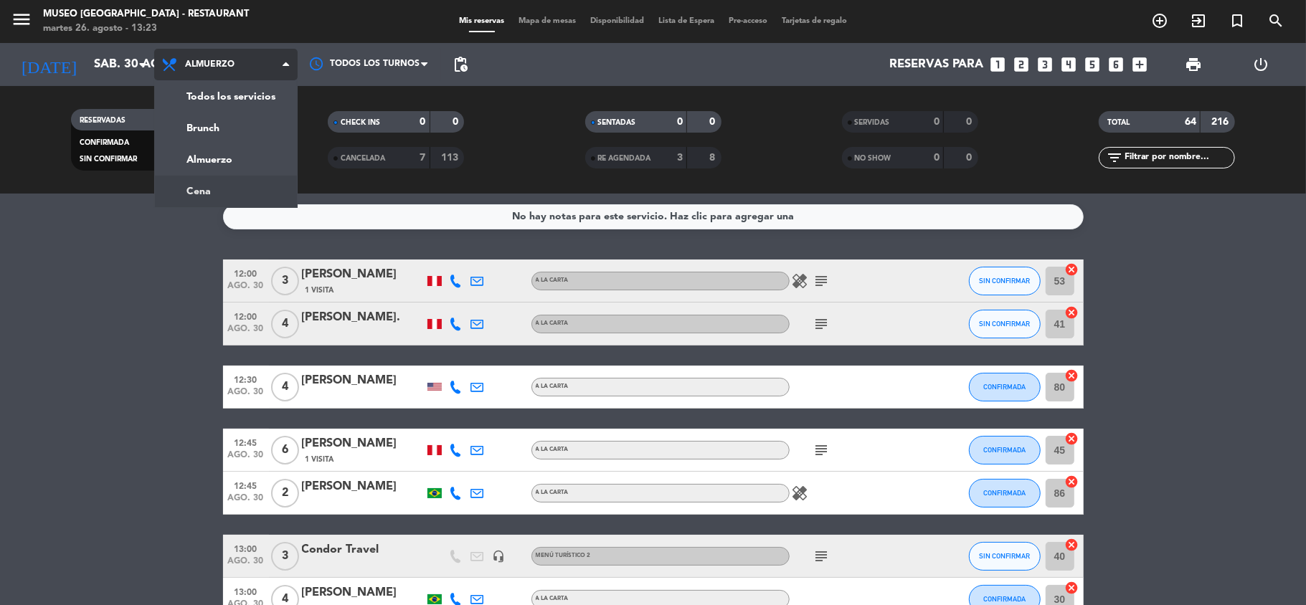
click at [207, 193] on ng-component "menu [GEOGRAPHIC_DATA] - Restaurant martes 26. agosto - 13:23 Mis reservas Mapa…" at bounding box center [653, 302] width 1306 height 605
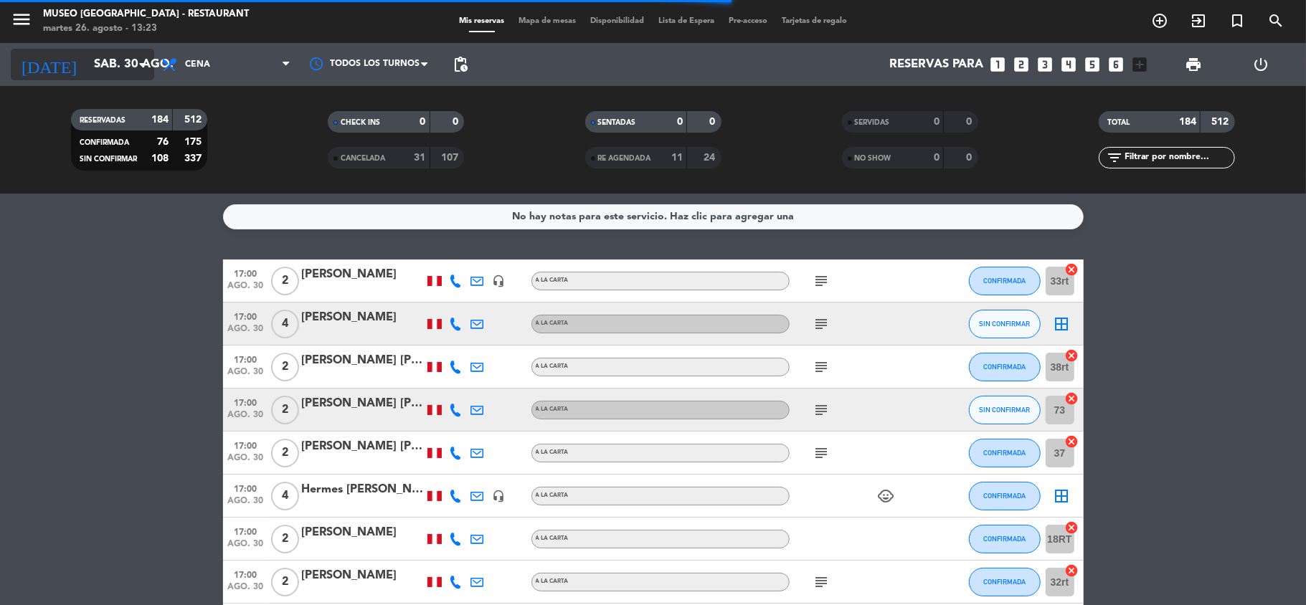
click at [100, 57] on input "sáb. 30 ago." at bounding box center [164, 65] width 155 height 28
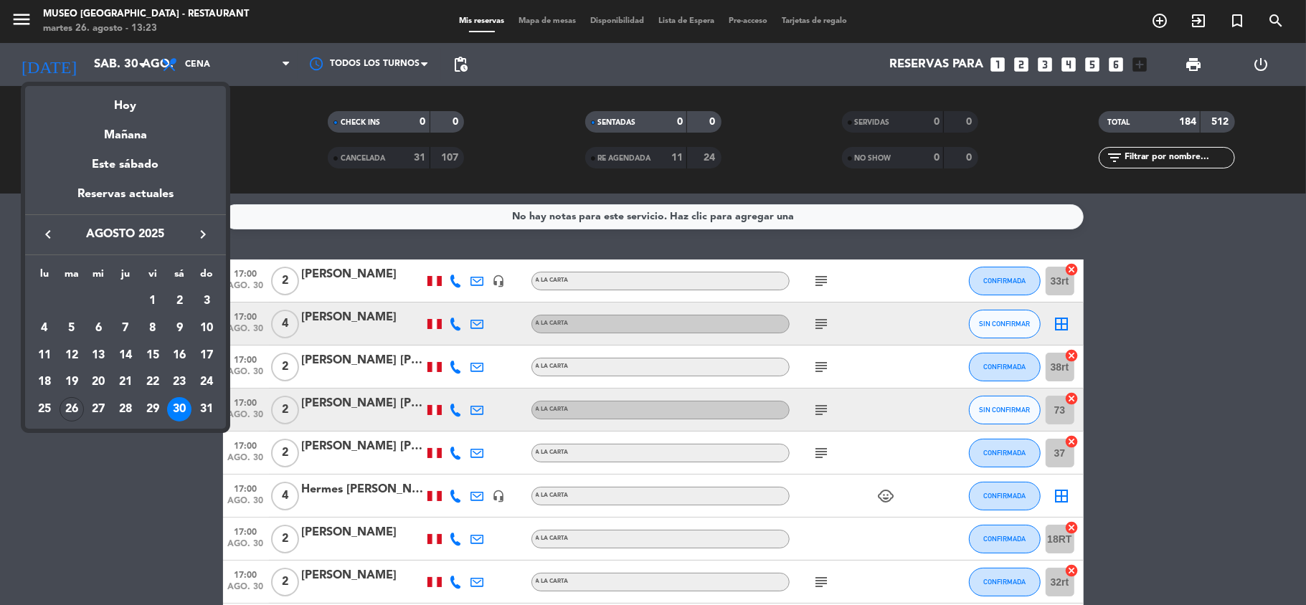
click at [132, 410] on div "28" at bounding box center [125, 409] width 24 height 24
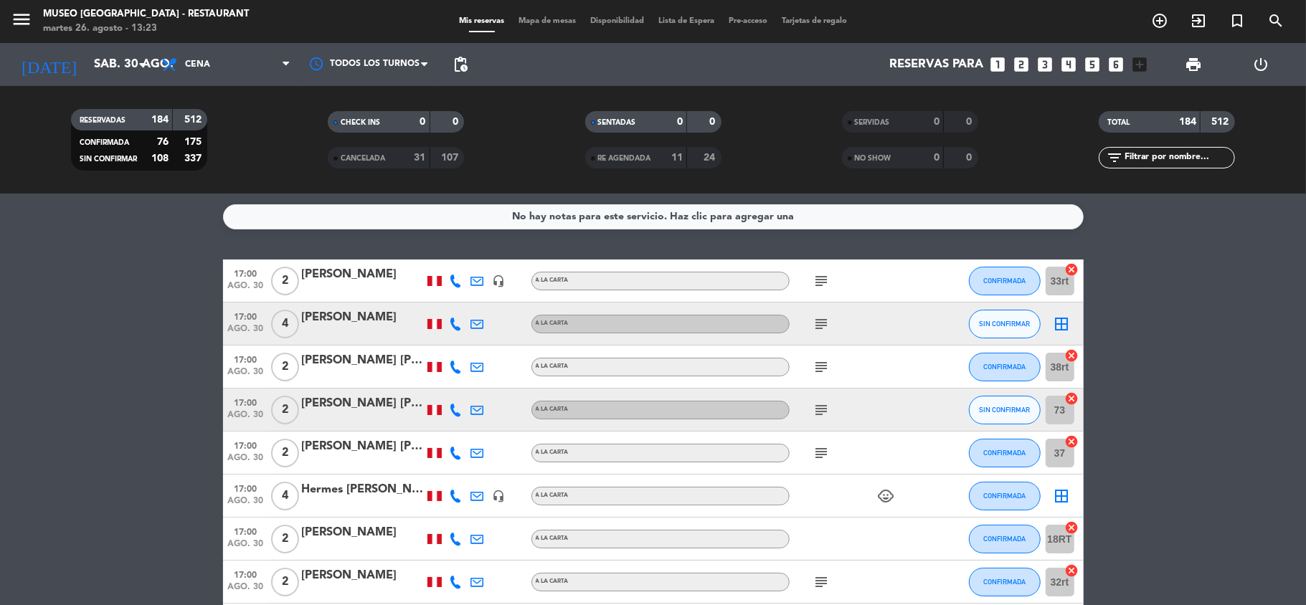
type input "jue. 28 ago."
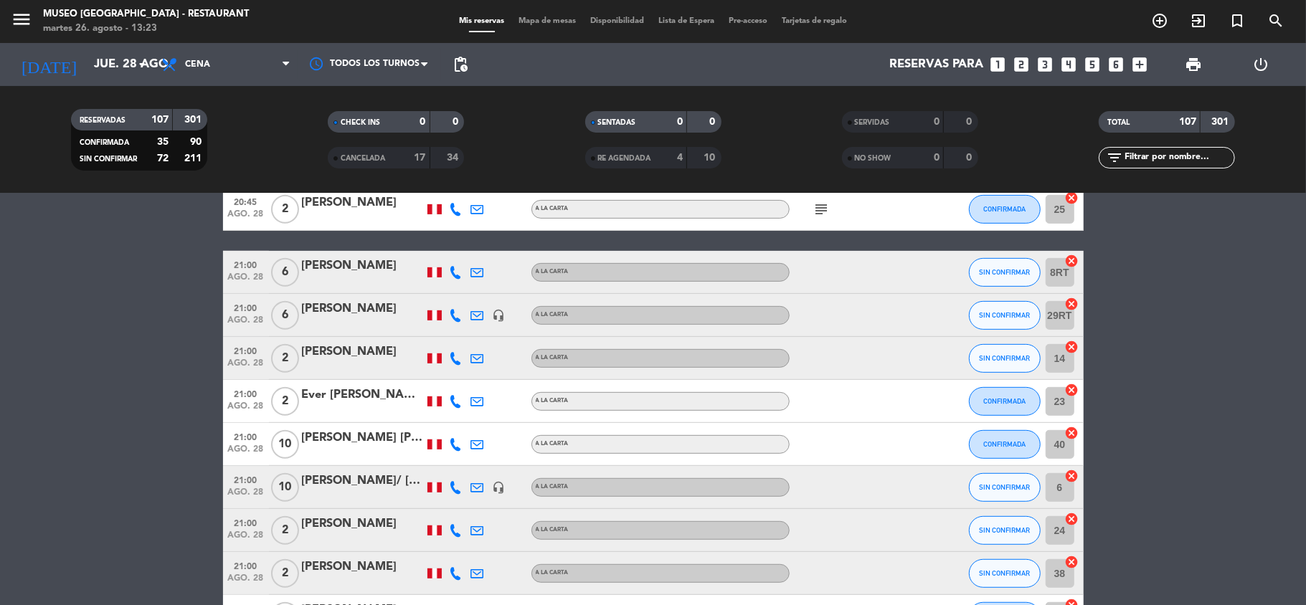
scroll to position [4345, 0]
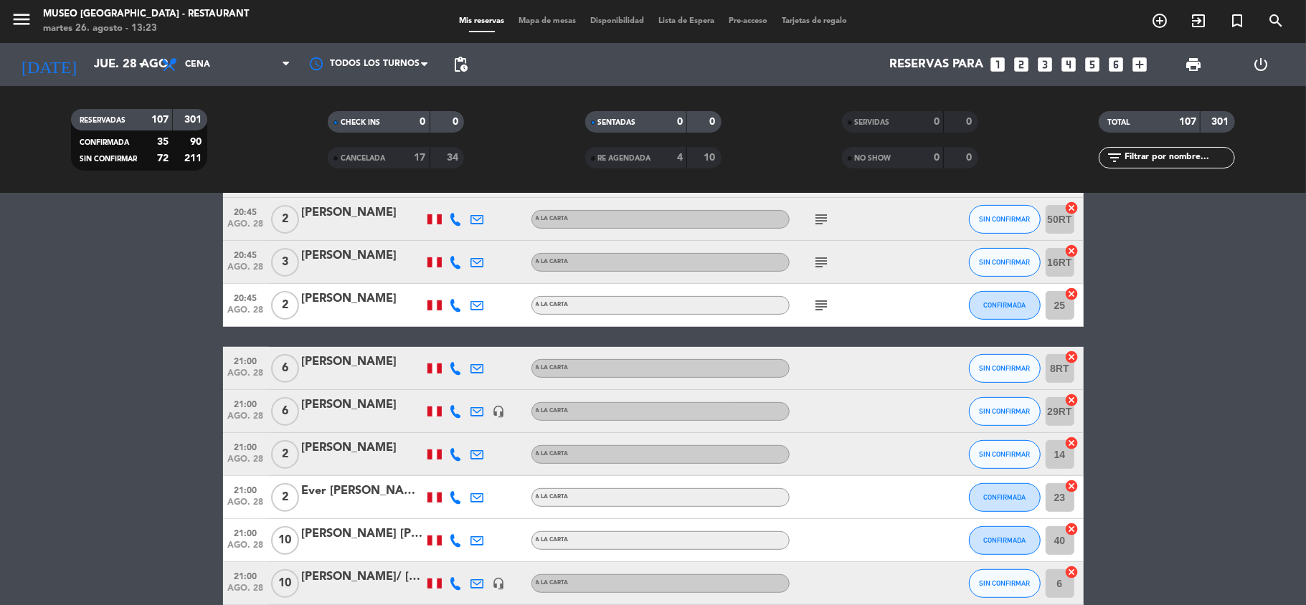
click at [350, 359] on div "[PERSON_NAME]" at bounding box center [363, 362] width 122 height 19
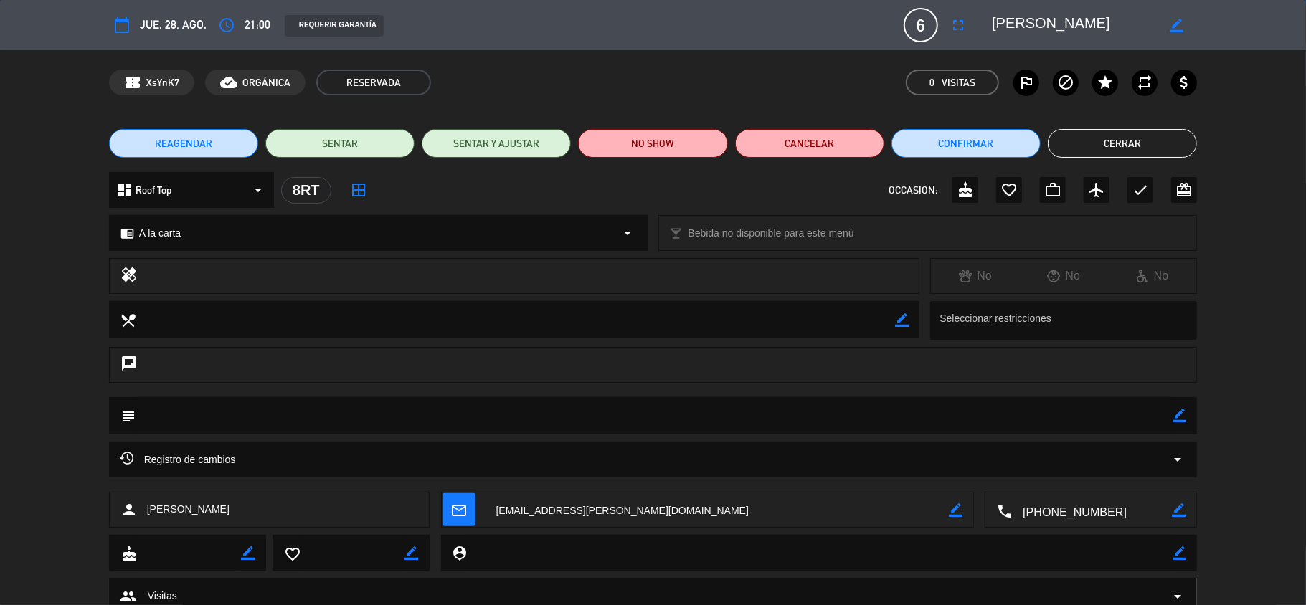
click at [1100, 138] on button "Cerrar" at bounding box center [1122, 143] width 149 height 29
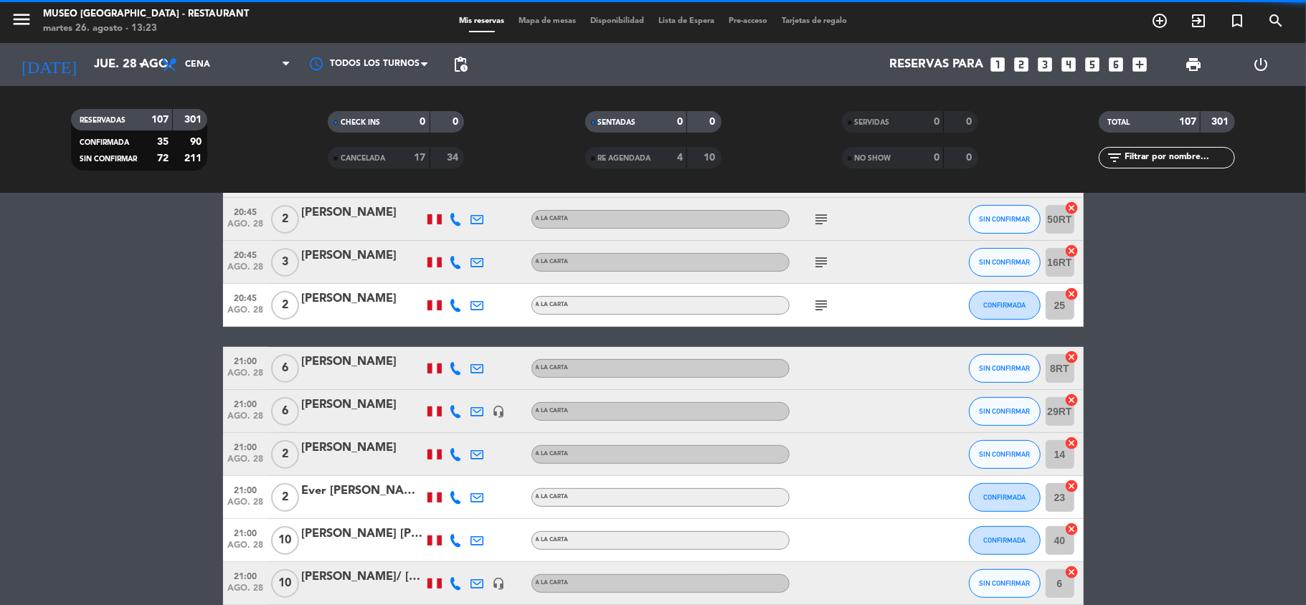
click at [367, 362] on div "[PERSON_NAME]" at bounding box center [363, 362] width 122 height 19
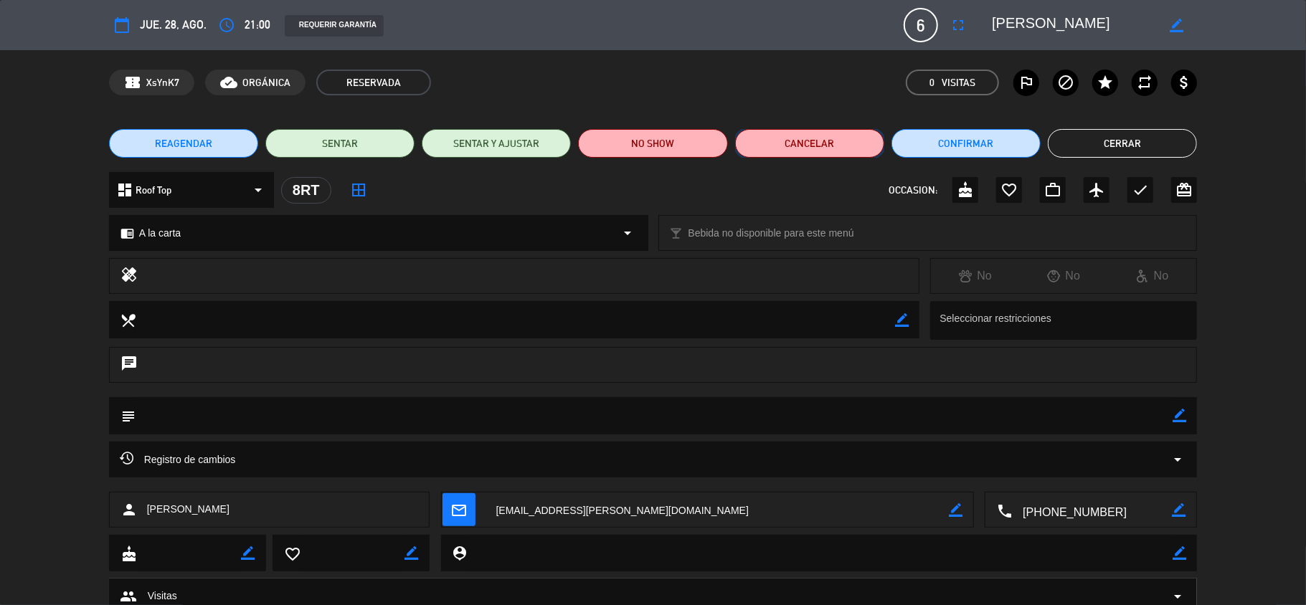
click at [818, 138] on button "Cancelar" at bounding box center [809, 143] width 149 height 29
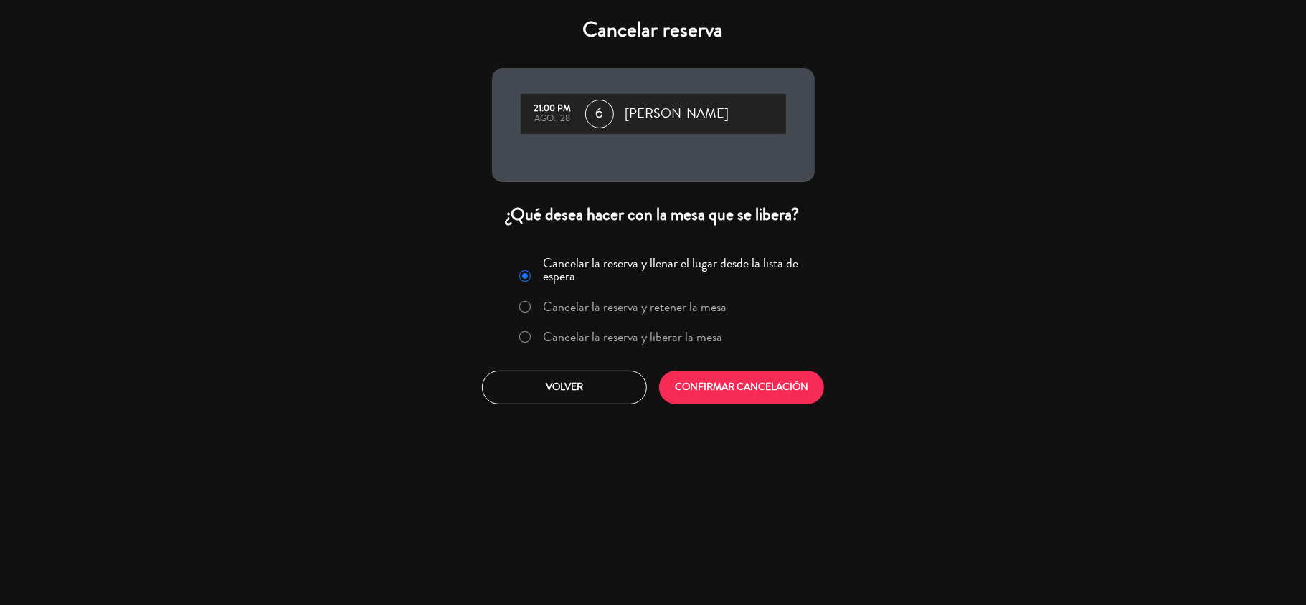
click at [592, 339] on label "Cancelar la reserva y liberar la mesa" at bounding box center [632, 337] width 179 height 13
click at [686, 372] on button "CONFIRMAR CANCELACIÓN" at bounding box center [741, 388] width 165 height 34
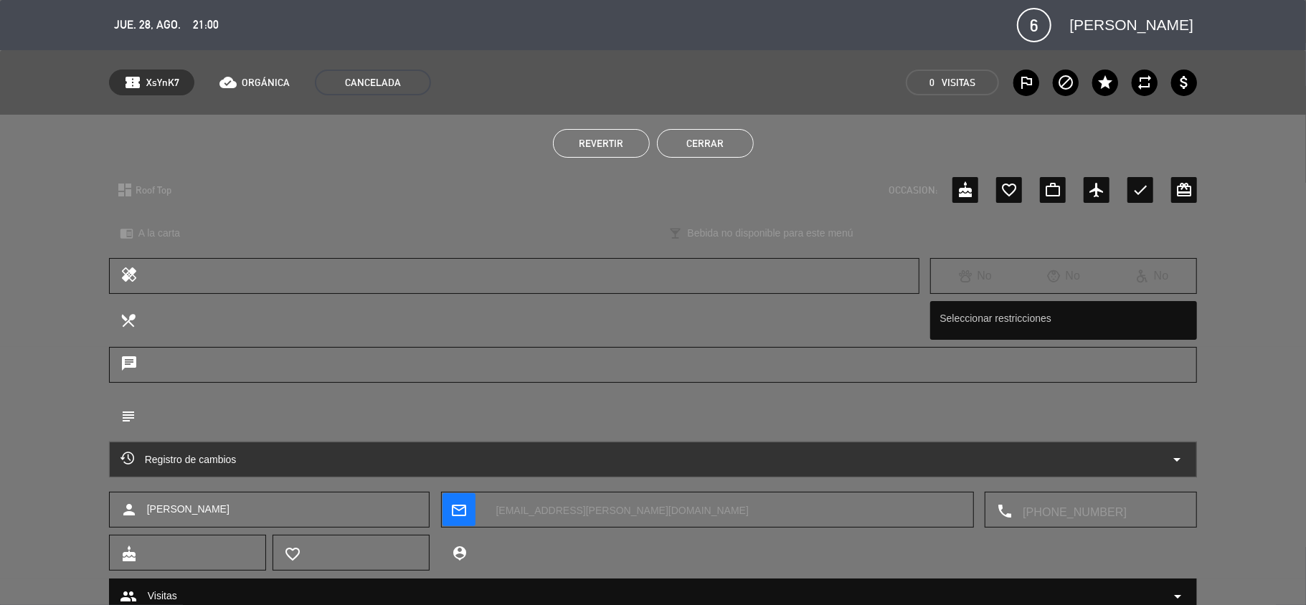
click at [724, 153] on button "Cerrar" at bounding box center [705, 143] width 97 height 29
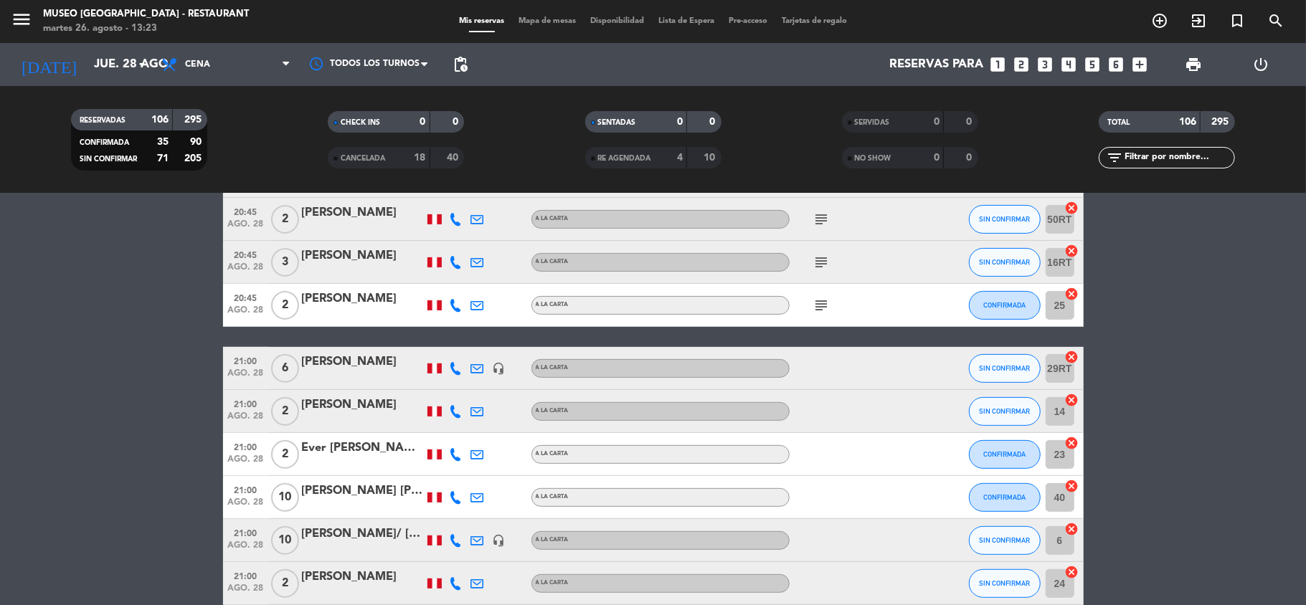
click at [351, 361] on div "[PERSON_NAME]" at bounding box center [363, 362] width 122 height 19
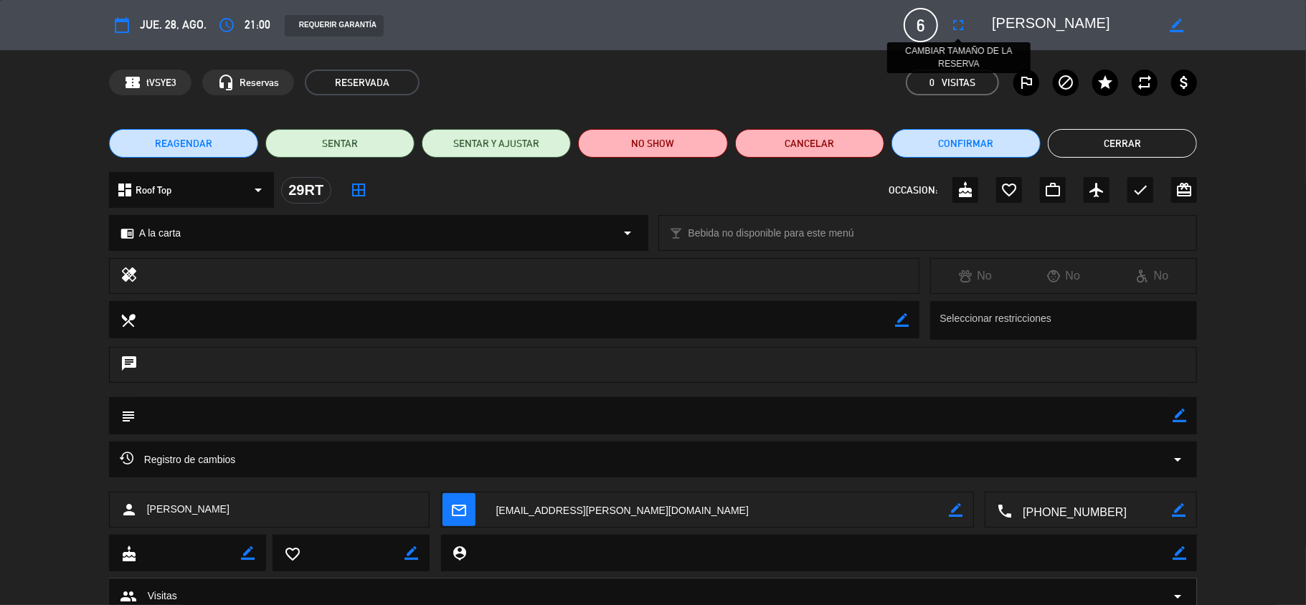
click at [958, 27] on icon "fullscreen" at bounding box center [958, 24] width 17 height 17
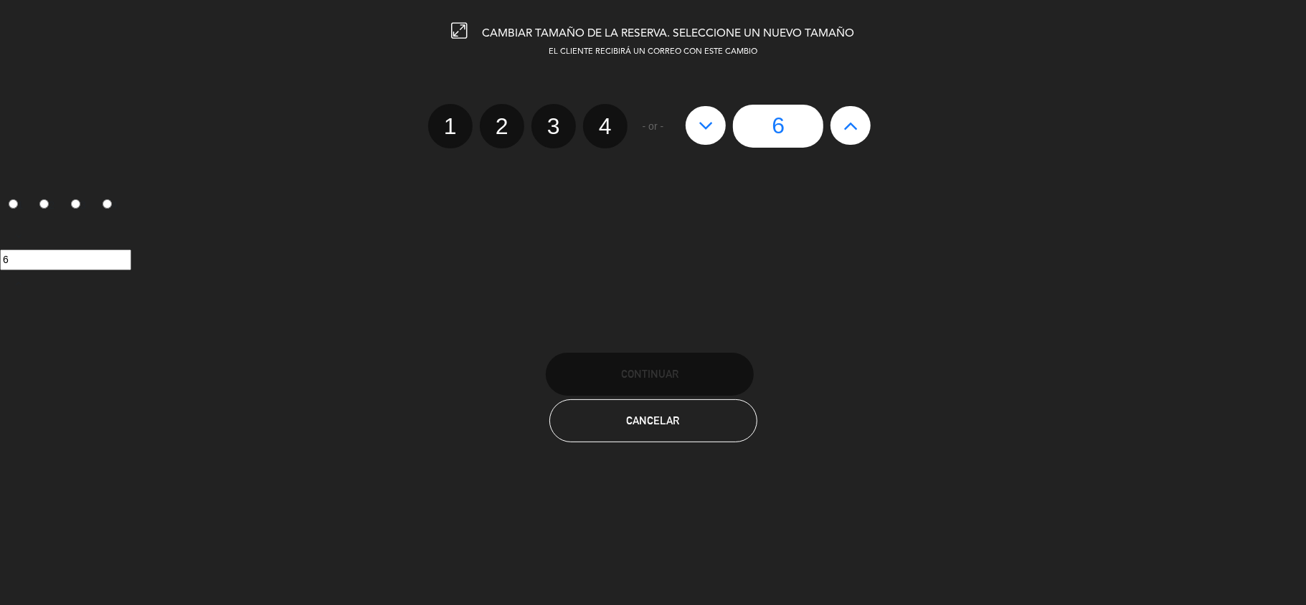
click at [850, 126] on icon at bounding box center [850, 125] width 15 height 23
type input "7"
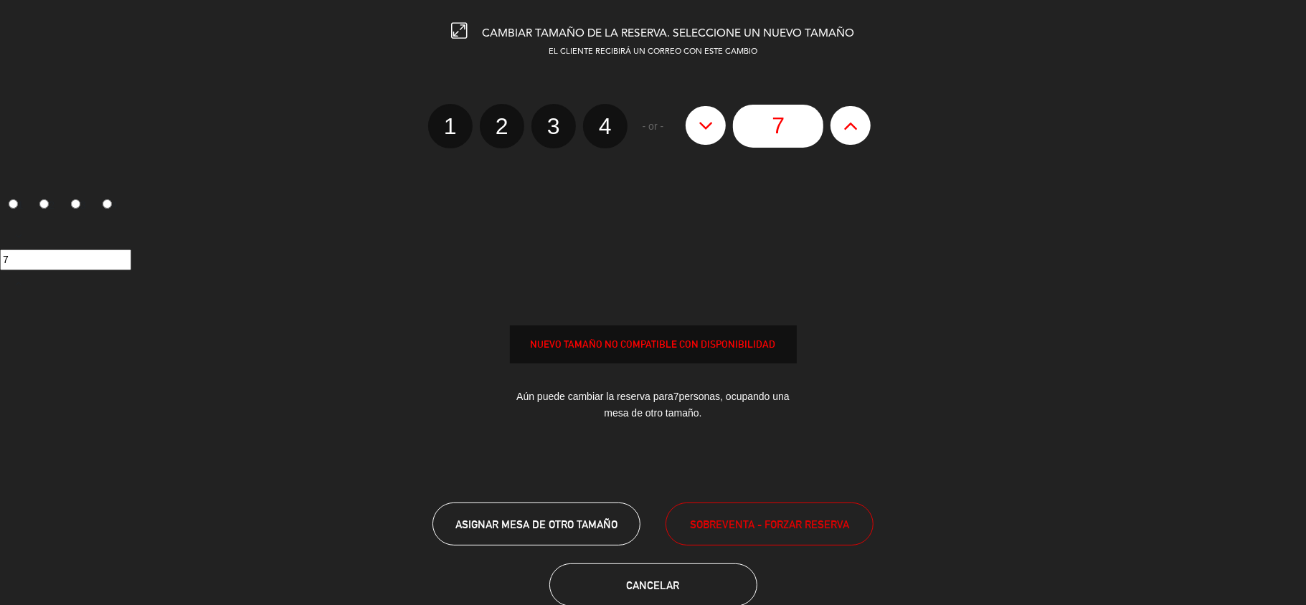
click at [850, 126] on icon at bounding box center [850, 125] width 15 height 23
type input "8"
click at [850, 126] on icon at bounding box center [850, 125] width 15 height 23
type input "9"
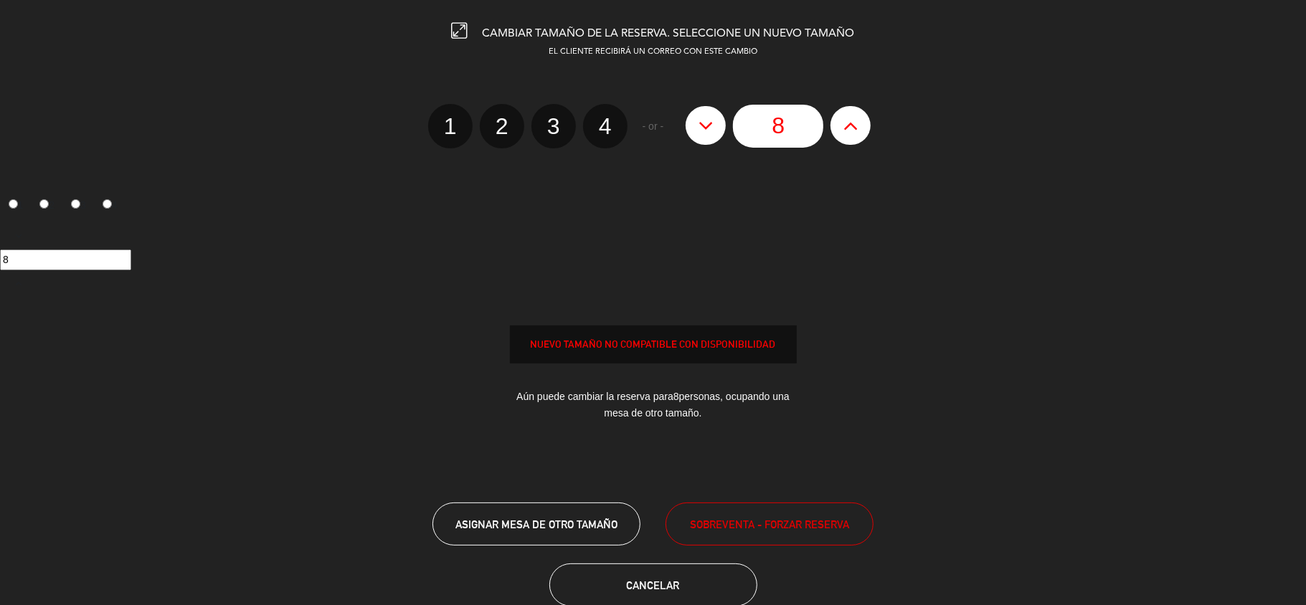
type input "9"
click at [598, 526] on span "ASIGNAR MESA DE OTRO TAMAÑO" at bounding box center [536, 525] width 162 height 12
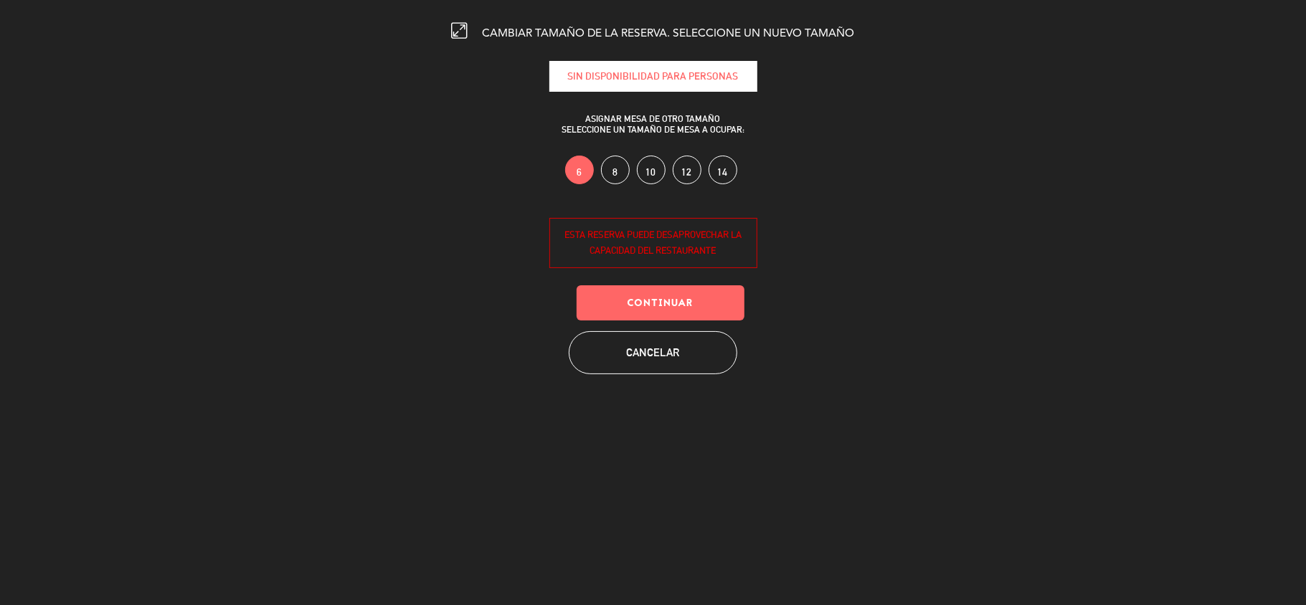
click at [647, 165] on label "10" at bounding box center [651, 170] width 29 height 29
click at [672, 300] on button "Continuar" at bounding box center [661, 302] width 168 height 35
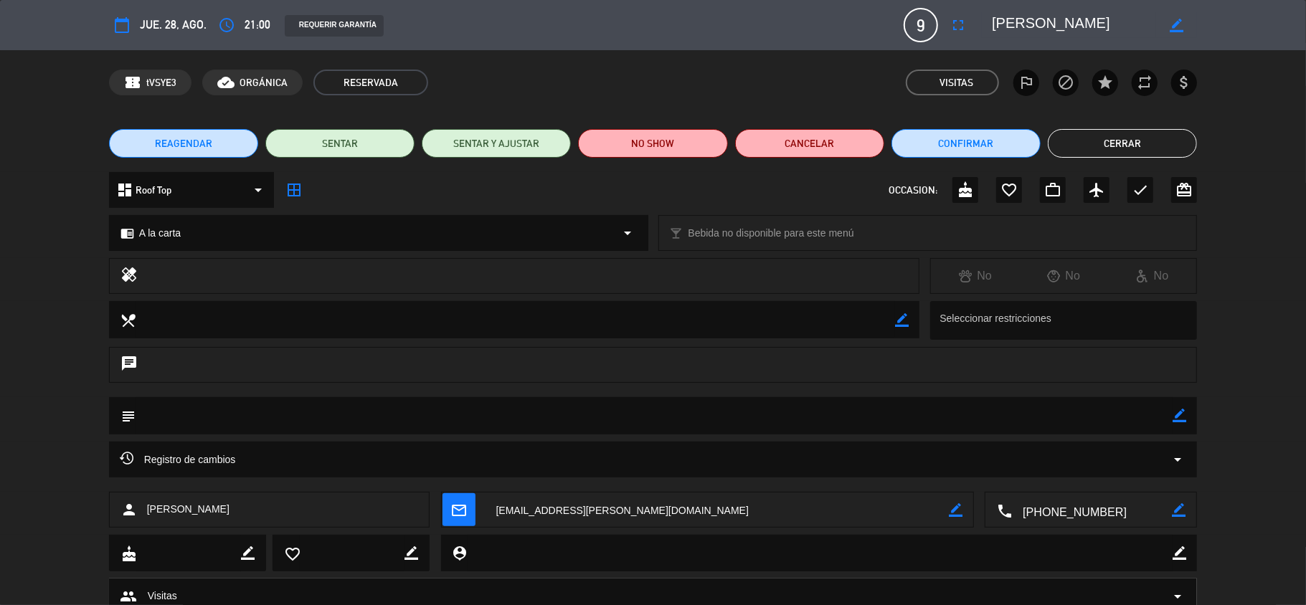
click at [1089, 136] on button "Cerrar" at bounding box center [1122, 143] width 149 height 29
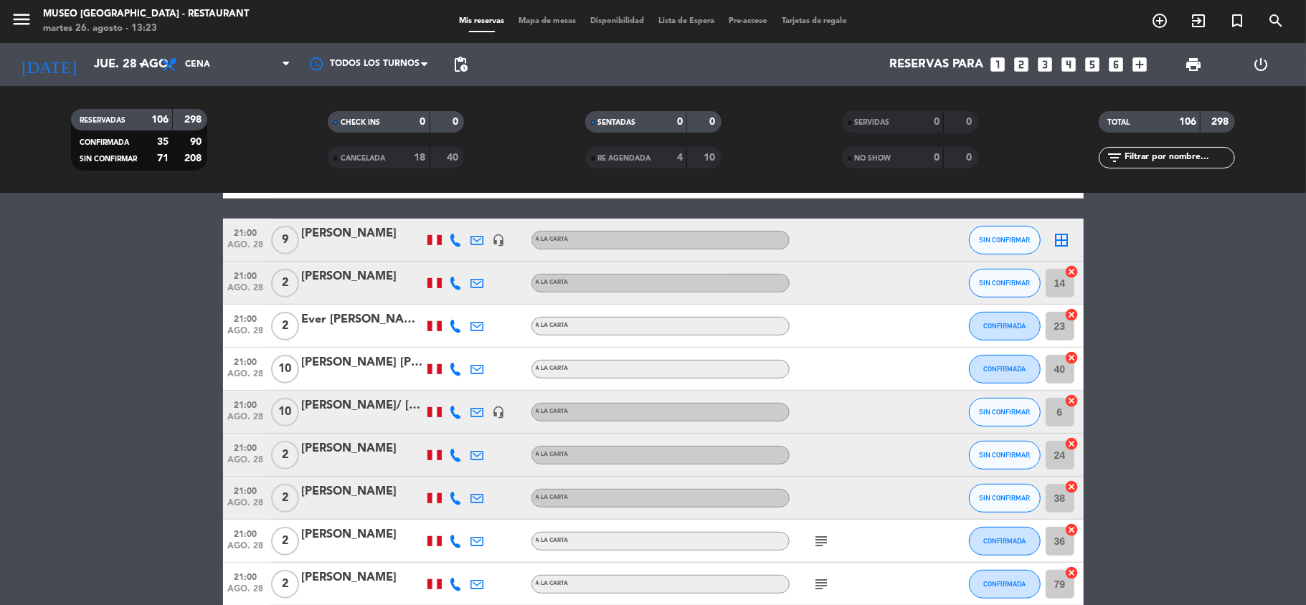
scroll to position [4441, 0]
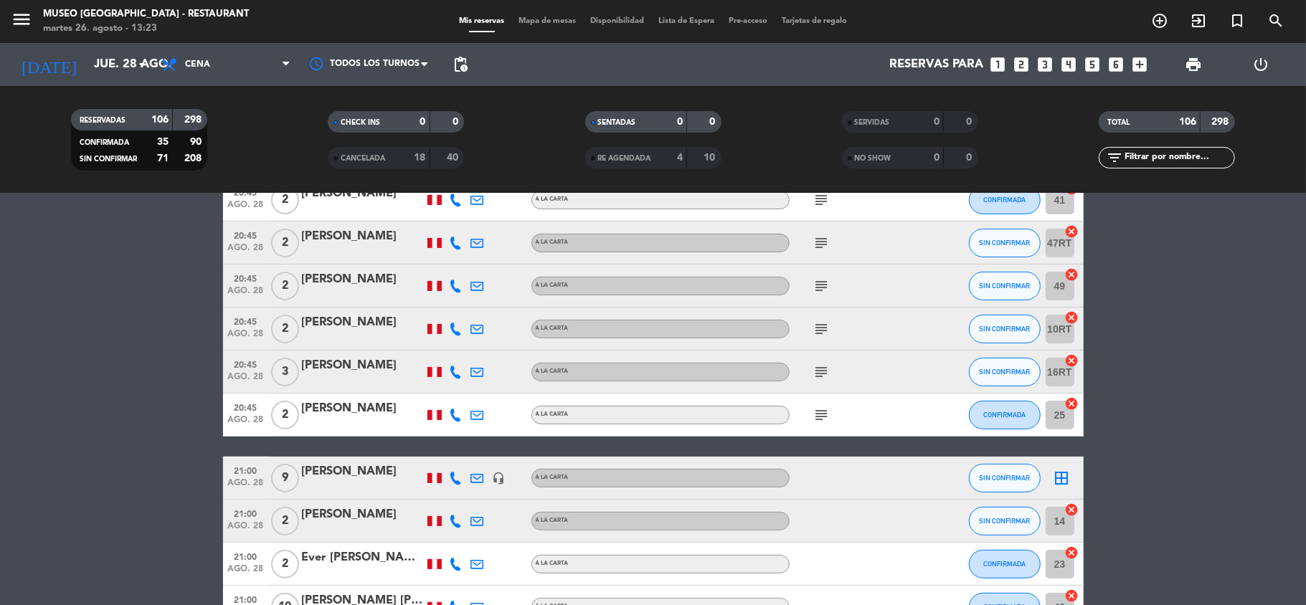
scroll to position [4206, 0]
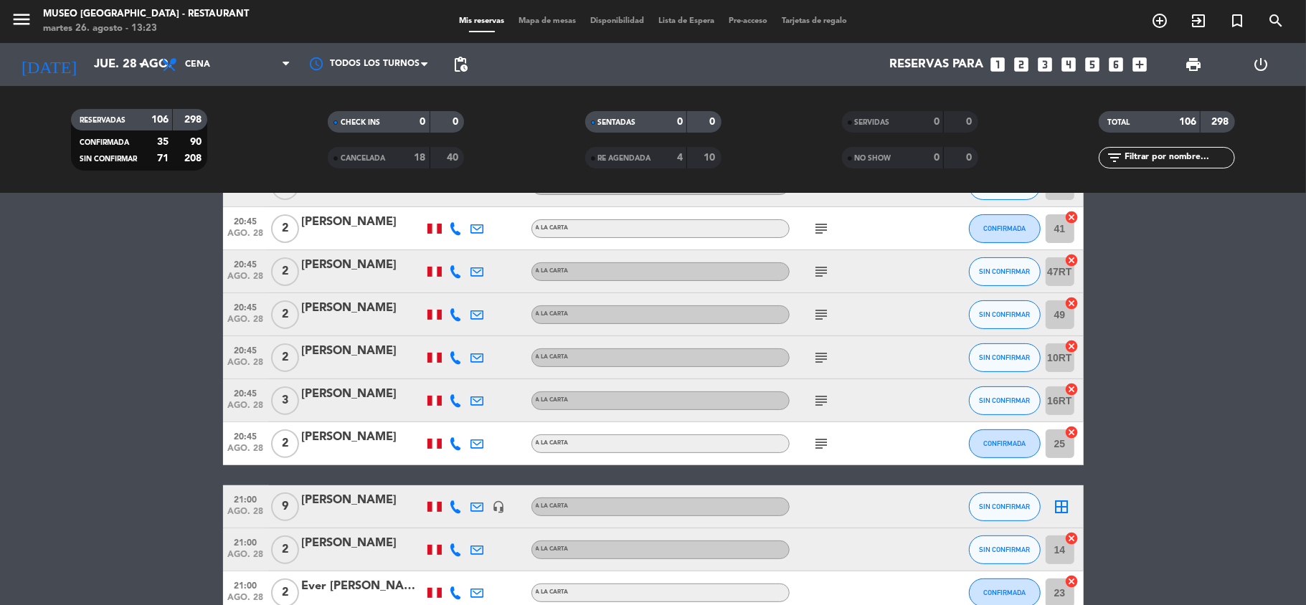
click at [365, 503] on div "[PERSON_NAME]" at bounding box center [363, 500] width 122 height 19
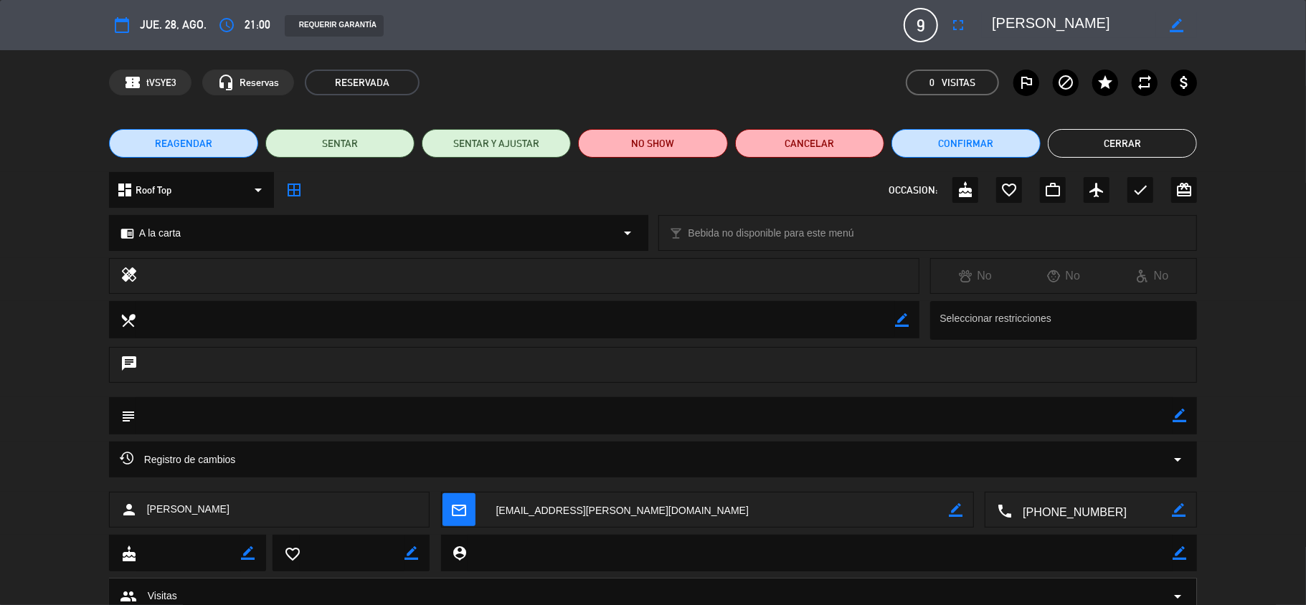
click at [1106, 144] on button "Cerrar" at bounding box center [1122, 143] width 149 height 29
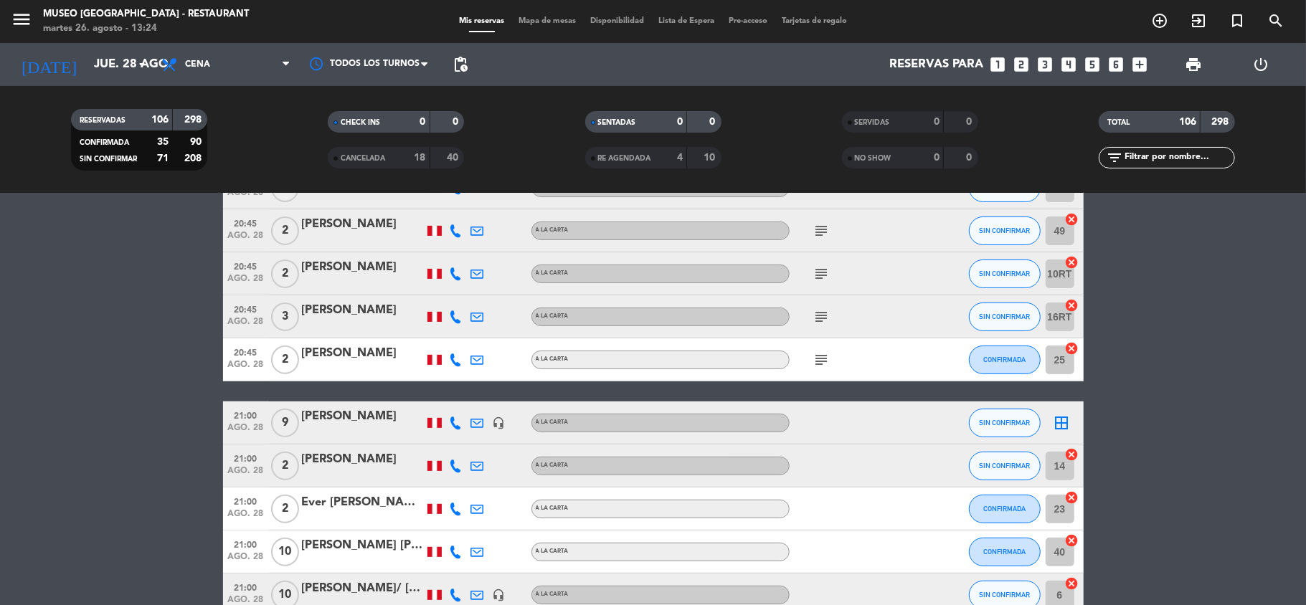
scroll to position [4302, 0]
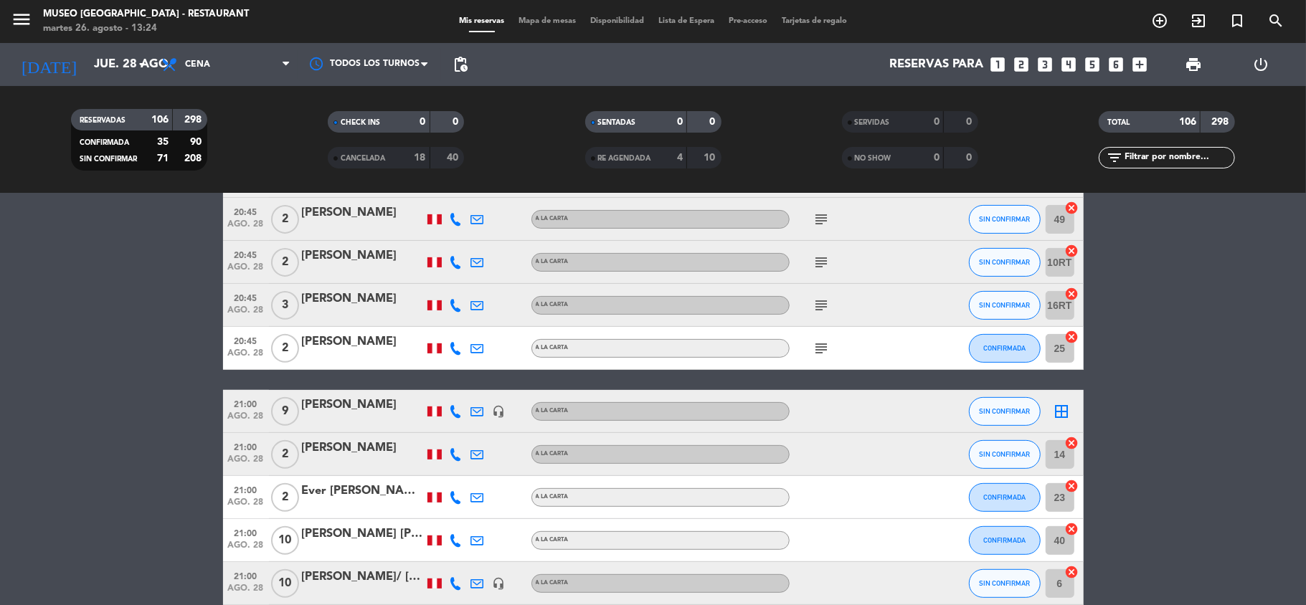
click at [359, 407] on div "[PERSON_NAME]" at bounding box center [363, 405] width 122 height 19
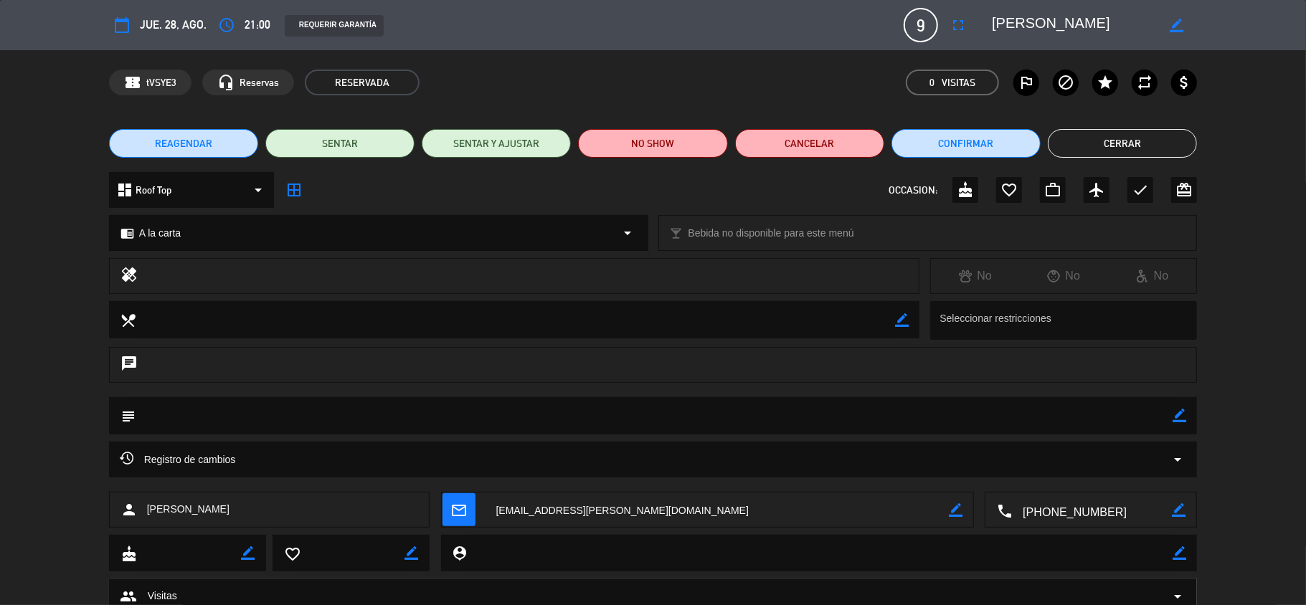
click at [1105, 142] on button "Cerrar" at bounding box center [1122, 143] width 149 height 29
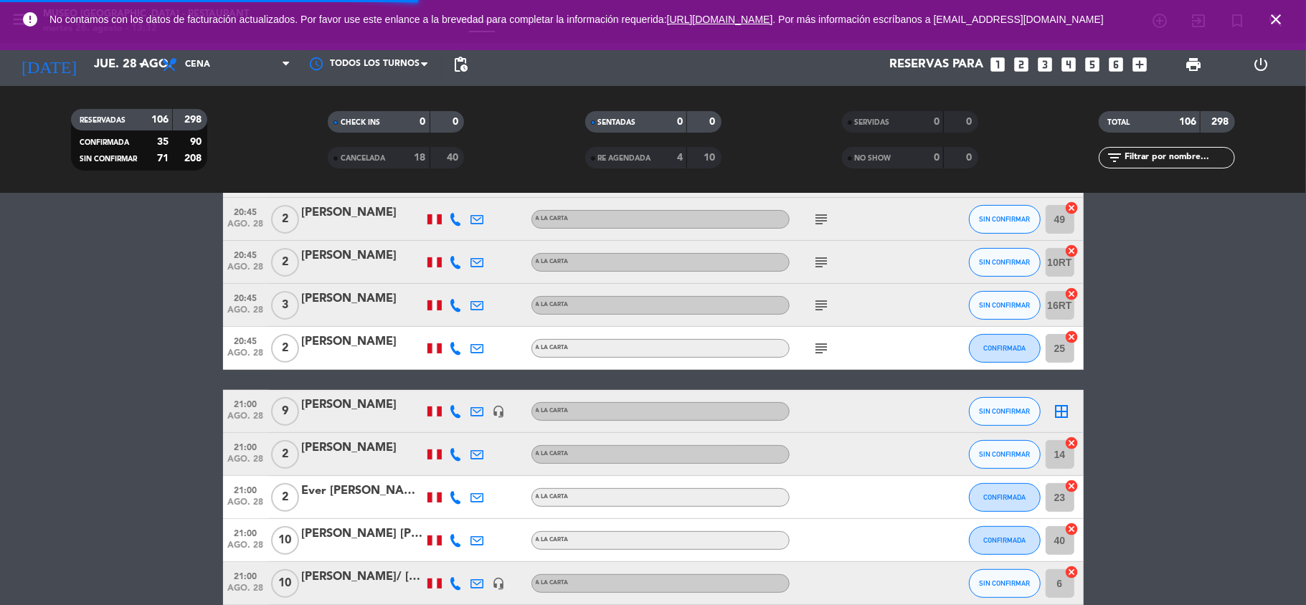
click at [1277, 18] on icon "close" at bounding box center [1275, 19] width 17 height 17
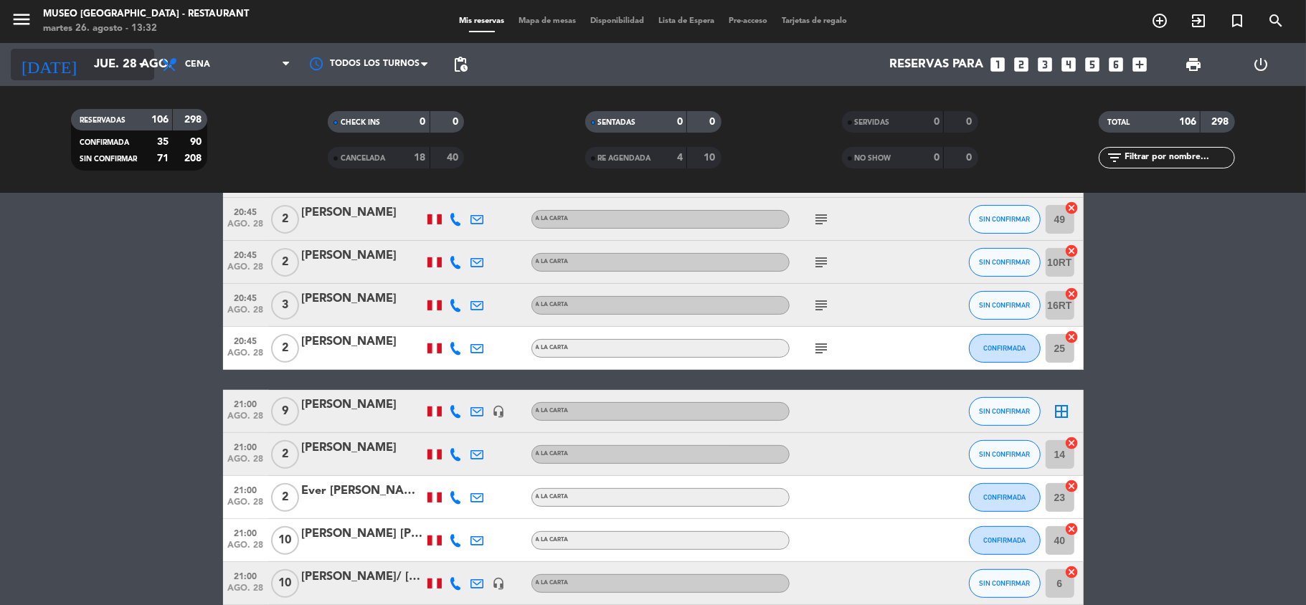
click at [105, 65] on input "jue. 28 ago." at bounding box center [164, 65] width 155 height 28
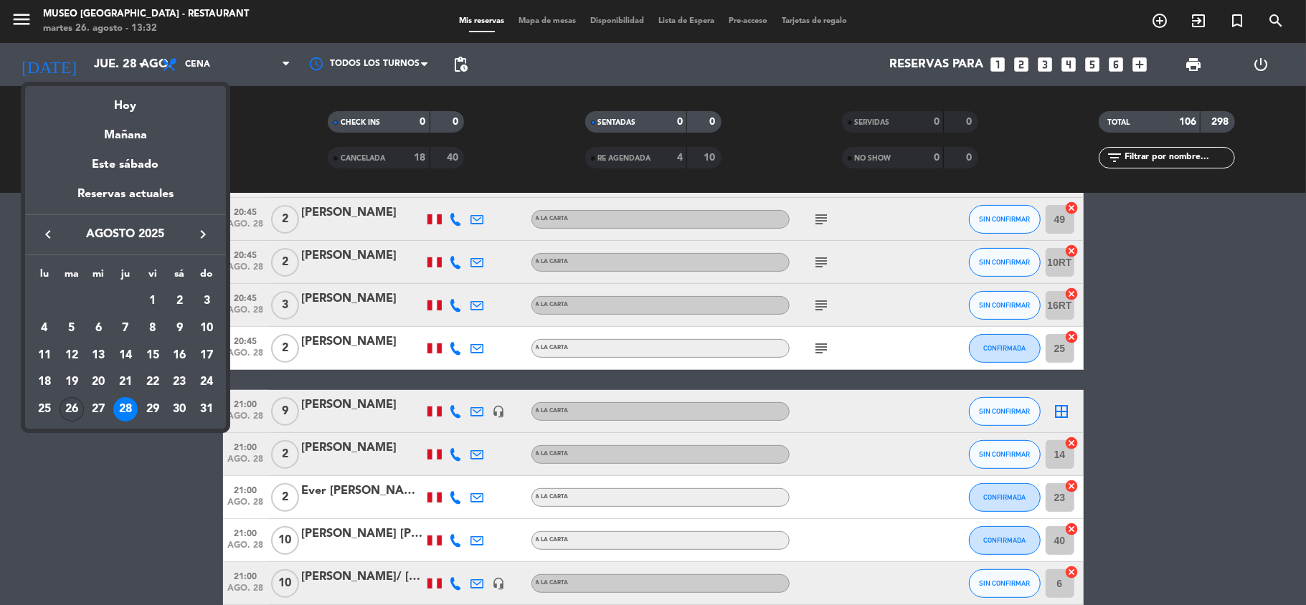
click at [73, 411] on div "26" at bounding box center [72, 409] width 24 height 24
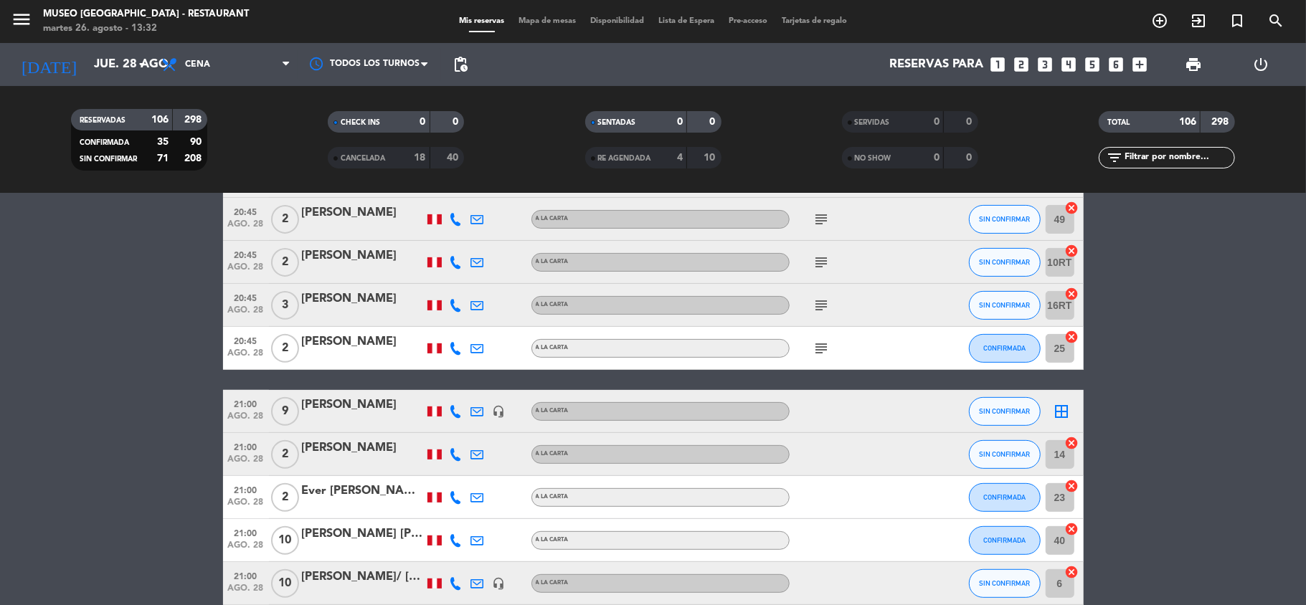
type input "[DATE] ago."
click at [1028, 63] on icon "looks_two" at bounding box center [1022, 64] width 19 height 19
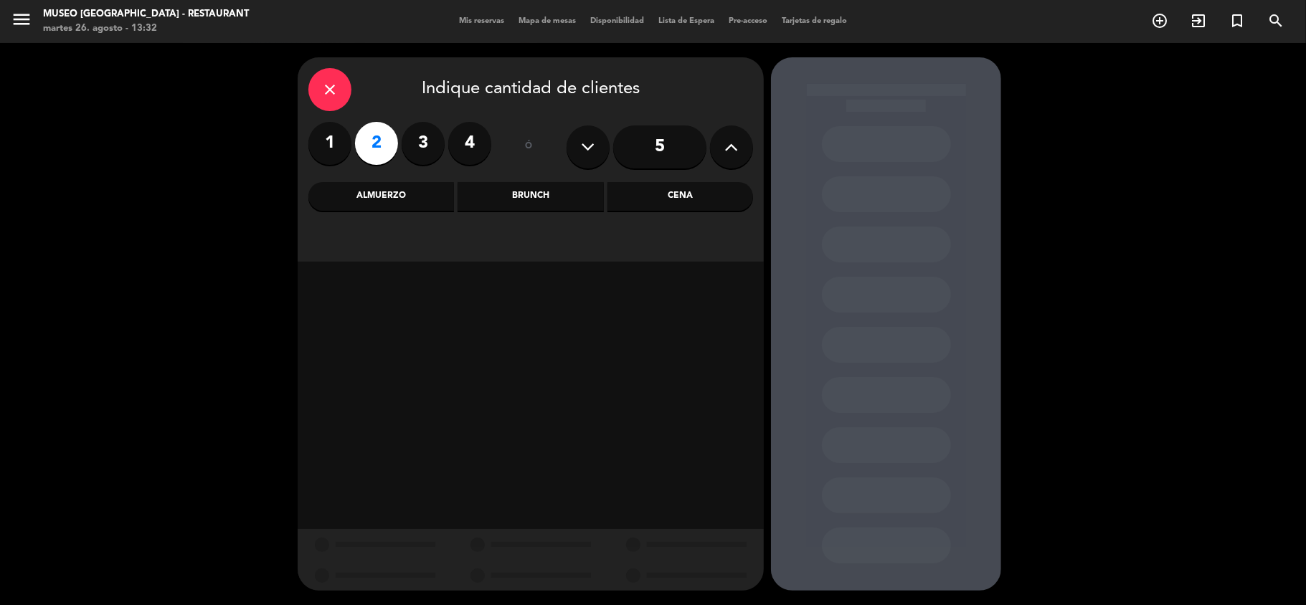
click at [417, 196] on div "Almuerzo" at bounding box center [381, 196] width 146 height 29
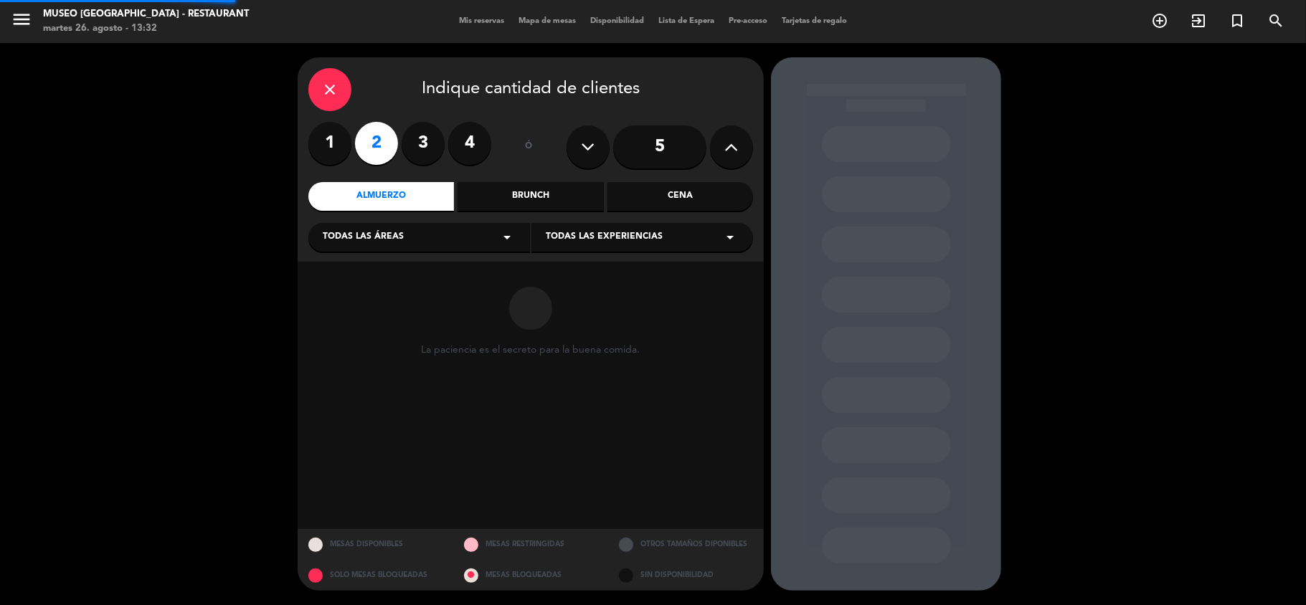
click at [396, 240] on span "Todas las áreas" at bounding box center [363, 237] width 81 height 14
click at [353, 293] on div "Jardines1" at bounding box center [419, 294] width 193 height 14
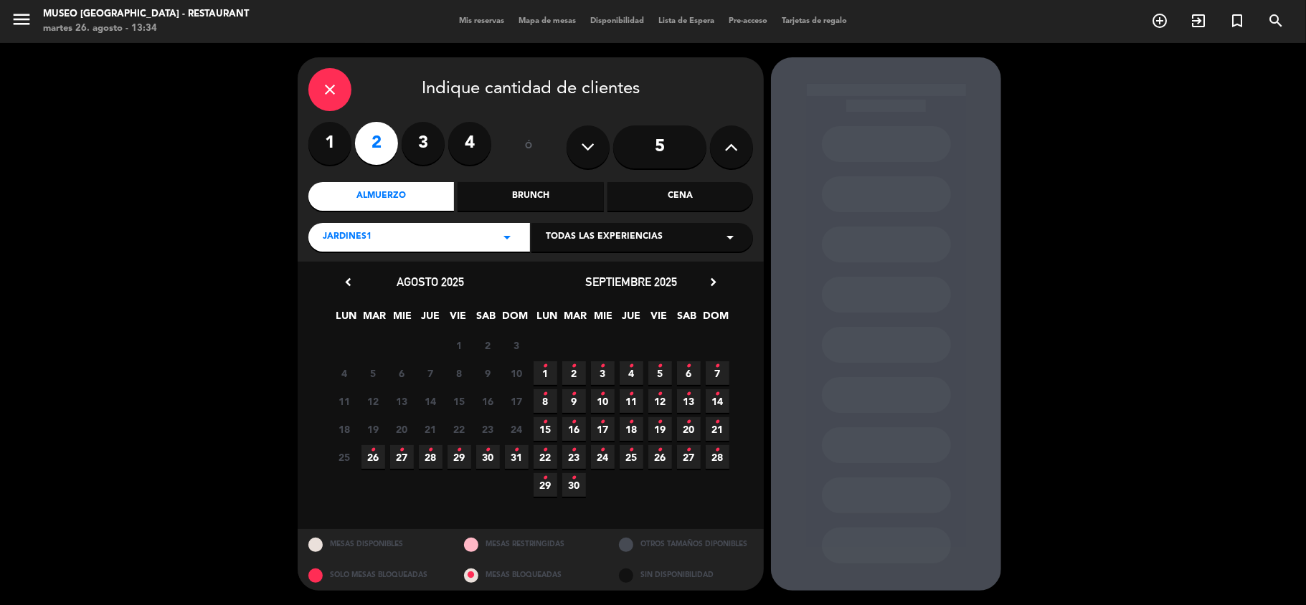
click at [514, 456] on icon "•" at bounding box center [516, 450] width 5 height 23
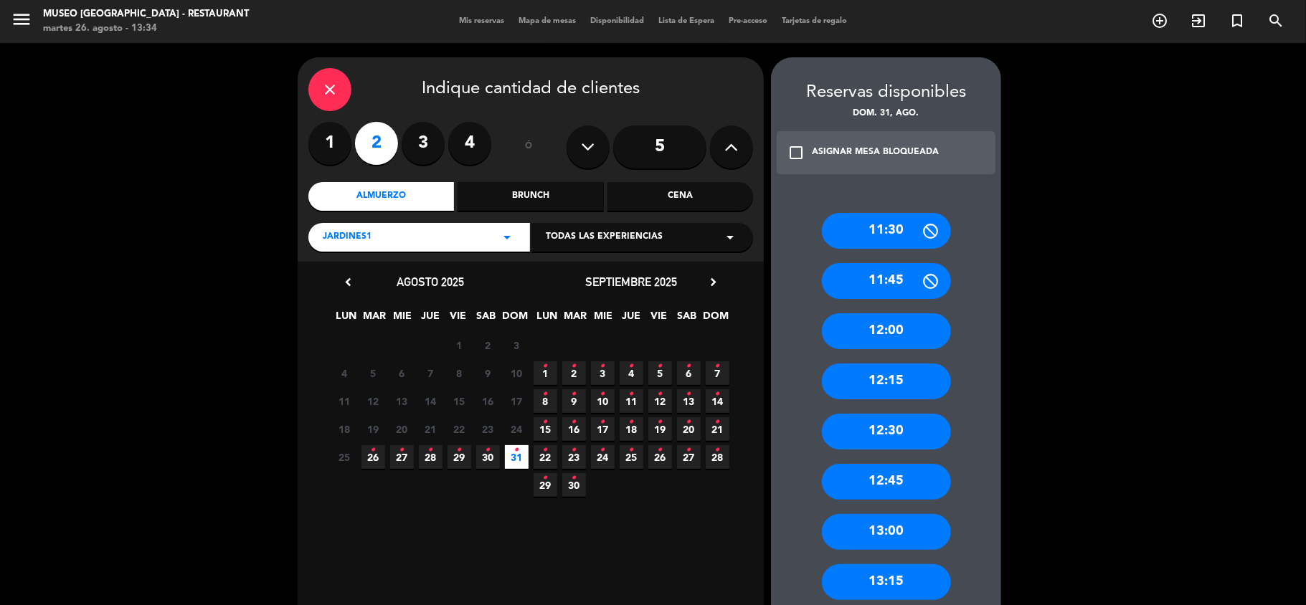
click at [732, 146] on icon at bounding box center [732, 147] width 14 height 22
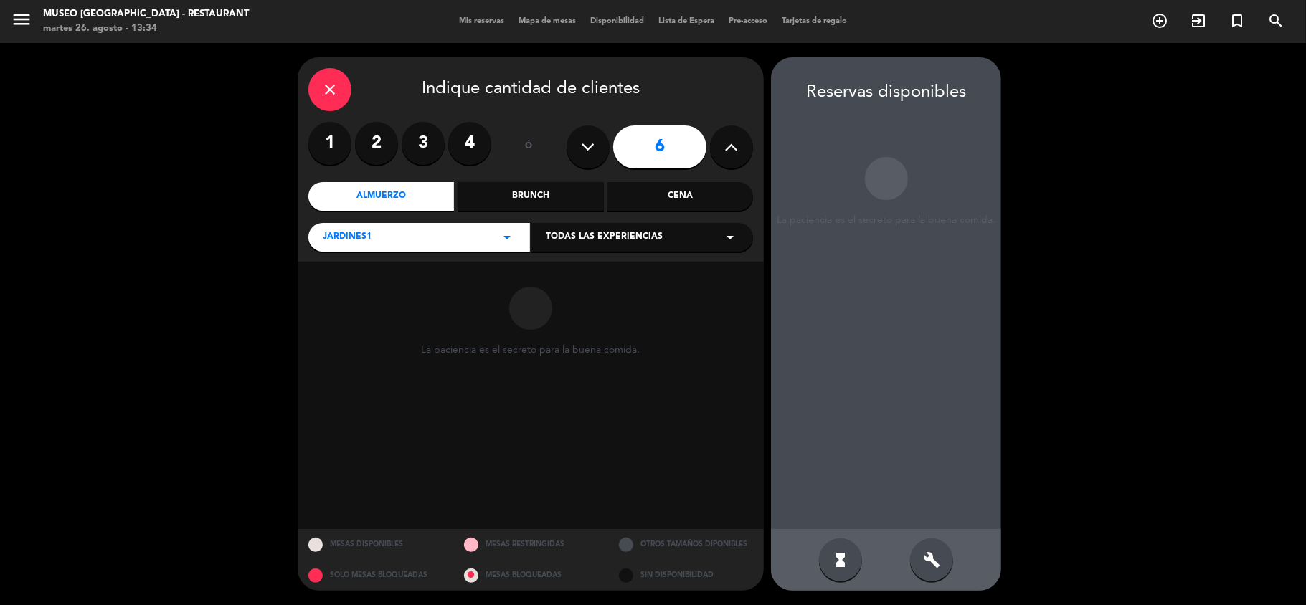
click at [732, 146] on icon at bounding box center [732, 147] width 14 height 22
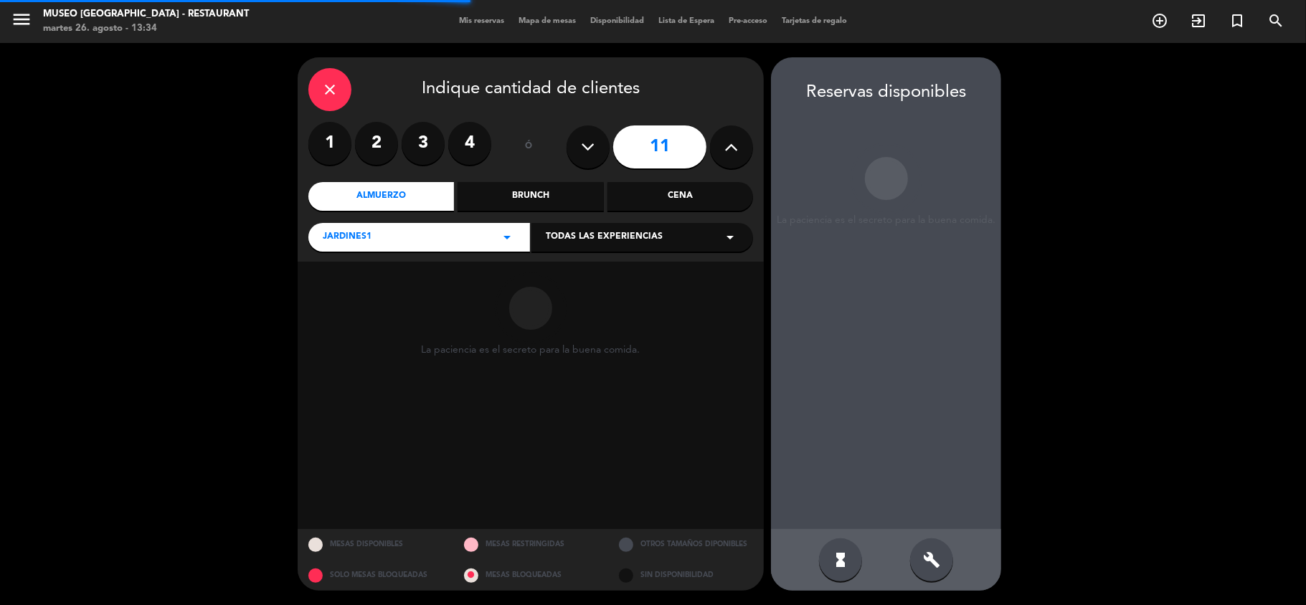
click at [732, 146] on icon at bounding box center [732, 147] width 14 height 22
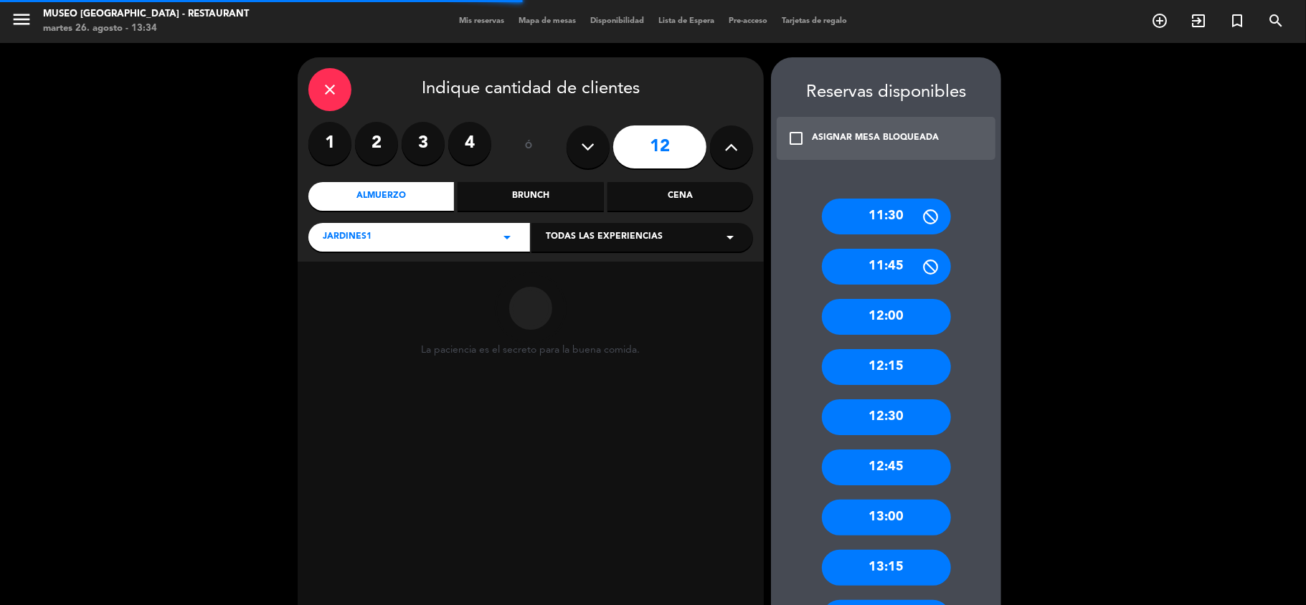
click at [732, 146] on icon at bounding box center [732, 147] width 14 height 22
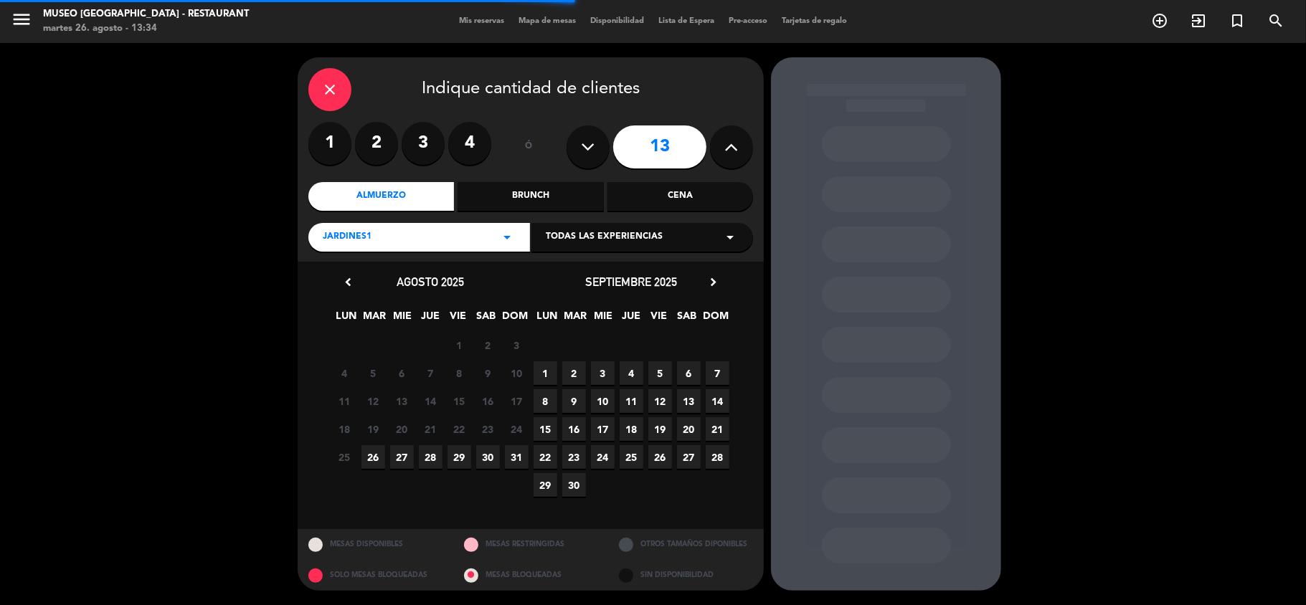
click at [732, 146] on icon at bounding box center [732, 147] width 14 height 22
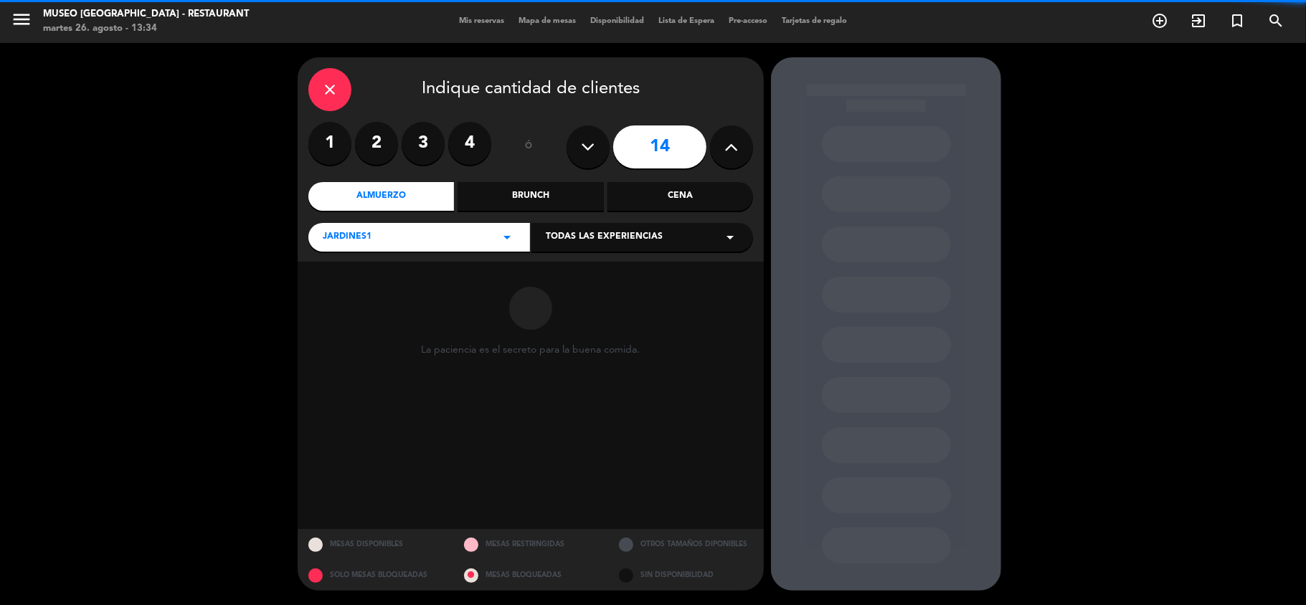
click at [732, 148] on icon at bounding box center [732, 147] width 14 height 22
type input "15"
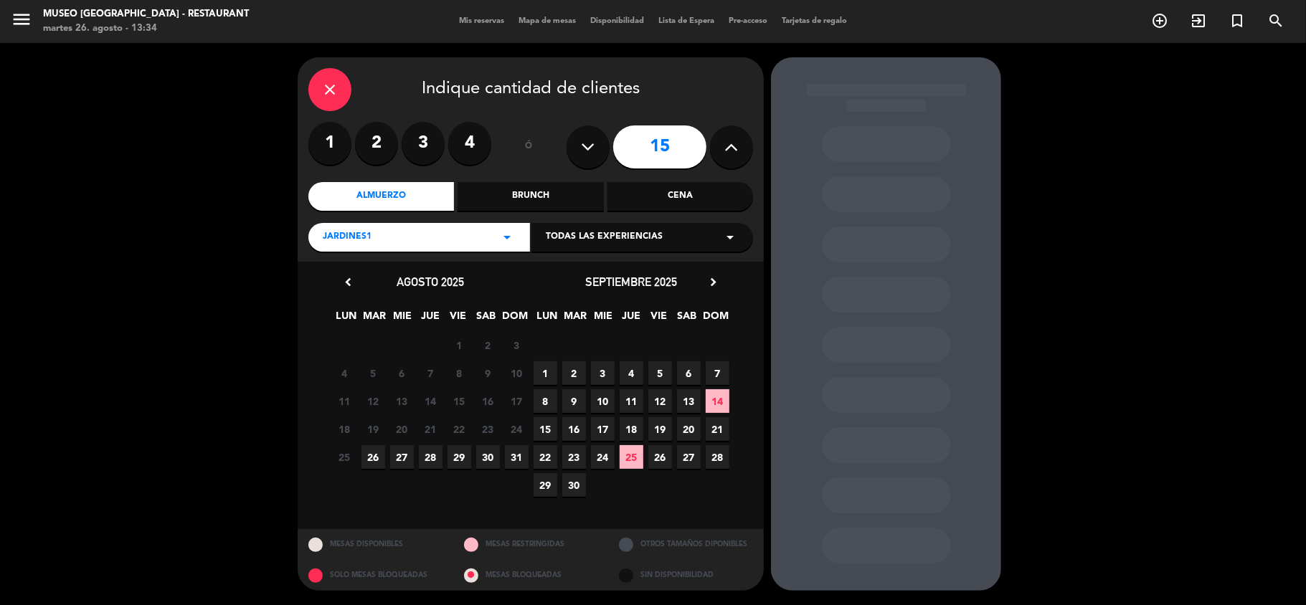
click at [514, 456] on span "31" at bounding box center [517, 457] width 24 height 24
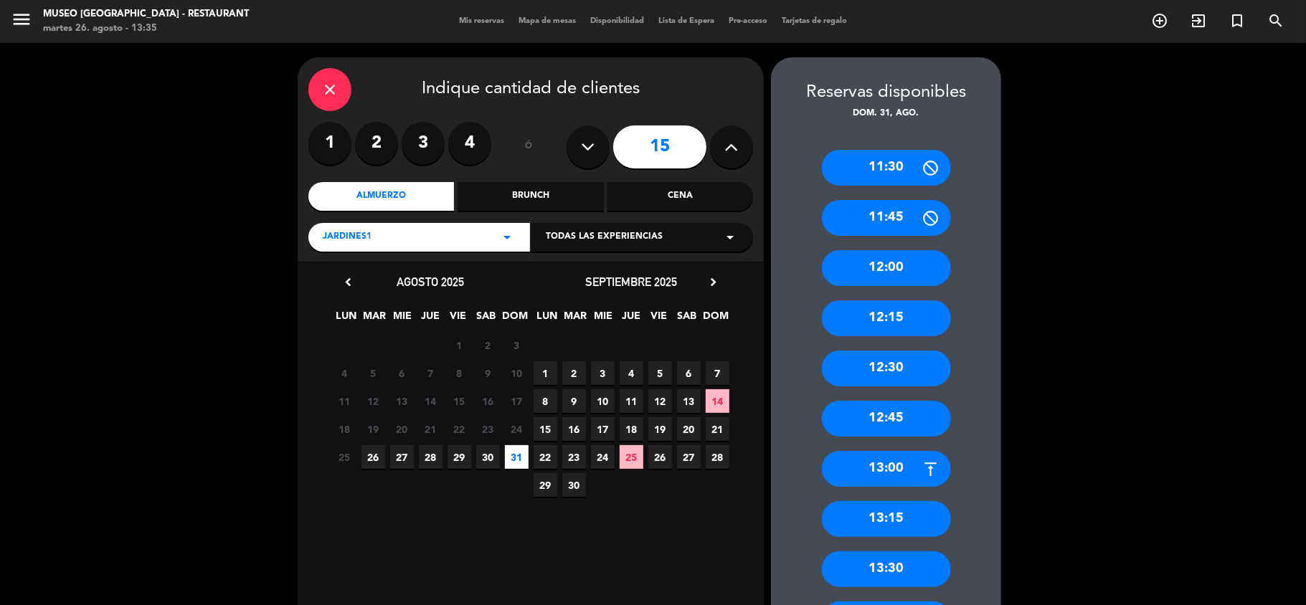
click at [333, 92] on icon "close" at bounding box center [329, 89] width 17 height 17
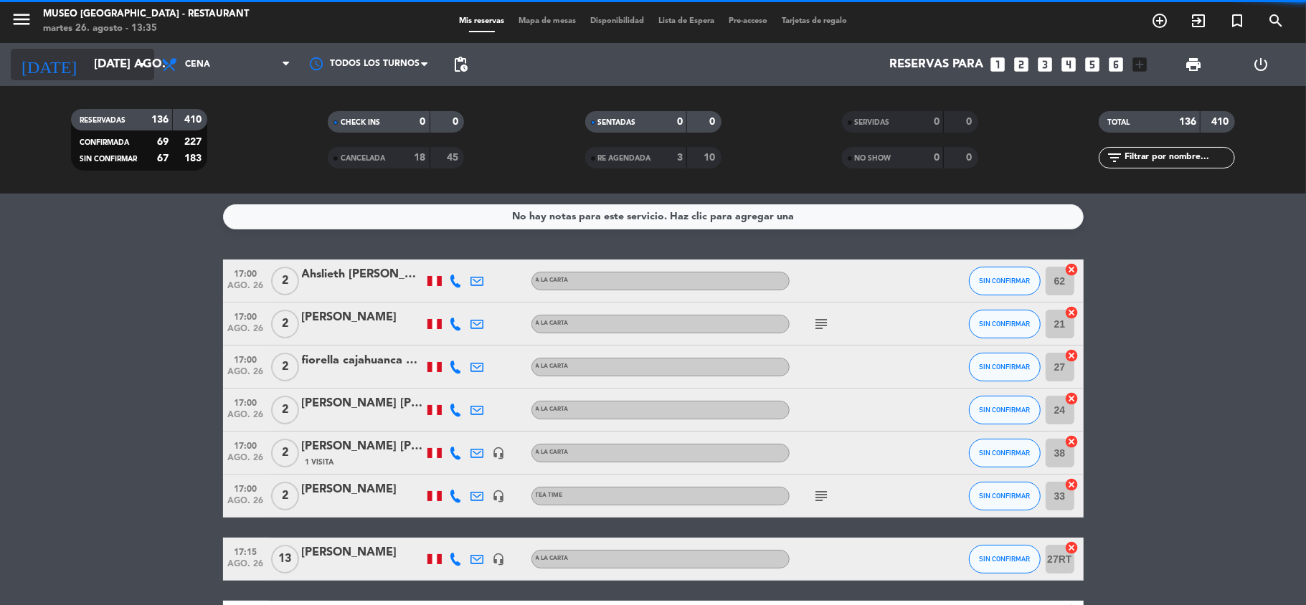
click at [118, 56] on input "[DATE] ago." at bounding box center [164, 65] width 155 height 28
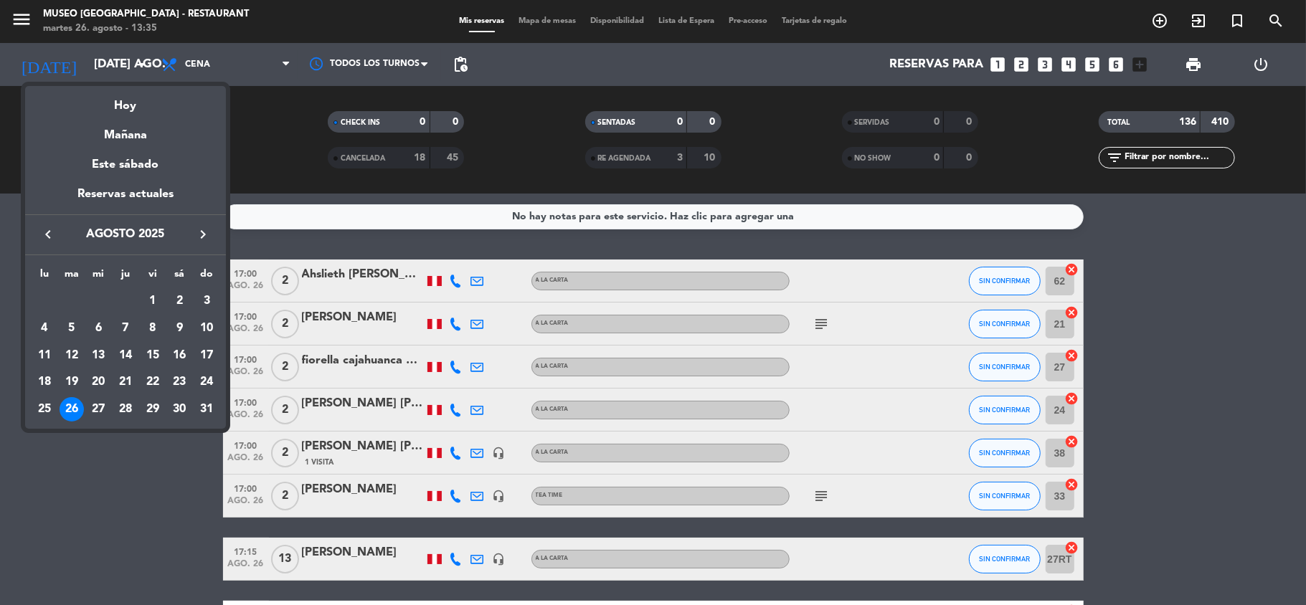
click at [207, 409] on div "31" at bounding box center [206, 409] width 24 height 24
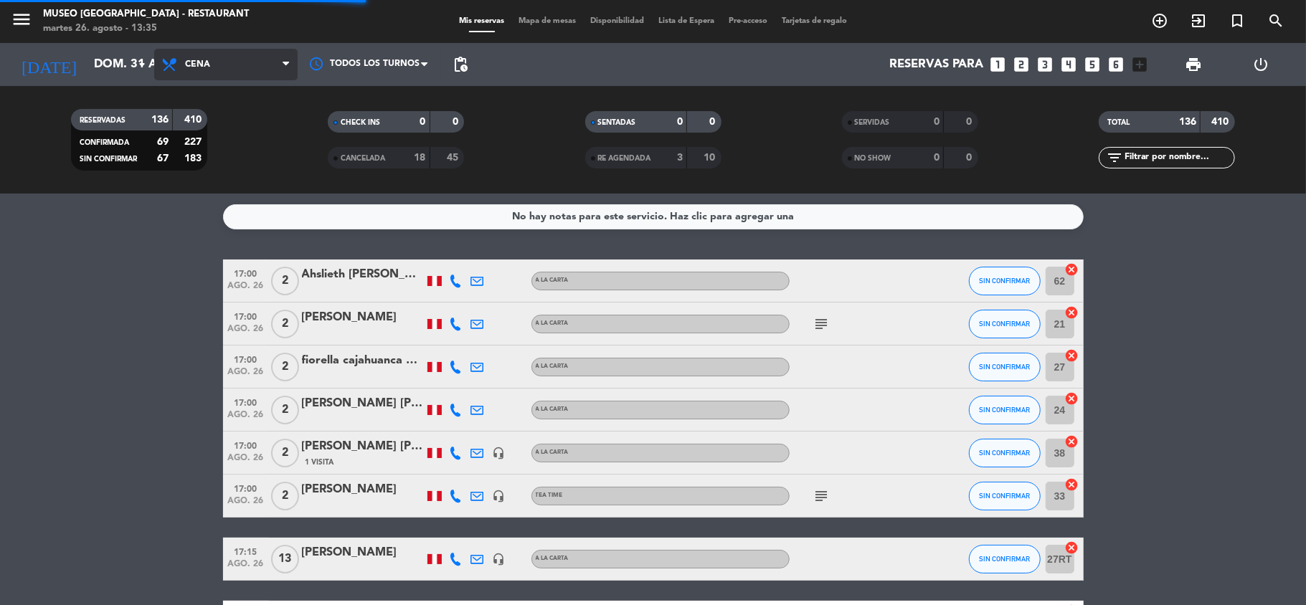
click at [252, 72] on span "Cena" at bounding box center [225, 65] width 143 height 32
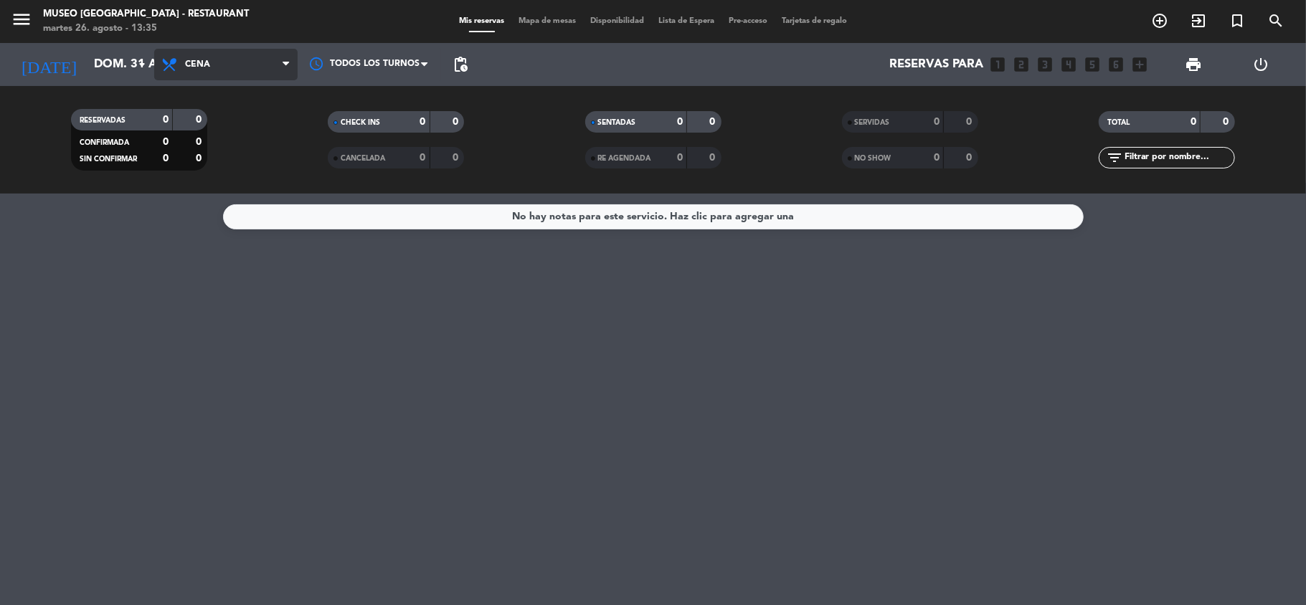
click at [240, 56] on span "Cena" at bounding box center [225, 65] width 143 height 32
click at [231, 159] on div "menu [GEOGRAPHIC_DATA] - Restaurant martes 26. agosto - 13:35 Mis reservas Mapa…" at bounding box center [653, 97] width 1306 height 194
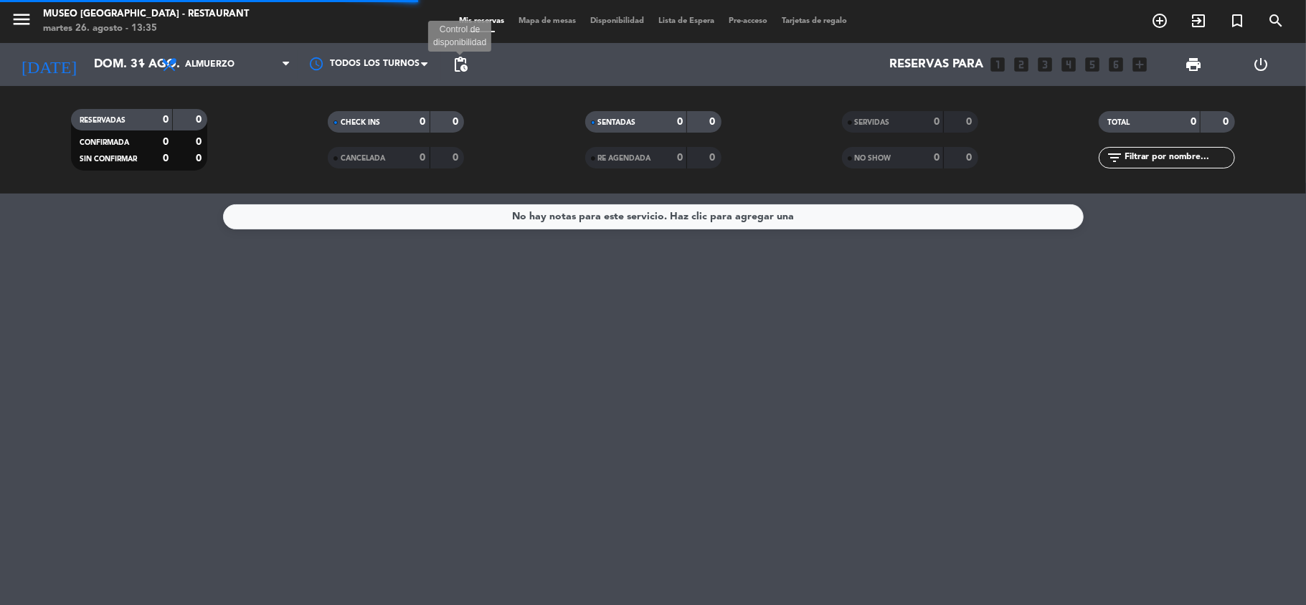
click at [462, 65] on span "pending_actions" at bounding box center [460, 64] width 17 height 17
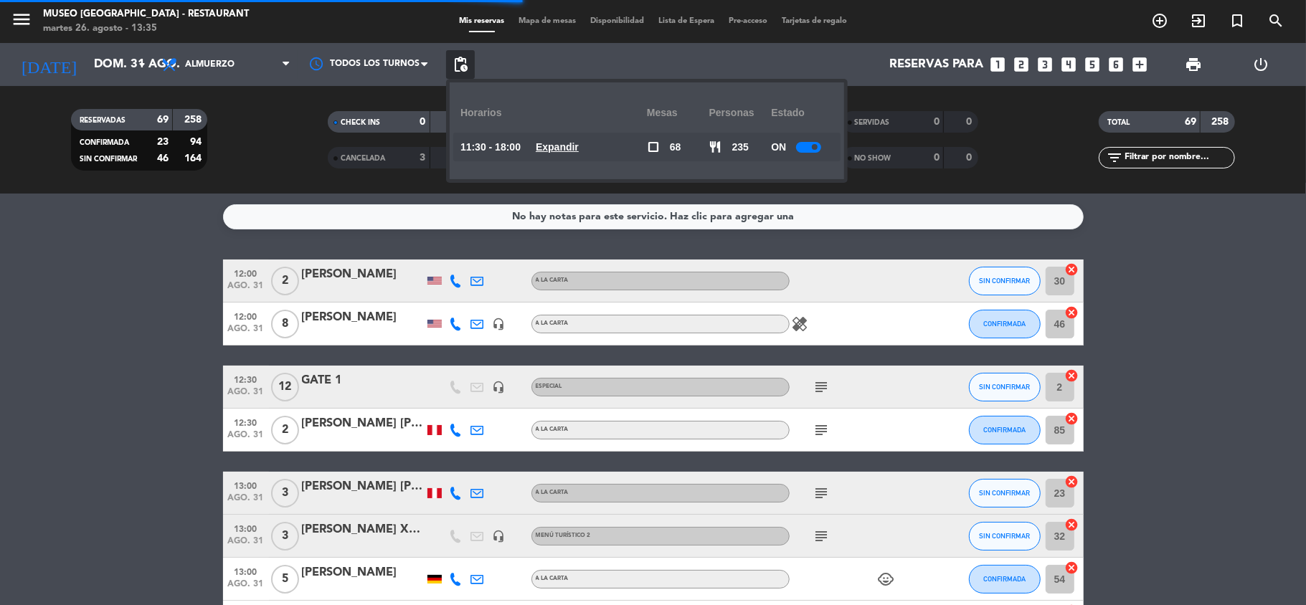
click at [572, 146] on u "Expandir" at bounding box center [557, 146] width 43 height 11
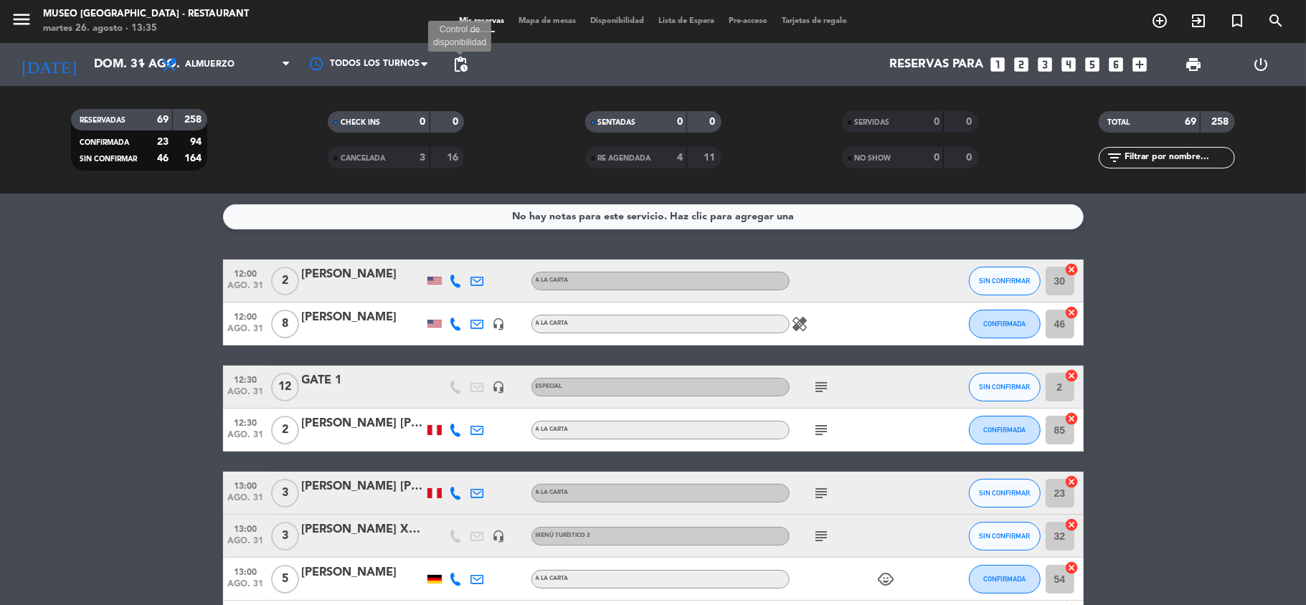
click at [460, 59] on span "pending_actions" at bounding box center [460, 64] width 17 height 17
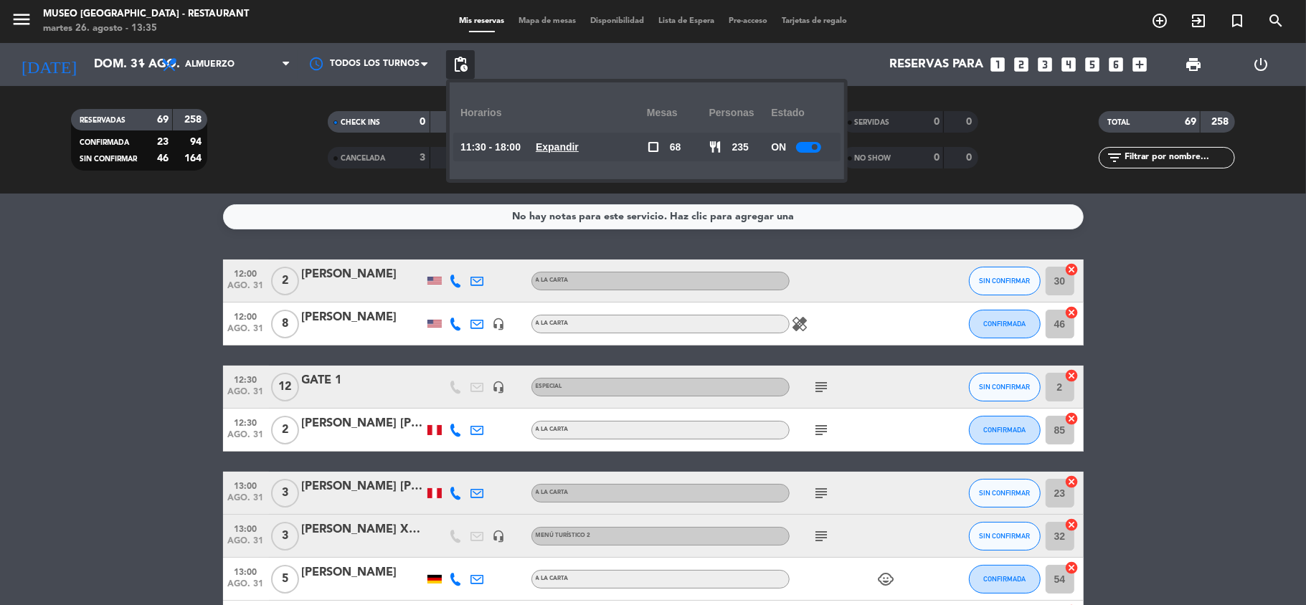
click at [562, 141] on u "Expandir" at bounding box center [557, 146] width 43 height 11
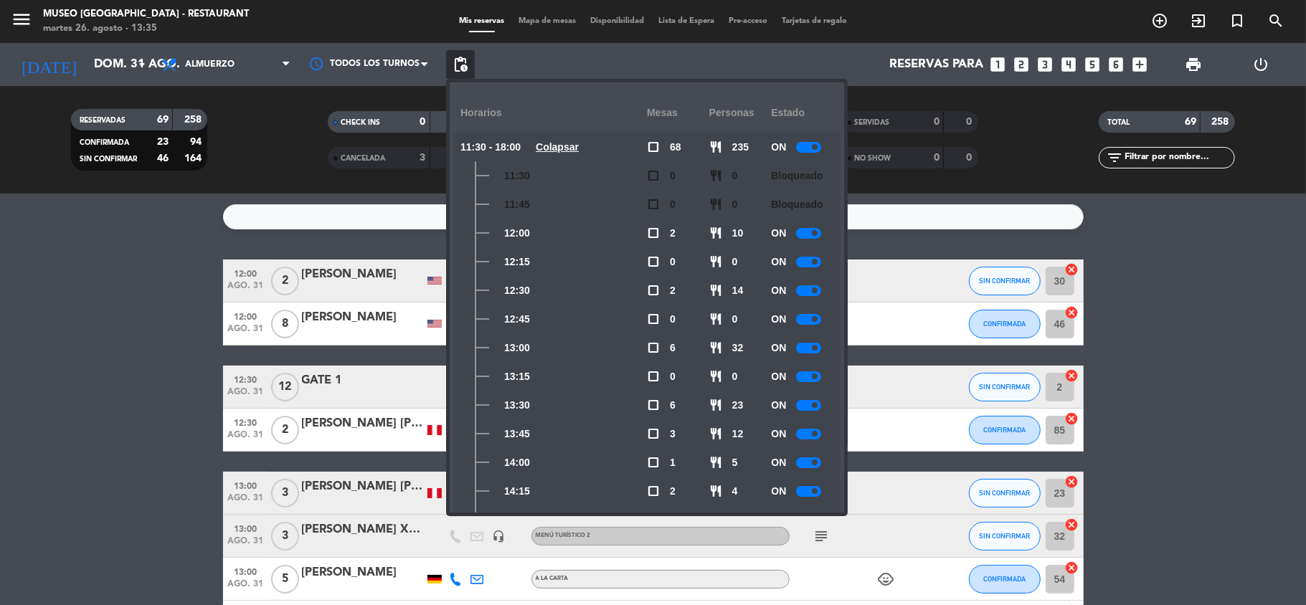
scroll to position [95, 0]
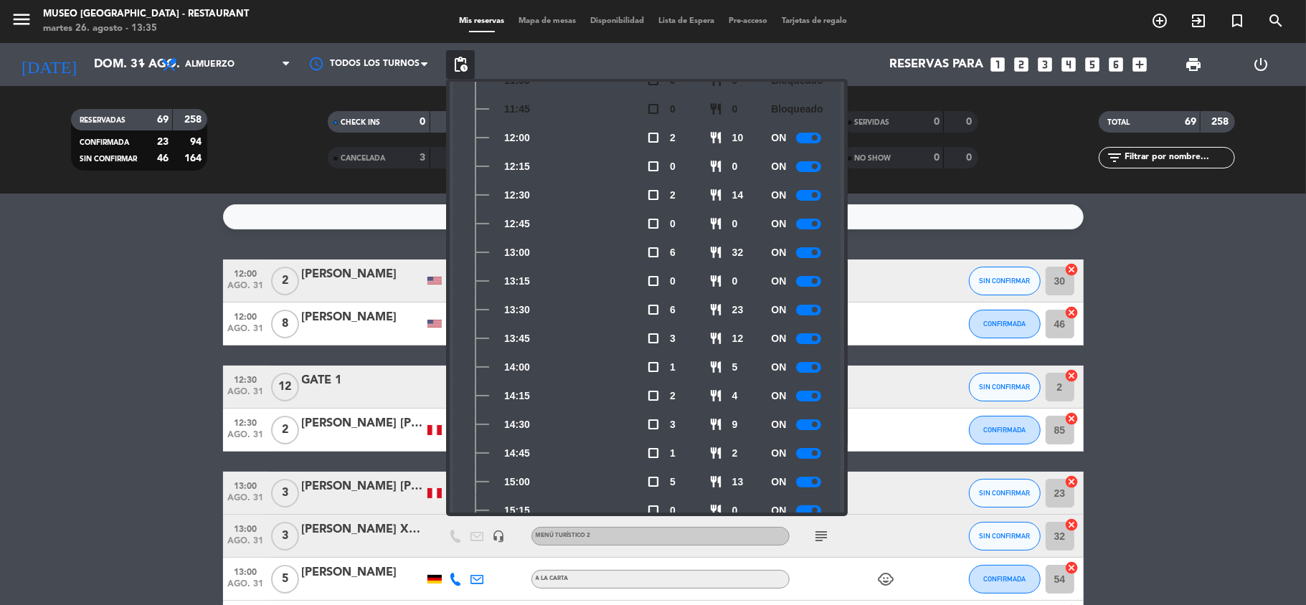
drag, startPoint x: 732, startPoint y: 311, endPoint x: 787, endPoint y: 308, distance: 55.3
click at [787, 308] on div "13:30 check_box_outline_blank 6 restaurant 23 ON" at bounding box center [646, 309] width 387 height 29
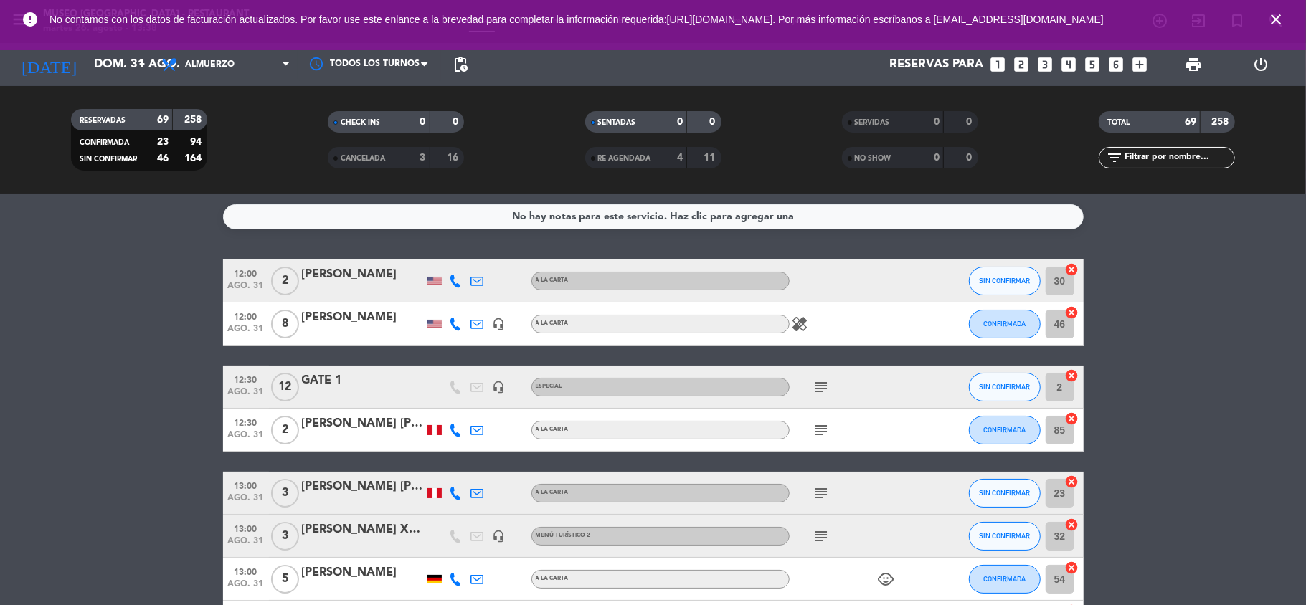
click at [1283, 21] on icon "close" at bounding box center [1275, 19] width 17 height 17
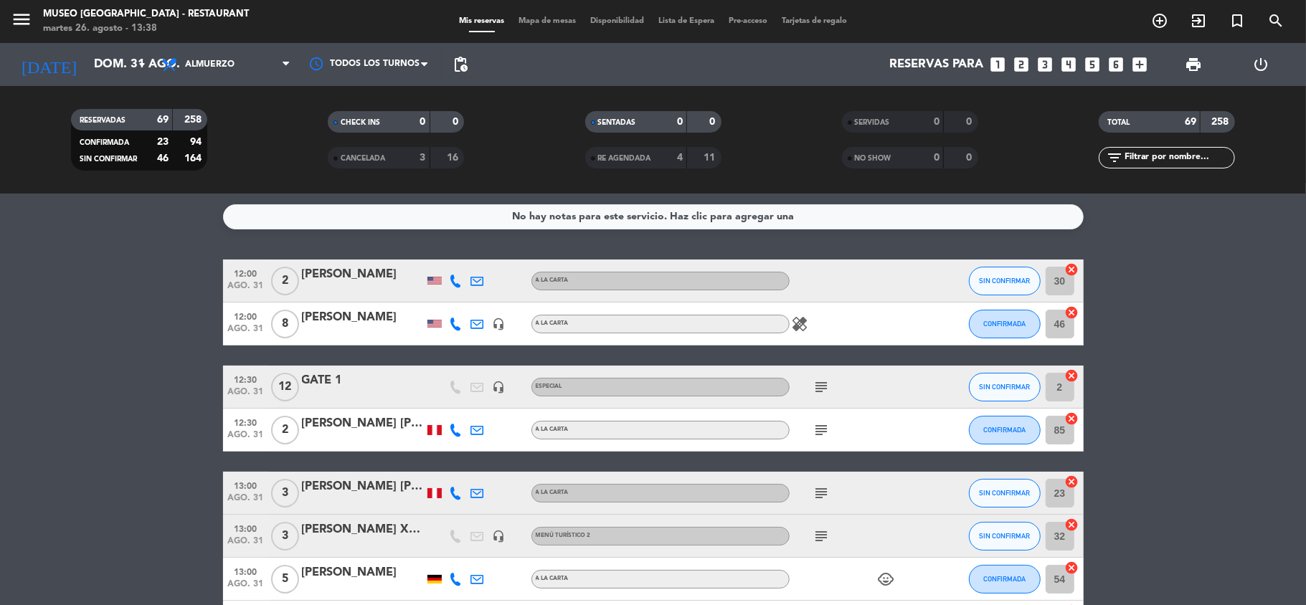
drag, startPoint x: 116, startPoint y: 81, endPoint x: 112, endPoint y: 70, distance: 12.3
click at [118, 80] on div "[DATE] dom. 31 ago. arrow_drop_down" at bounding box center [82, 64] width 143 height 43
click at [110, 70] on input "dom. 31 ago." at bounding box center [164, 65] width 155 height 28
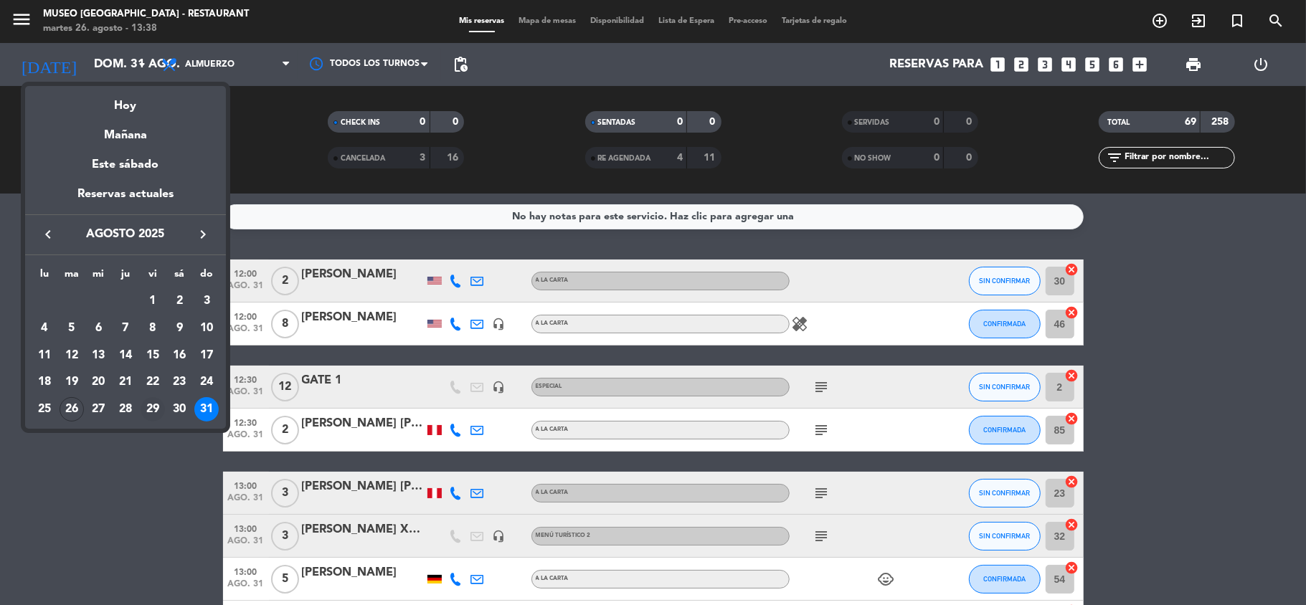
click at [155, 409] on div "29" at bounding box center [153, 409] width 24 height 24
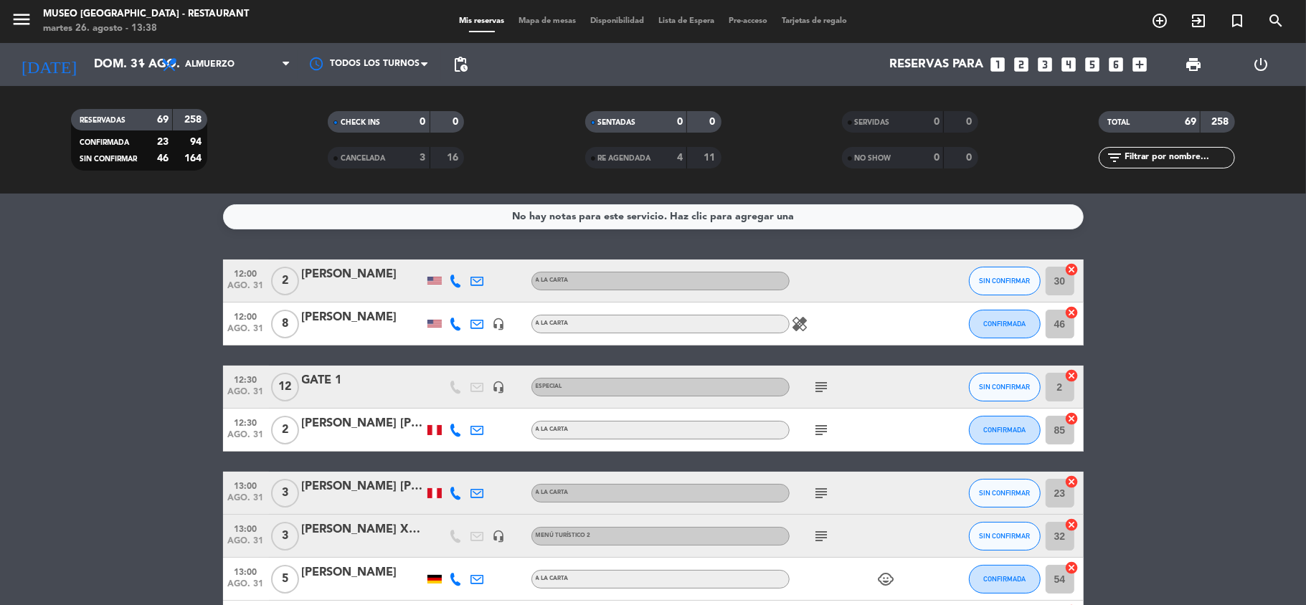
type input "vie. 29 ago."
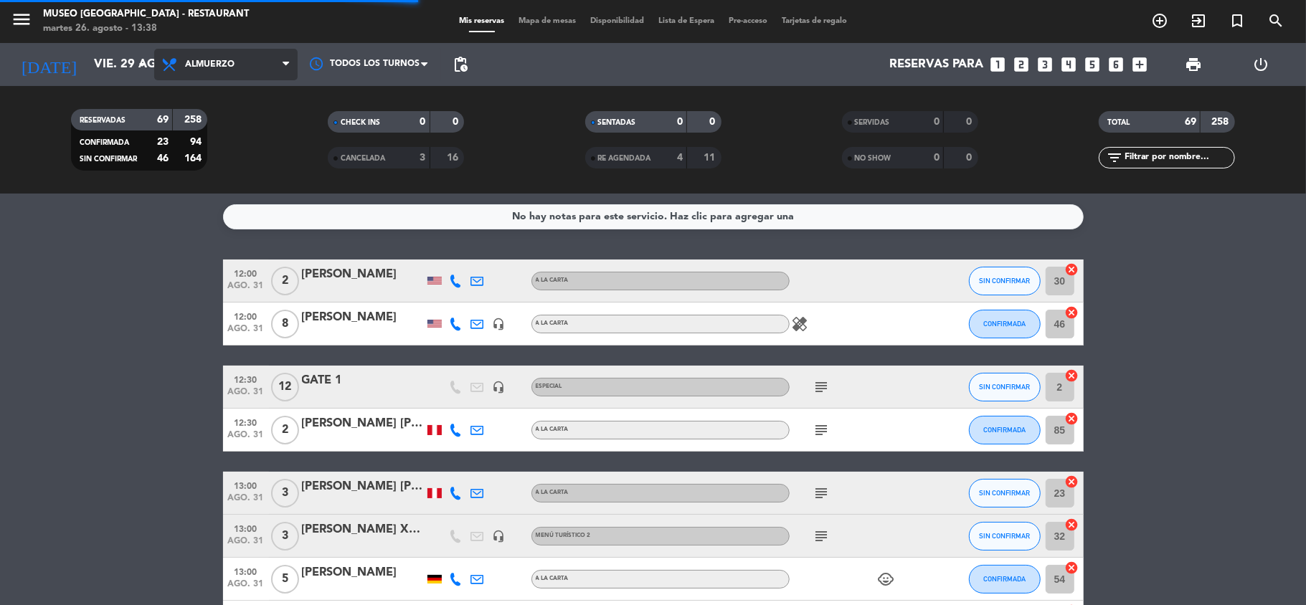
click at [224, 63] on span "Almuerzo" at bounding box center [209, 65] width 49 height 10
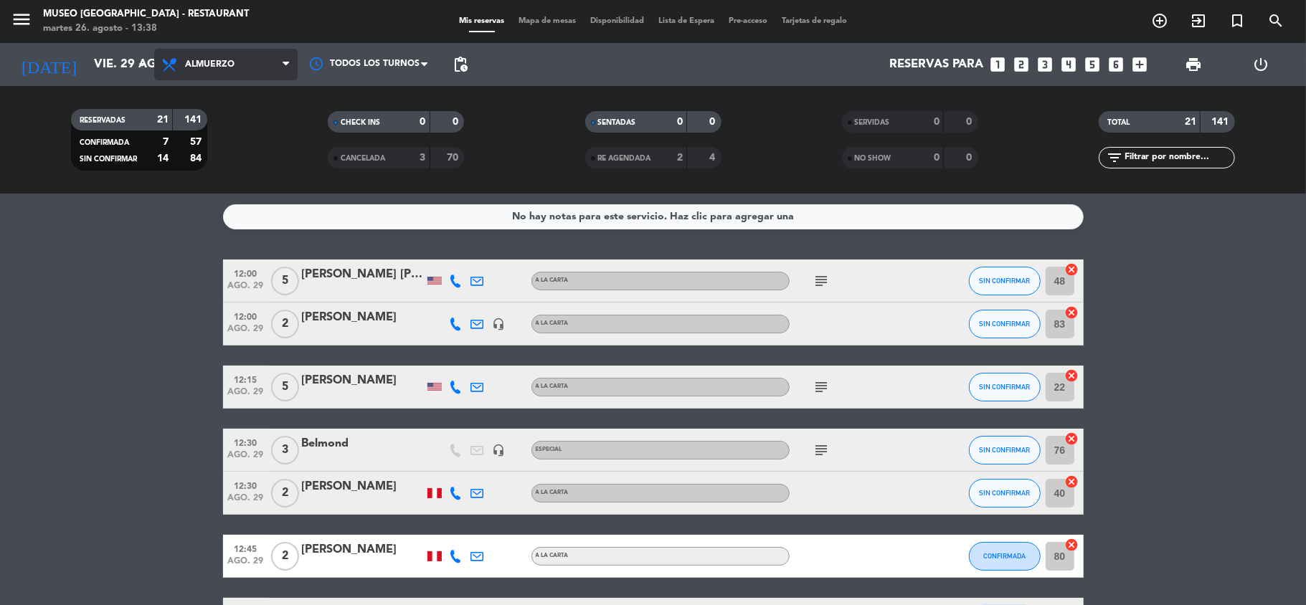
click at [224, 61] on span "Almuerzo" at bounding box center [209, 65] width 49 height 10
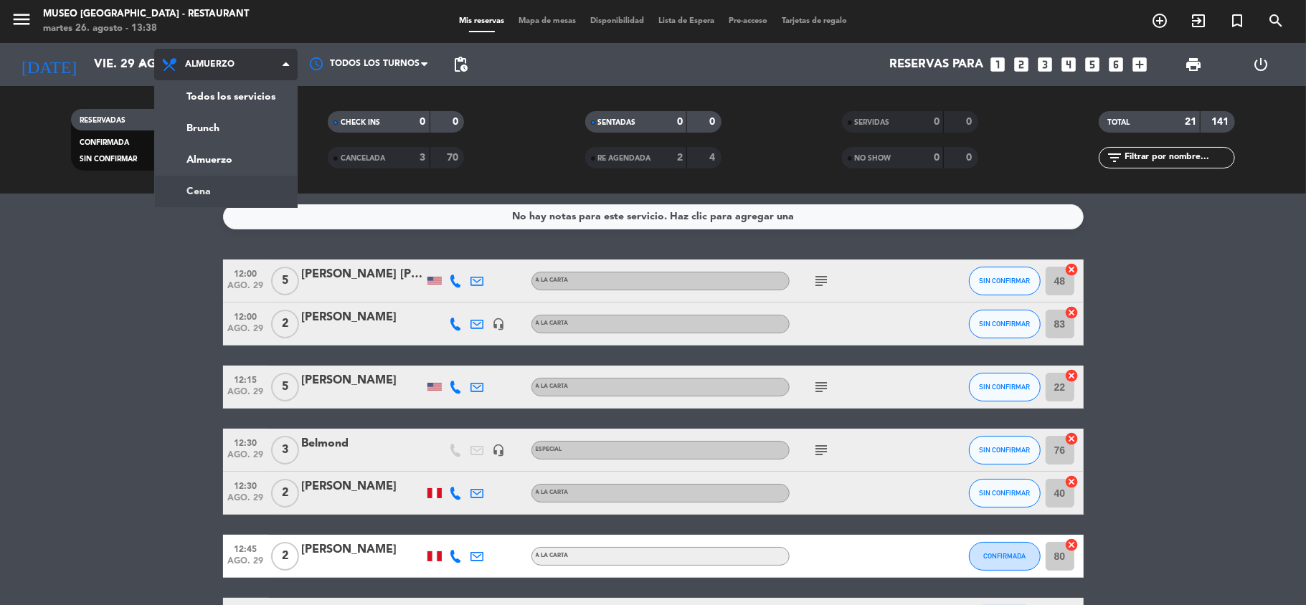
click at [207, 189] on div "menu [GEOGRAPHIC_DATA] - Restaurant martes 26. agosto - 13:38 Mis reservas Mapa…" at bounding box center [653, 97] width 1306 height 194
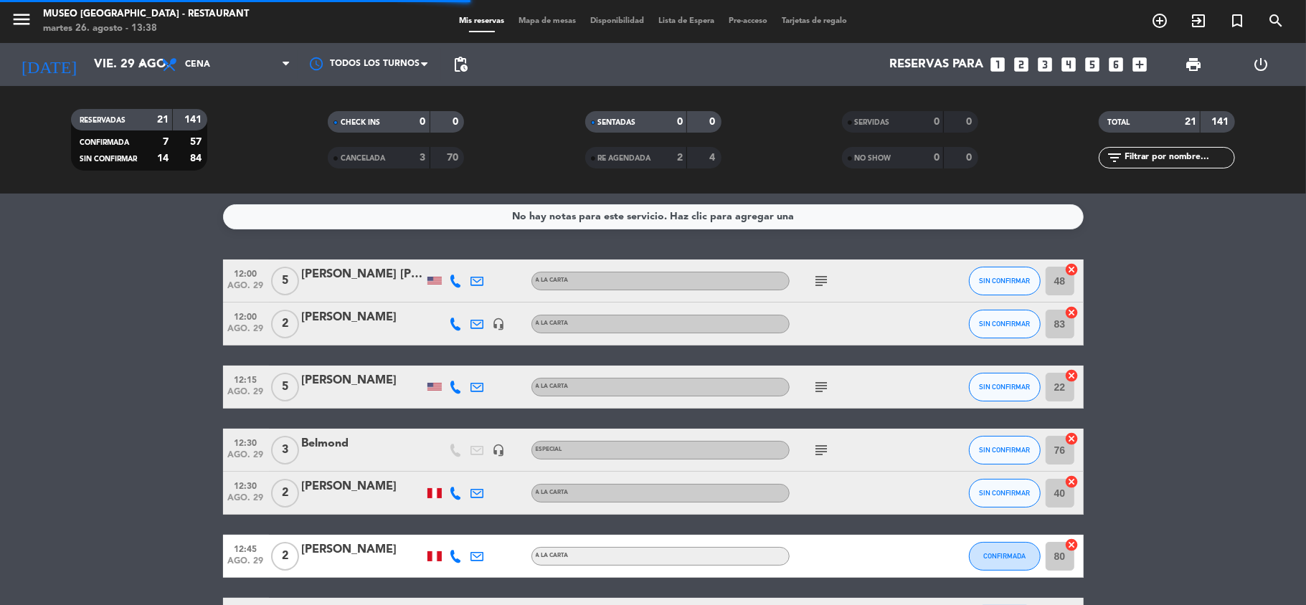
click at [1125, 159] on input "text" at bounding box center [1178, 158] width 111 height 16
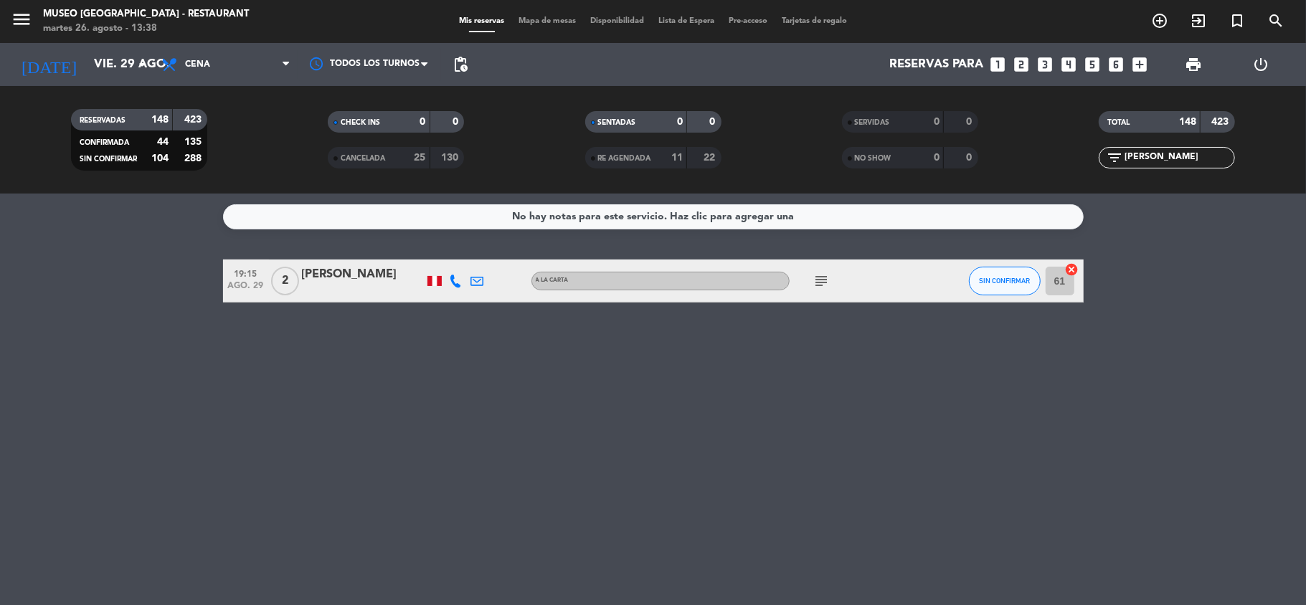
type input "[PERSON_NAME]"
click at [379, 274] on div "[PERSON_NAME]" at bounding box center [363, 274] width 122 height 19
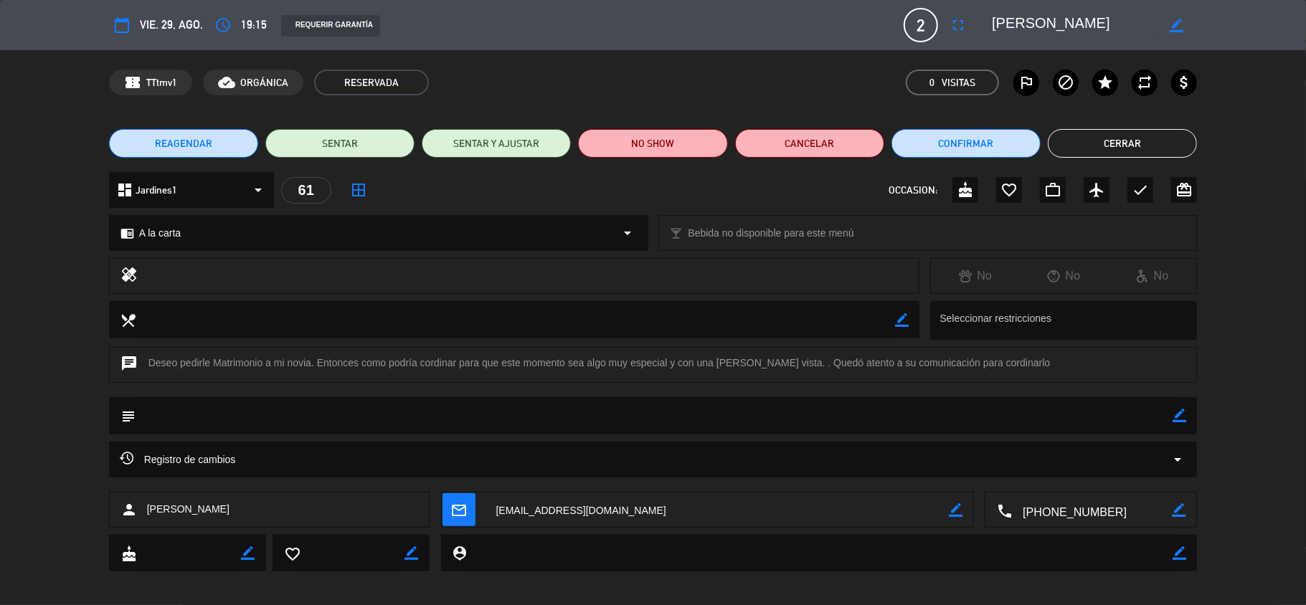
click at [1183, 420] on icon "border_color" at bounding box center [1180, 416] width 14 height 14
click at [1122, 416] on textarea at bounding box center [655, 415] width 1038 height 37
click at [159, 414] on textarea at bounding box center [655, 415] width 1038 height 37
click at [241, 422] on textarea at bounding box center [655, 415] width 1038 height 37
drag, startPoint x: 354, startPoint y: 413, endPoint x: 321, endPoint y: 420, distance: 32.9
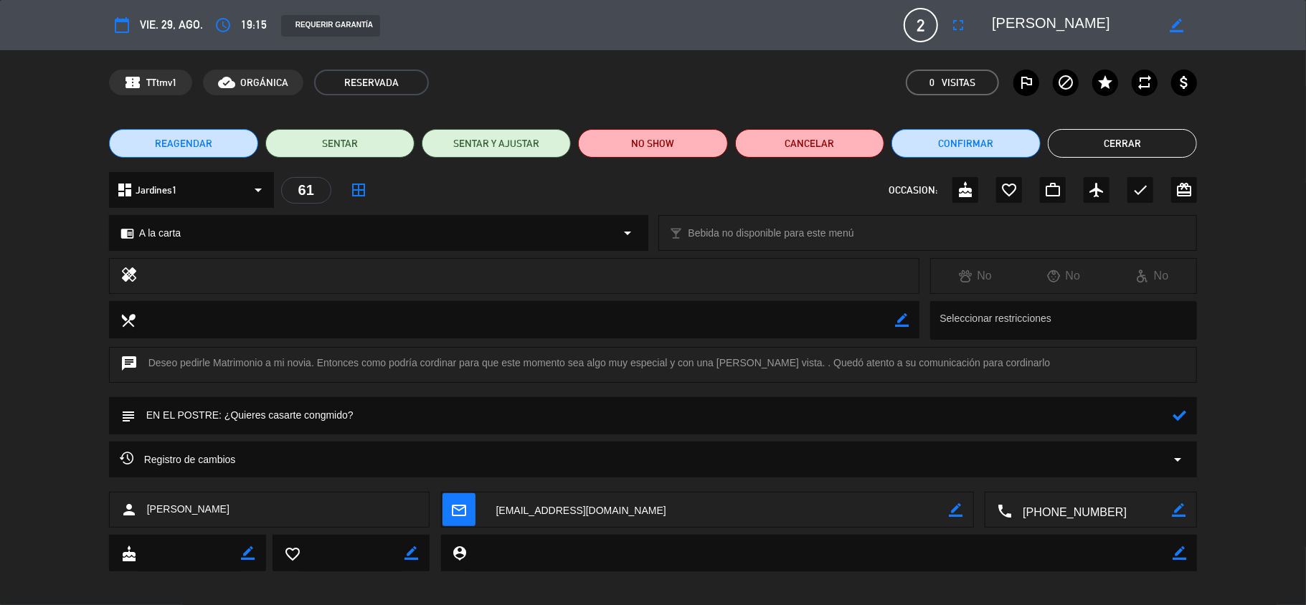
click at [320, 420] on textarea at bounding box center [655, 415] width 1038 height 37
type textarea "EN EL POSTRE: ¿Quieres casarte conmigo?"
click at [1183, 416] on icon at bounding box center [1180, 416] width 14 height 14
click at [1178, 417] on icon "border_color" at bounding box center [1180, 416] width 14 height 14
click at [1177, 417] on icon at bounding box center [1180, 416] width 14 height 14
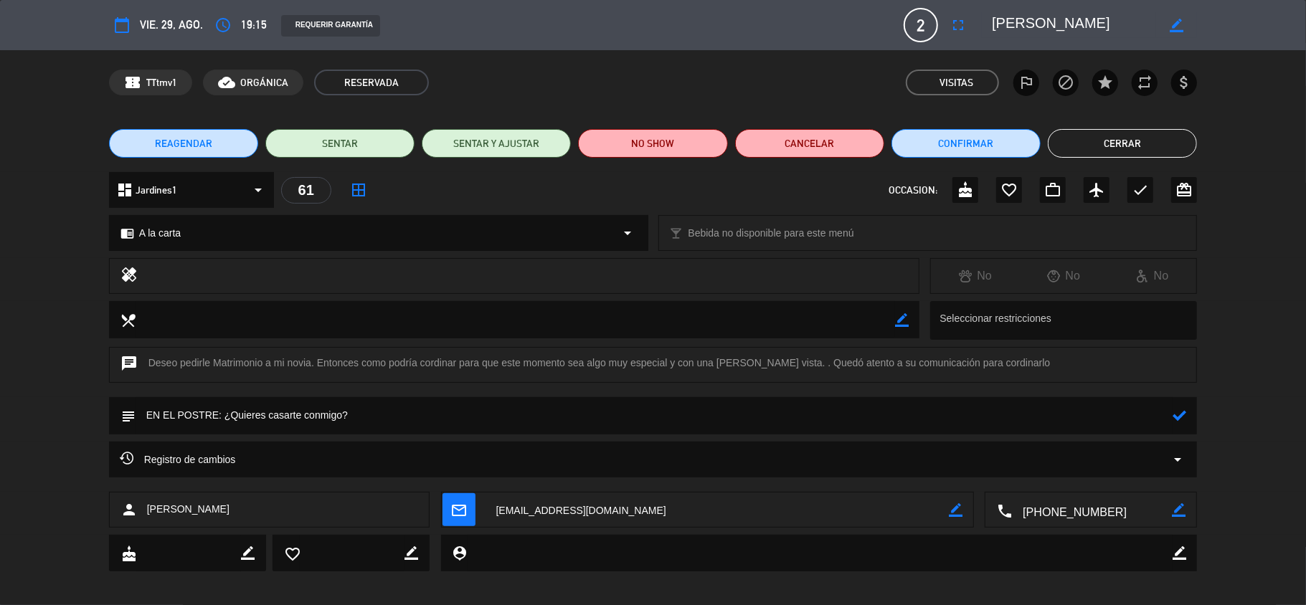
click at [1176, 417] on icon at bounding box center [1180, 416] width 14 height 14
click at [1111, 138] on button "Cerrar" at bounding box center [1122, 143] width 149 height 29
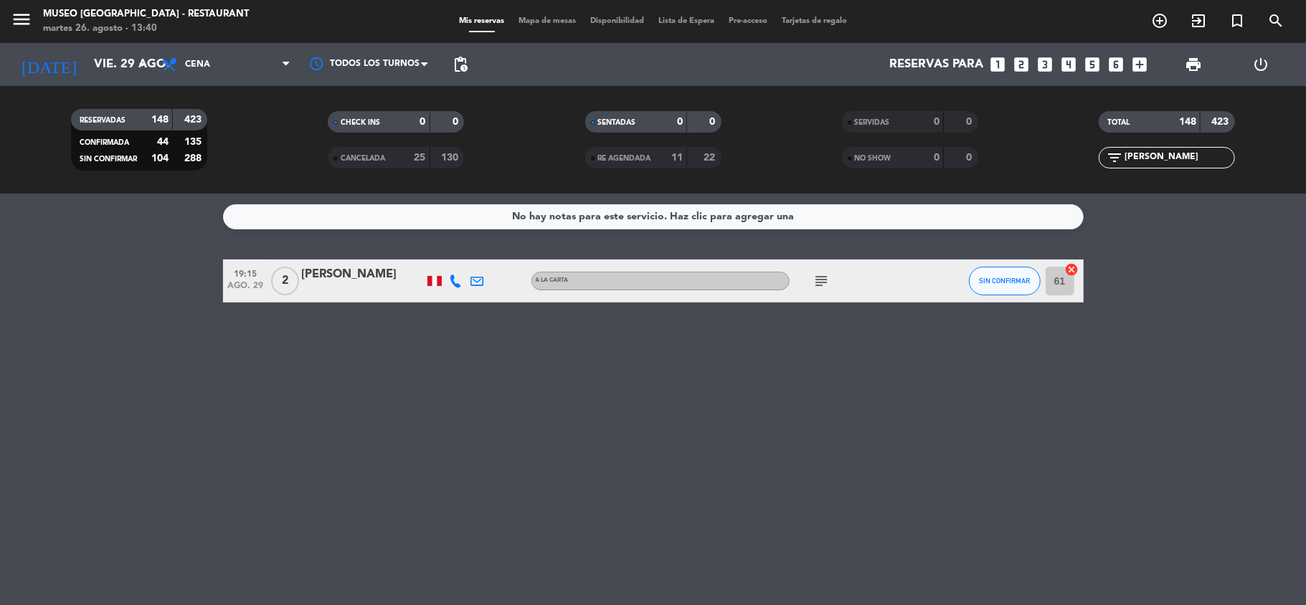
click at [824, 280] on icon "subject" at bounding box center [821, 281] width 17 height 17
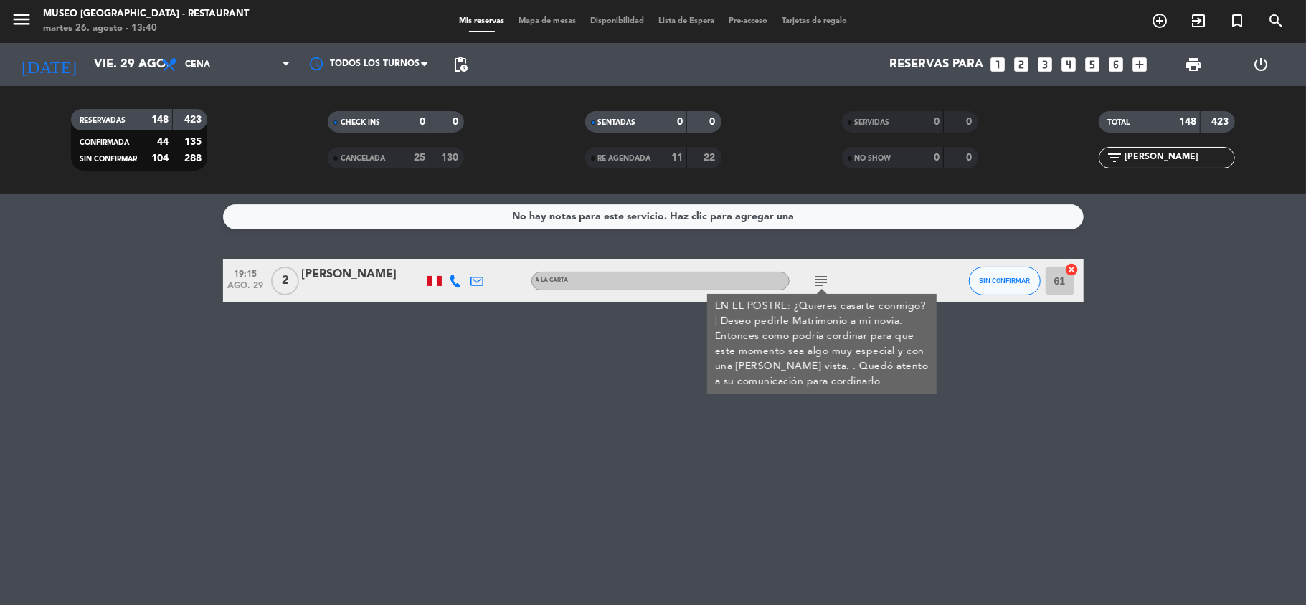
click at [370, 273] on div "[PERSON_NAME]" at bounding box center [363, 274] width 122 height 19
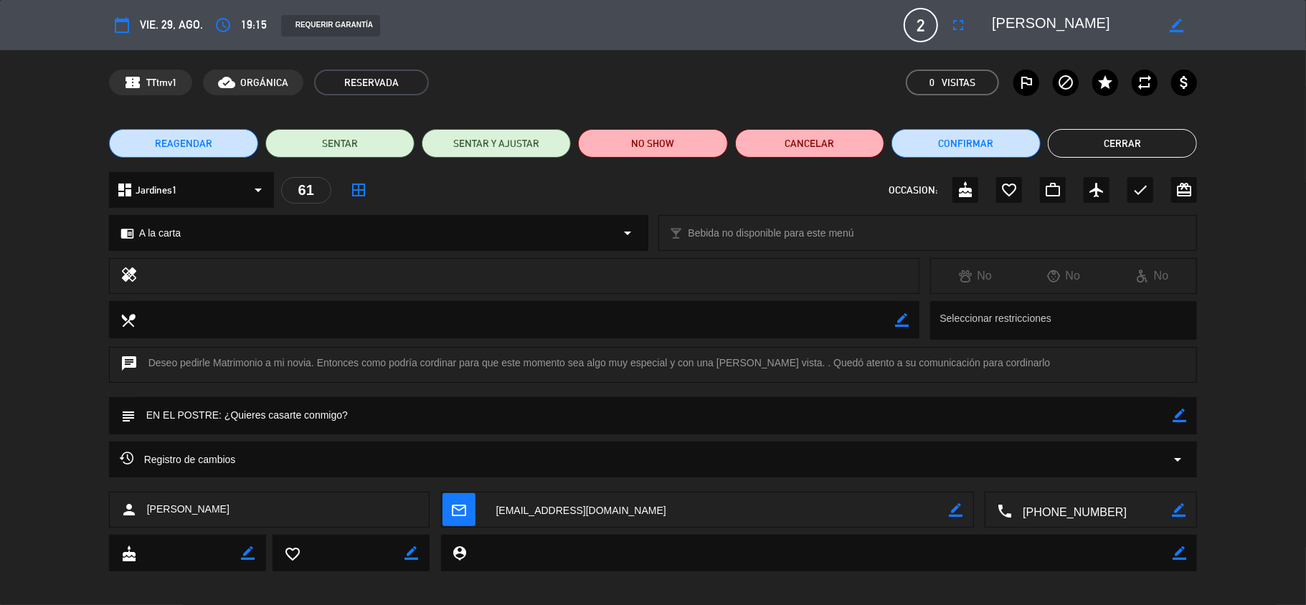
click at [1182, 415] on icon "border_color" at bounding box center [1180, 416] width 14 height 14
click at [528, 413] on textarea at bounding box center [655, 415] width 1038 height 37
type textarea "EN EL POSTRE: ¿Quieres casarte conmigo? (Así se coordinó)"
click at [1181, 417] on icon at bounding box center [1180, 416] width 14 height 14
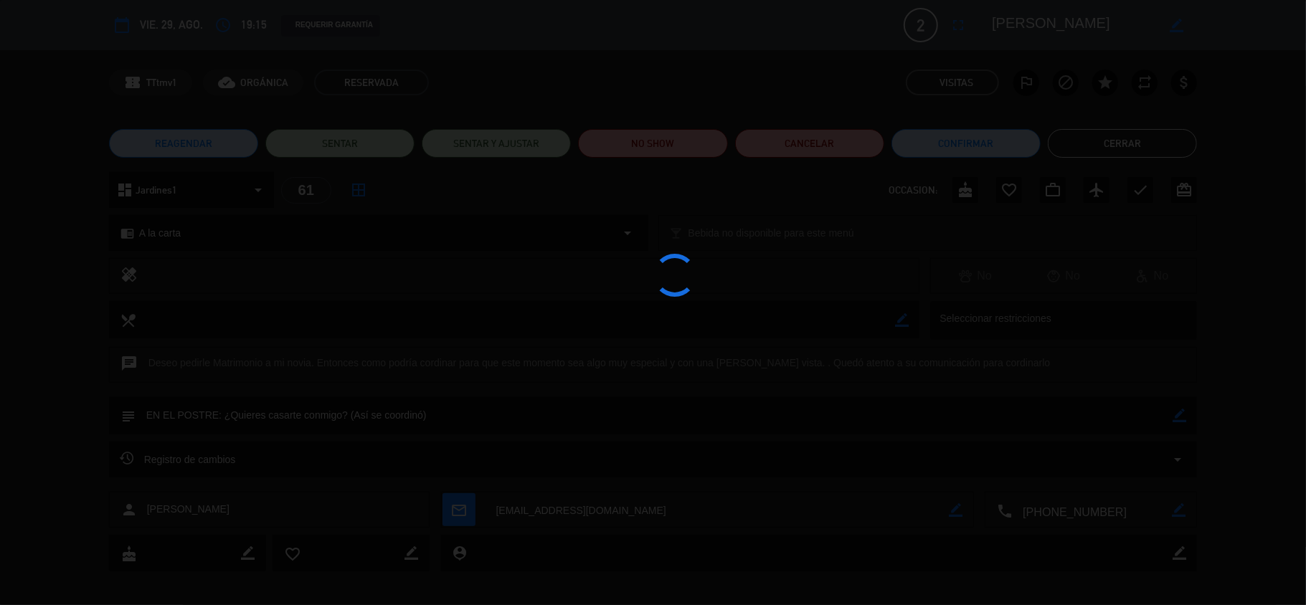
click at [1238, 370] on edit-booking-info-modal "calendar_today vie. 29, ago. access_time 19:15 REQUERIR GARANTÍA 2 [PERSON_NAME…" at bounding box center [653, 302] width 1306 height 605
